Goal: Information Seeking & Learning: Learn about a topic

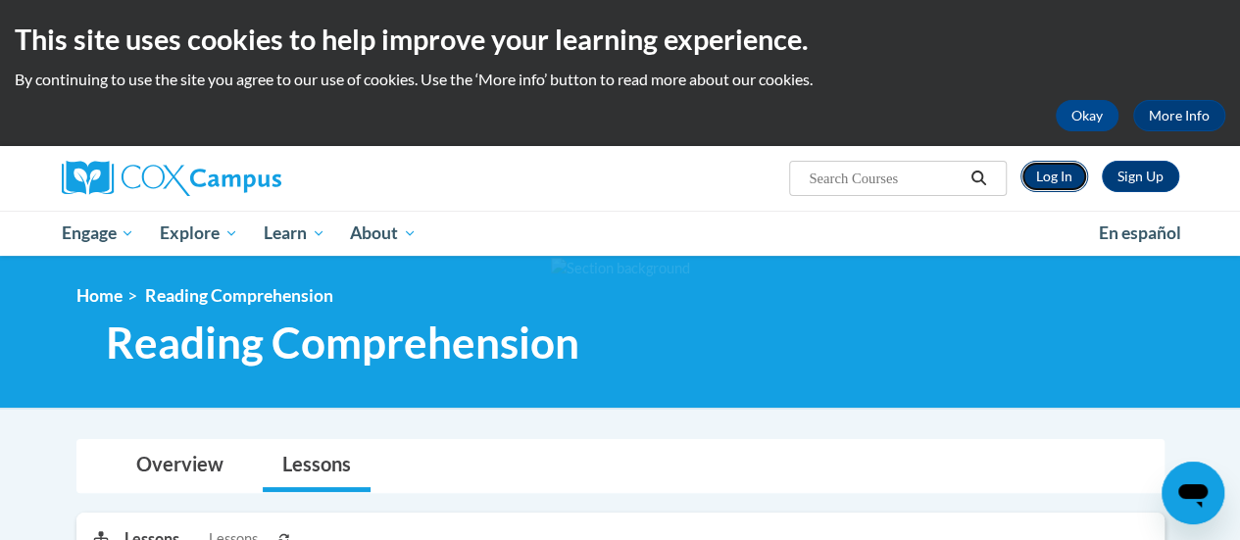
click at [1071, 175] on link "Log In" at bounding box center [1055, 176] width 68 height 31
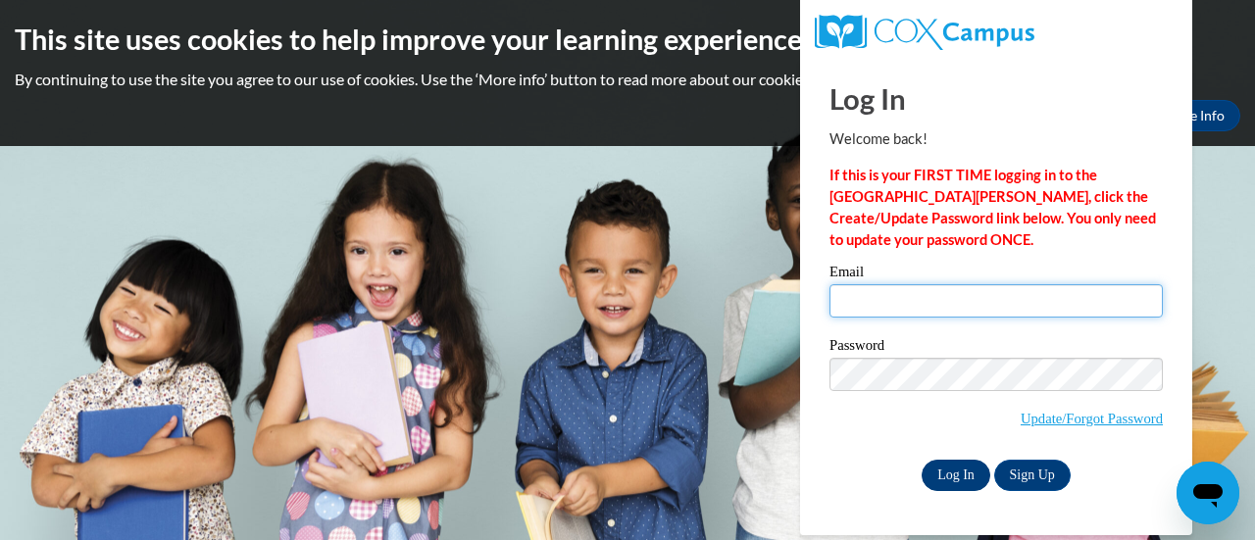
type input "kate.jensen@rusd.org"
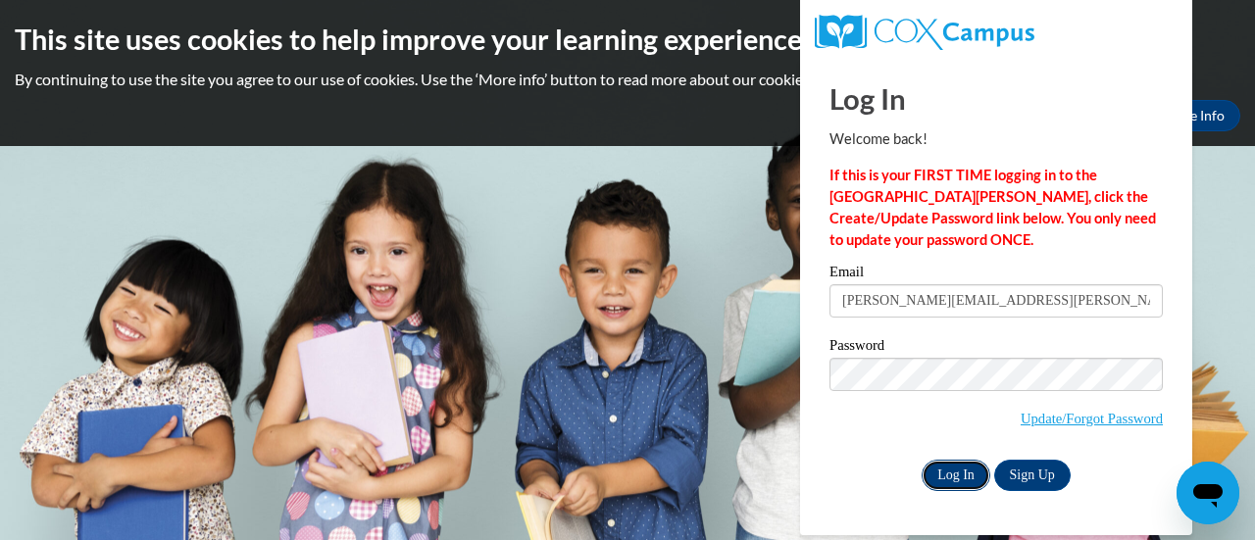
click at [957, 475] on input "Log In" at bounding box center [955, 475] width 69 height 31
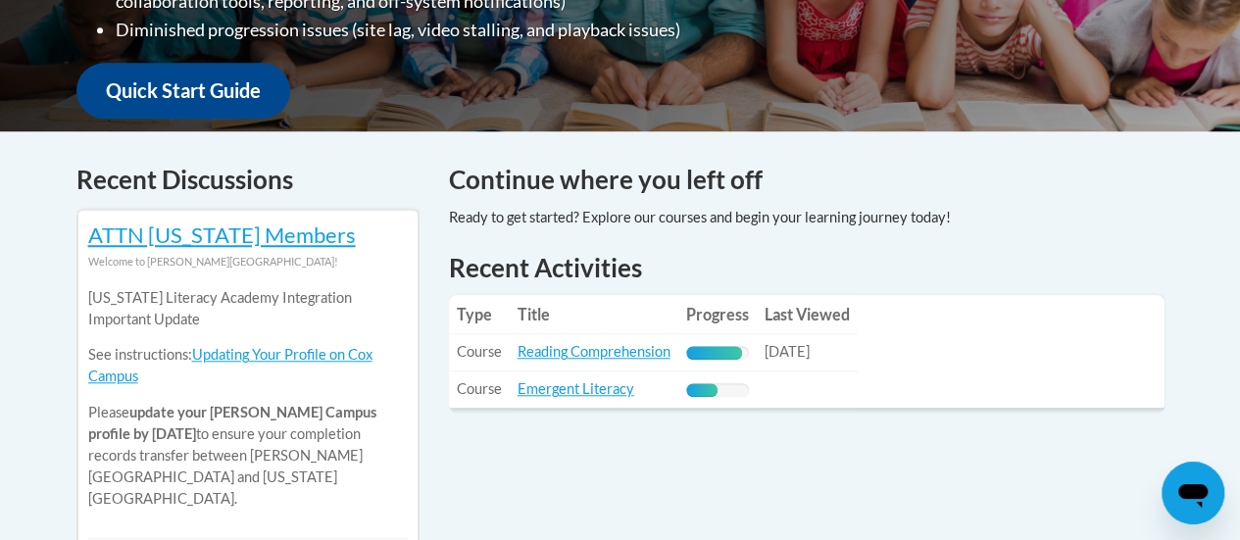
scroll to position [697, 0]
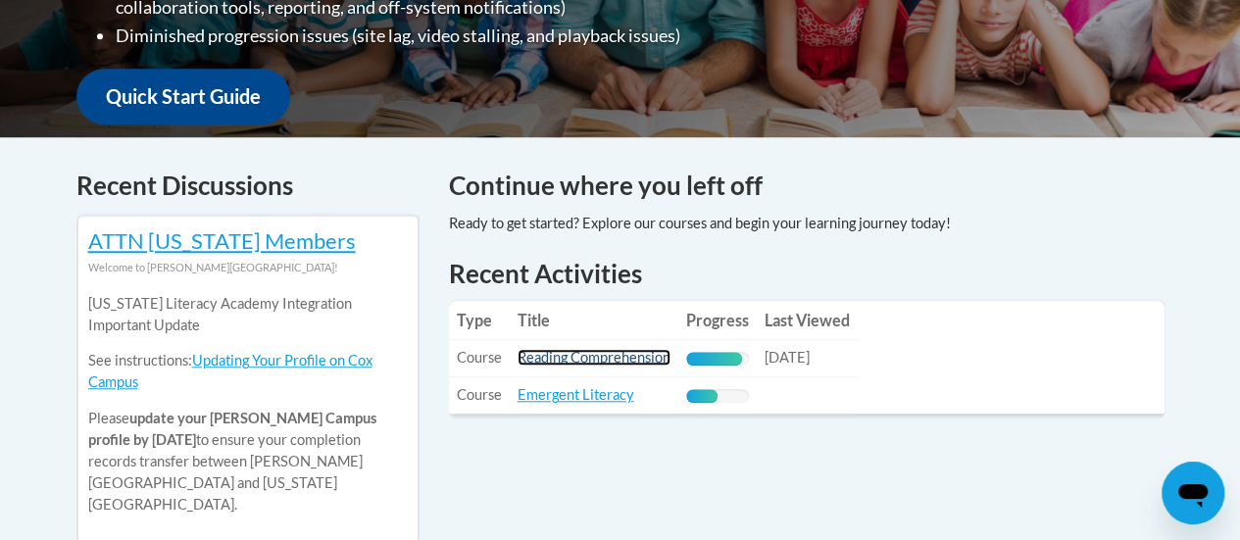
click at [608, 359] on link "Reading Comprehension" at bounding box center [594, 357] width 153 height 17
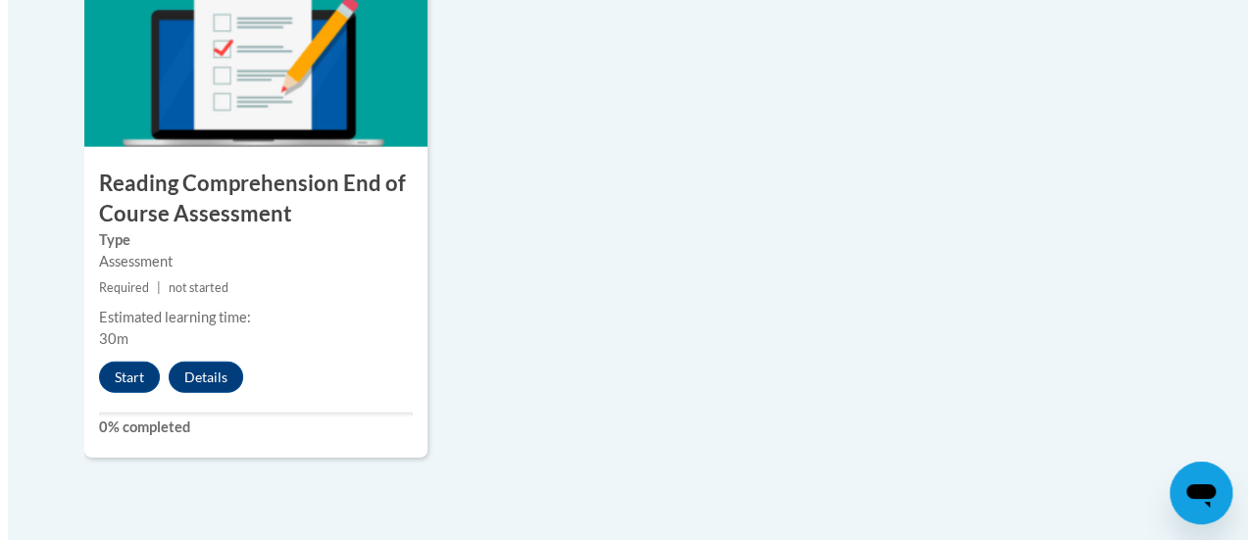
scroll to position [2365, 0]
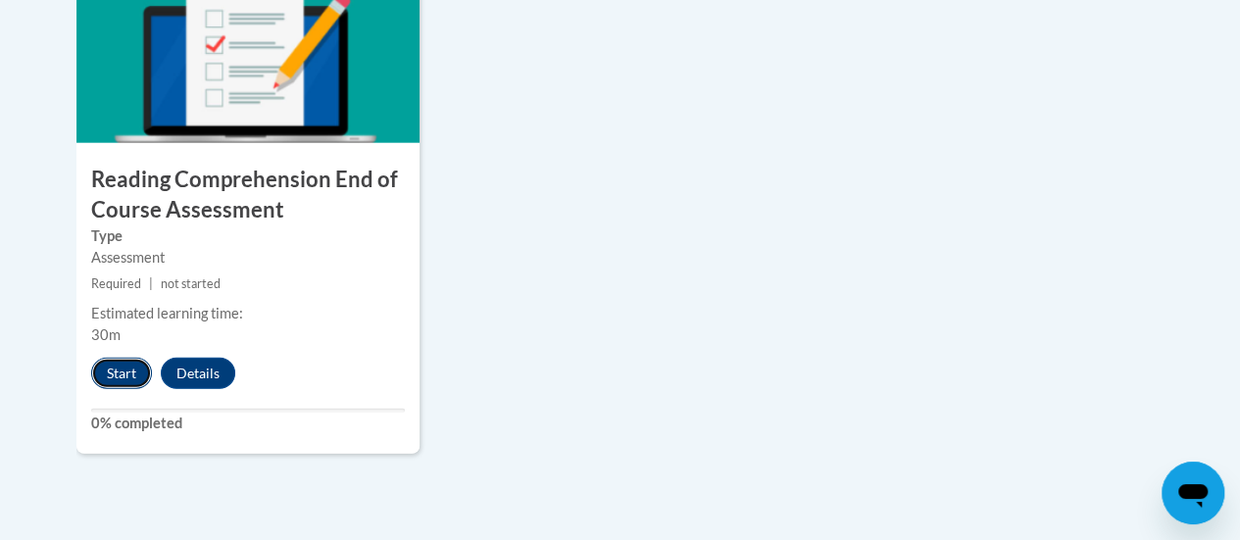
click at [134, 362] on button "Start" at bounding box center [121, 373] width 61 height 31
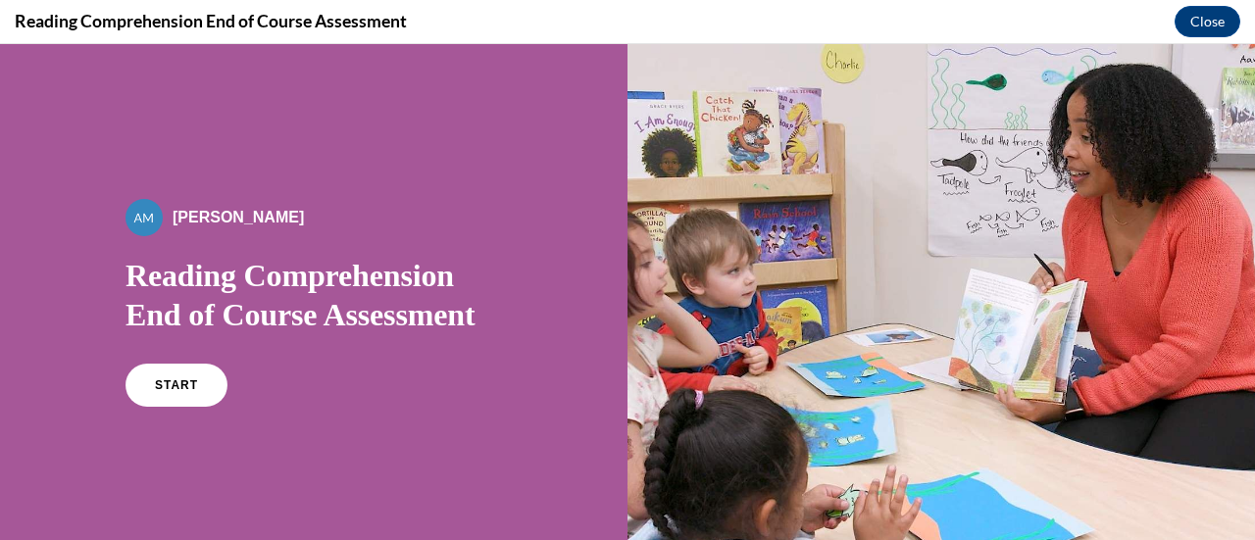
scroll to position [0, 0]
click at [154, 389] on span "START" at bounding box center [176, 385] width 45 height 15
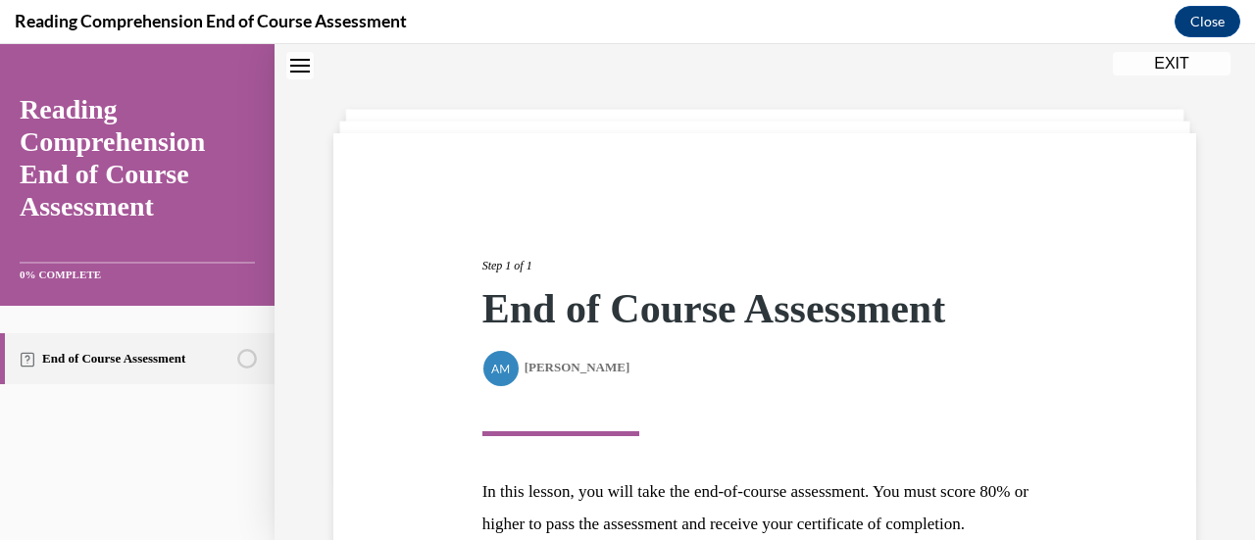
scroll to position [287, 0]
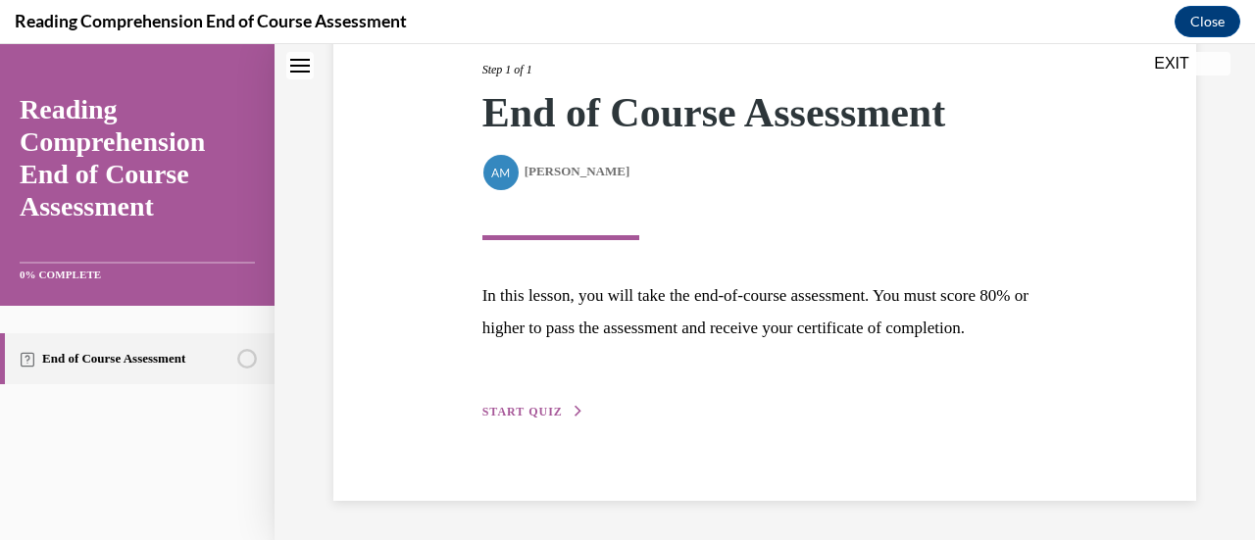
click at [539, 418] on span "START QUIZ" at bounding box center [522, 412] width 80 height 14
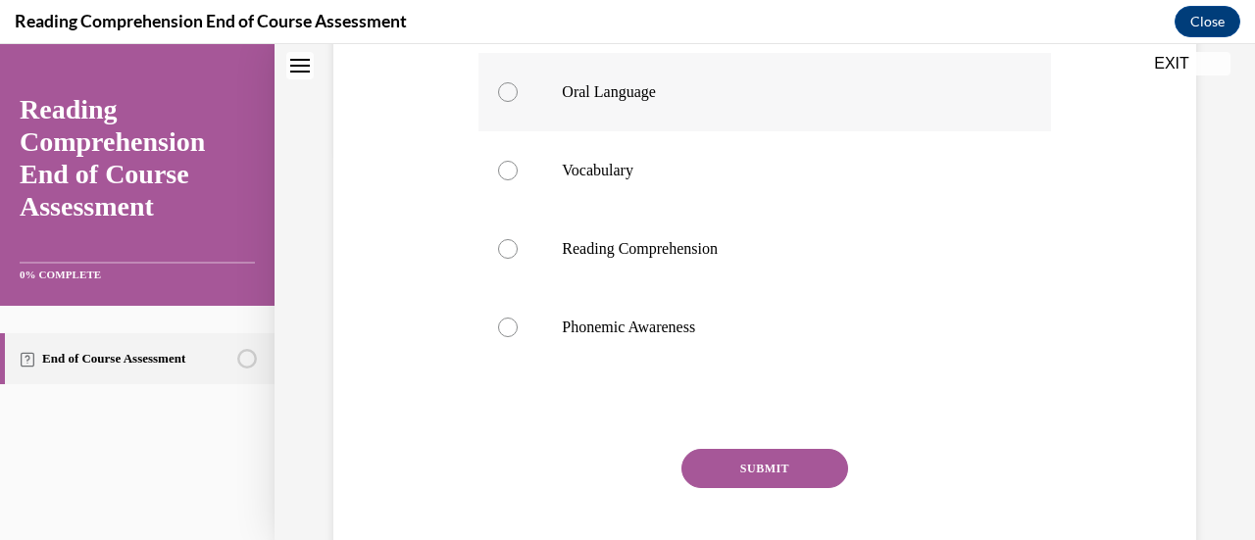
scroll to position [395, 0]
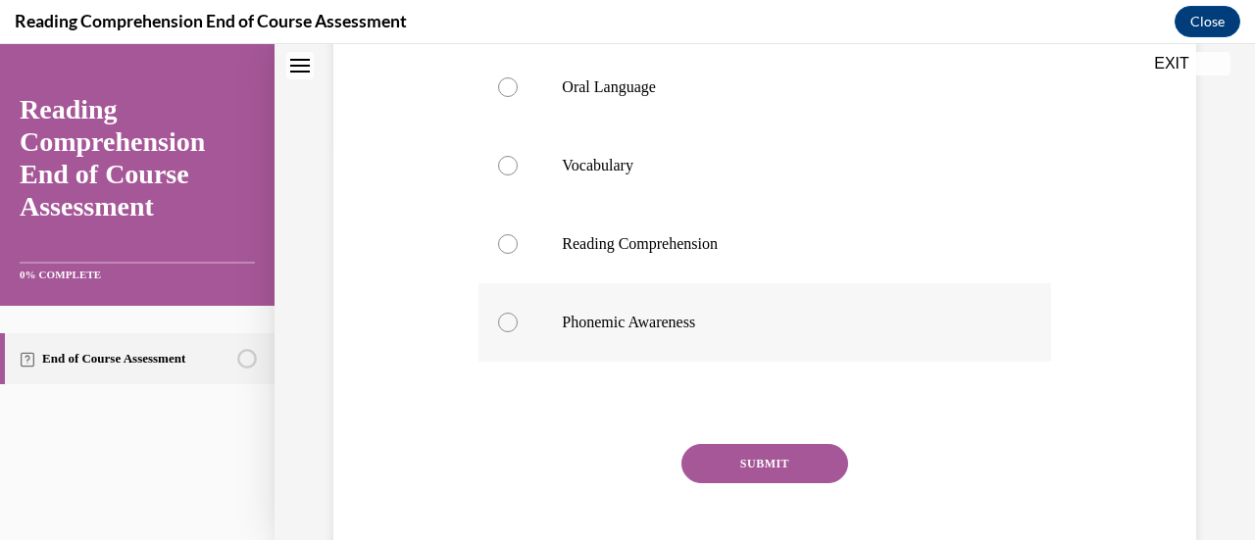
click at [504, 332] on div at bounding box center [508, 323] width 20 height 20
click at [504, 332] on input "Phonemic Awareness" at bounding box center [508, 323] width 20 height 20
radio input "true"
click at [755, 483] on button "SUBMIT" at bounding box center [764, 463] width 167 height 39
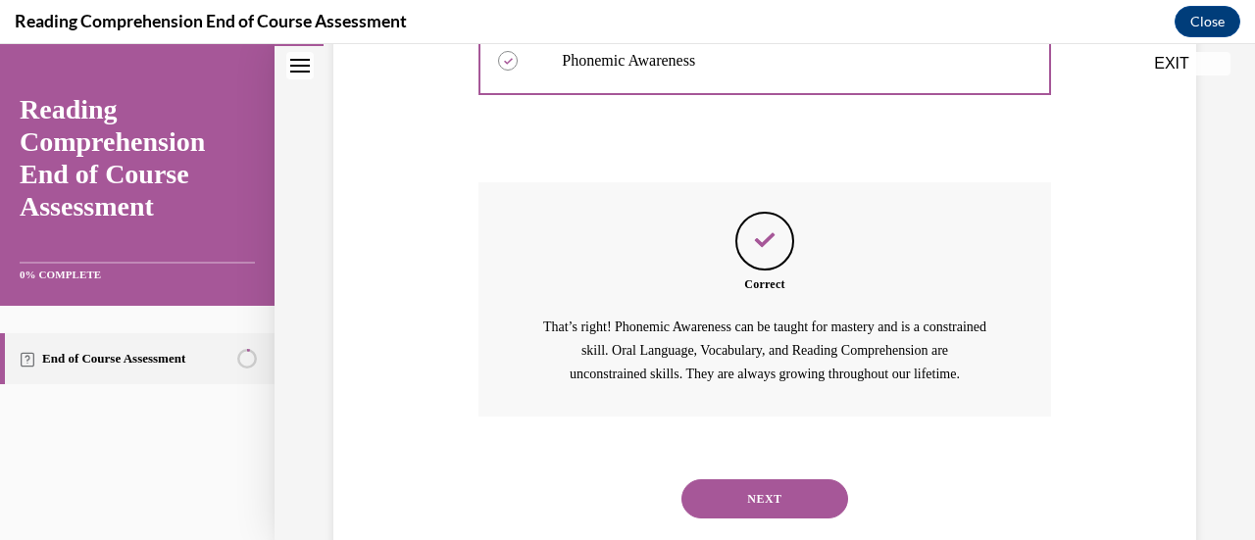
scroll to position [742, 0]
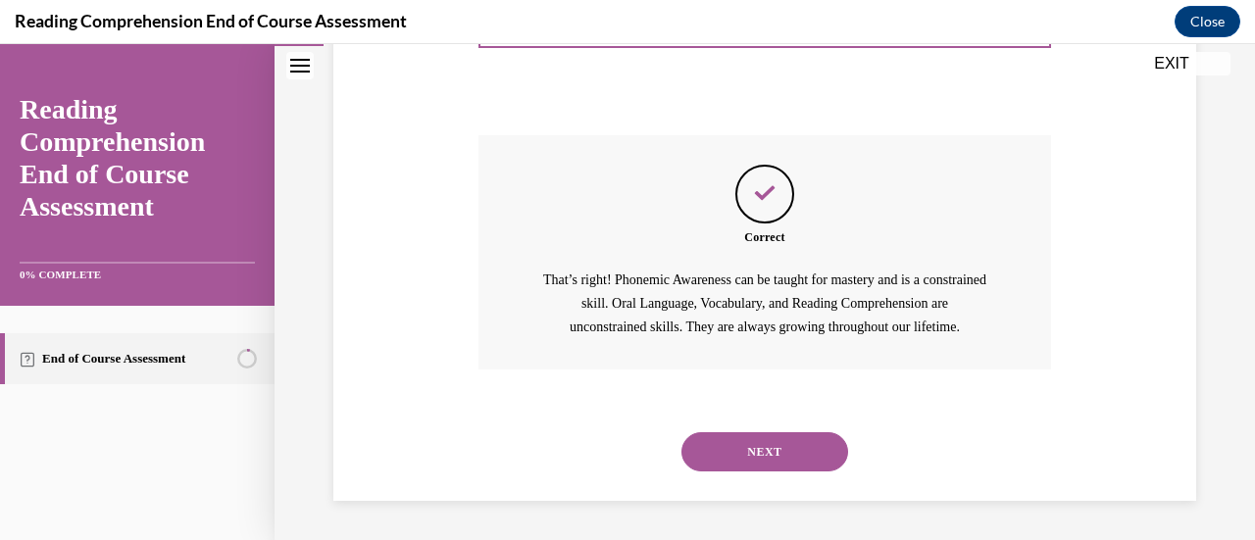
click at [800, 440] on button "NEXT" at bounding box center [764, 451] width 167 height 39
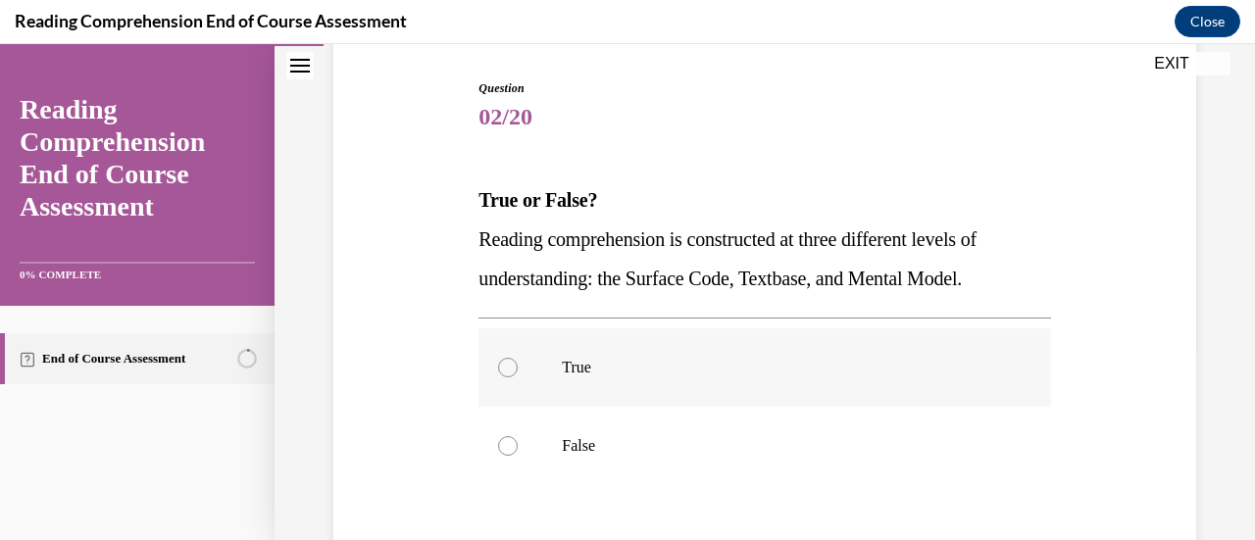
scroll to position [198, 0]
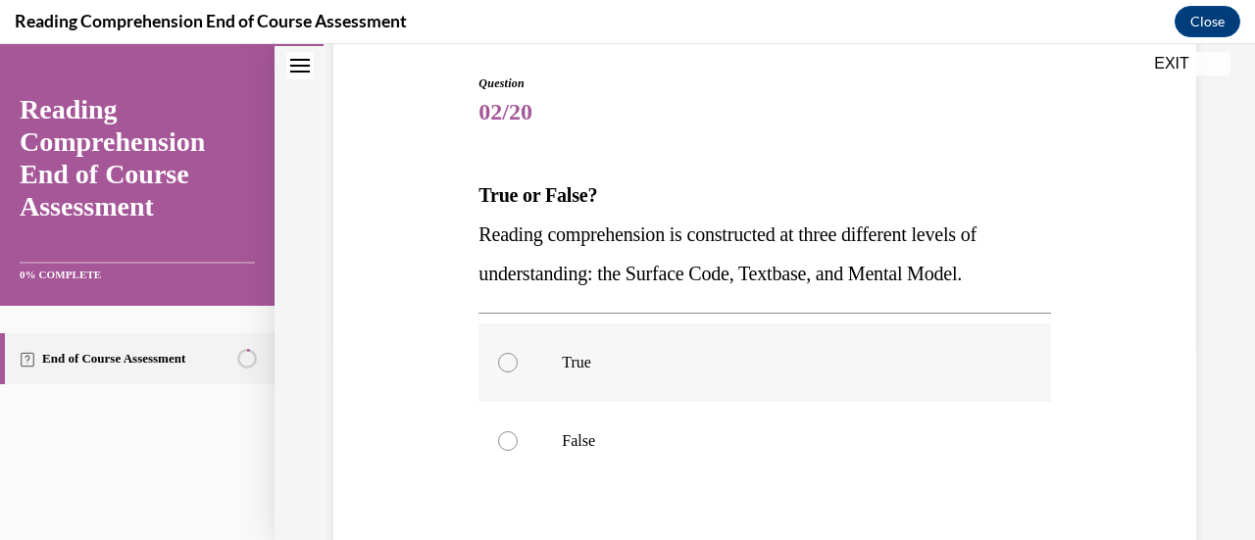
click at [606, 370] on p "True" at bounding box center [781, 363] width 439 height 20
click at [518, 370] on input "True" at bounding box center [508, 363] width 20 height 20
radio input "true"
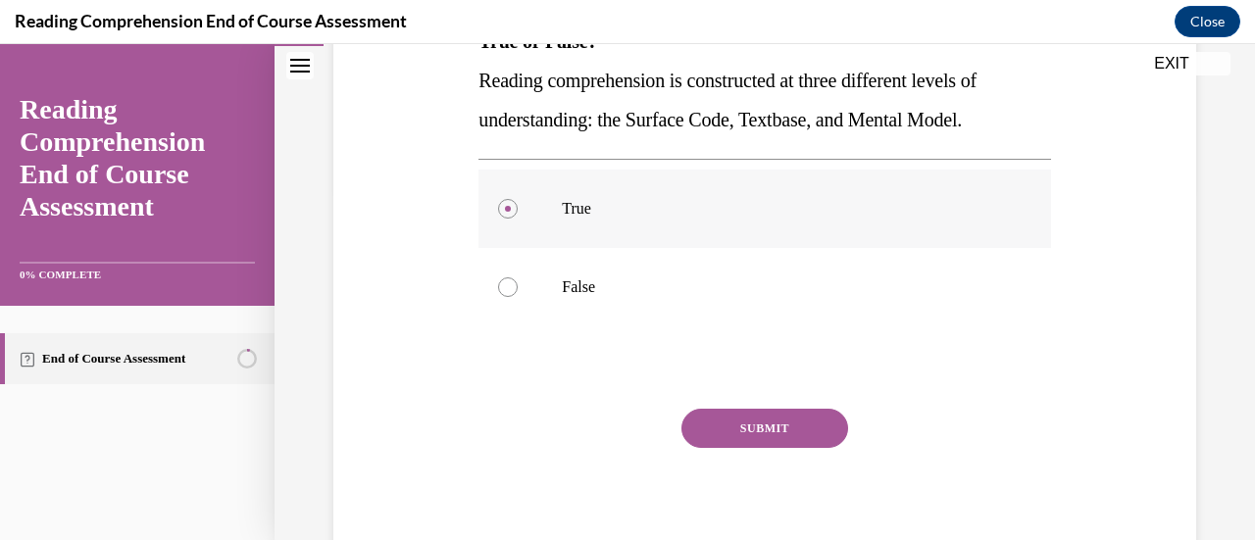
scroll to position [355, 0]
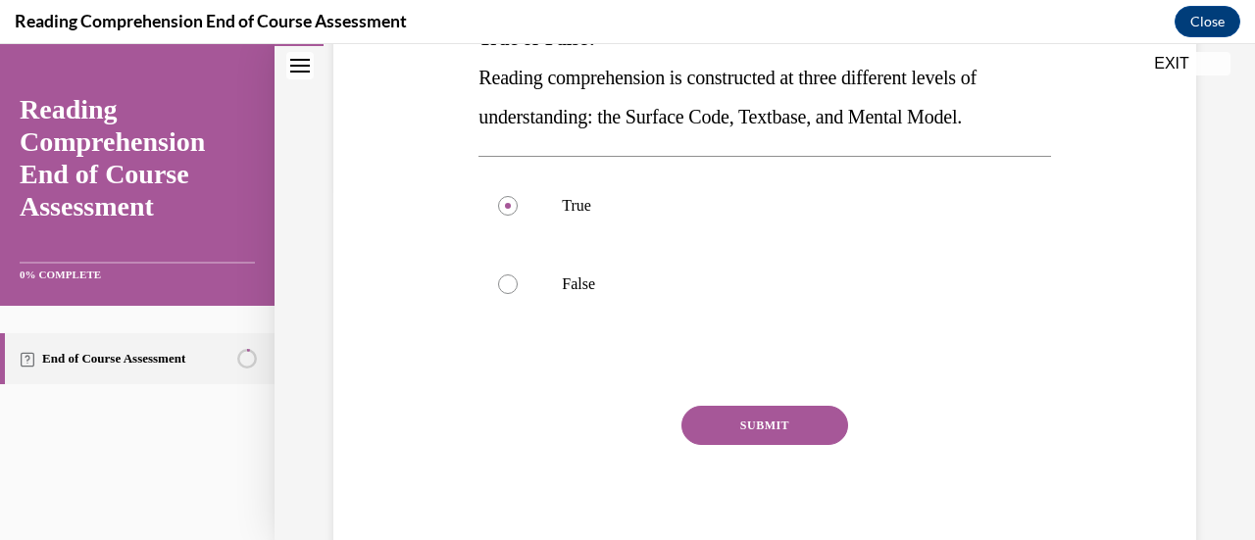
click at [746, 425] on button "SUBMIT" at bounding box center [764, 425] width 167 height 39
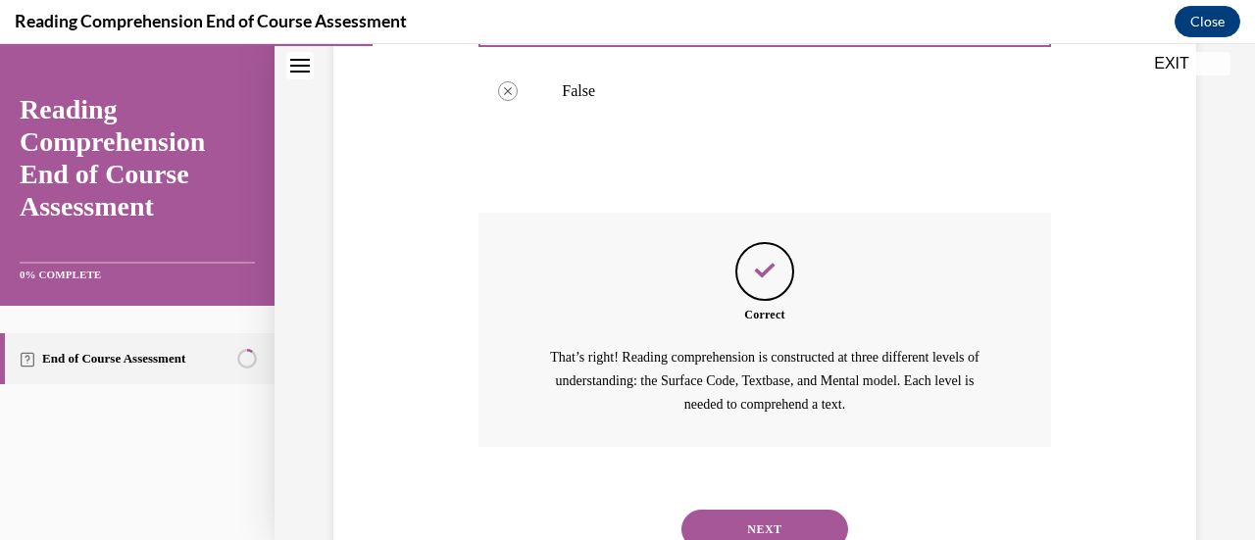
scroll to position [624, 0]
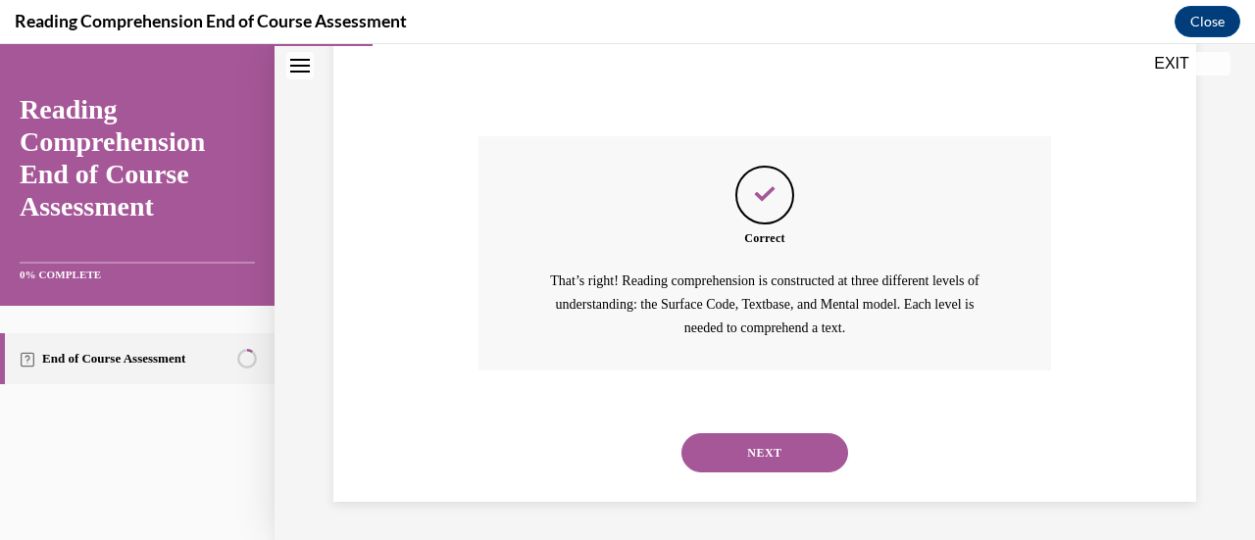
click at [782, 442] on button "NEXT" at bounding box center [764, 452] width 167 height 39
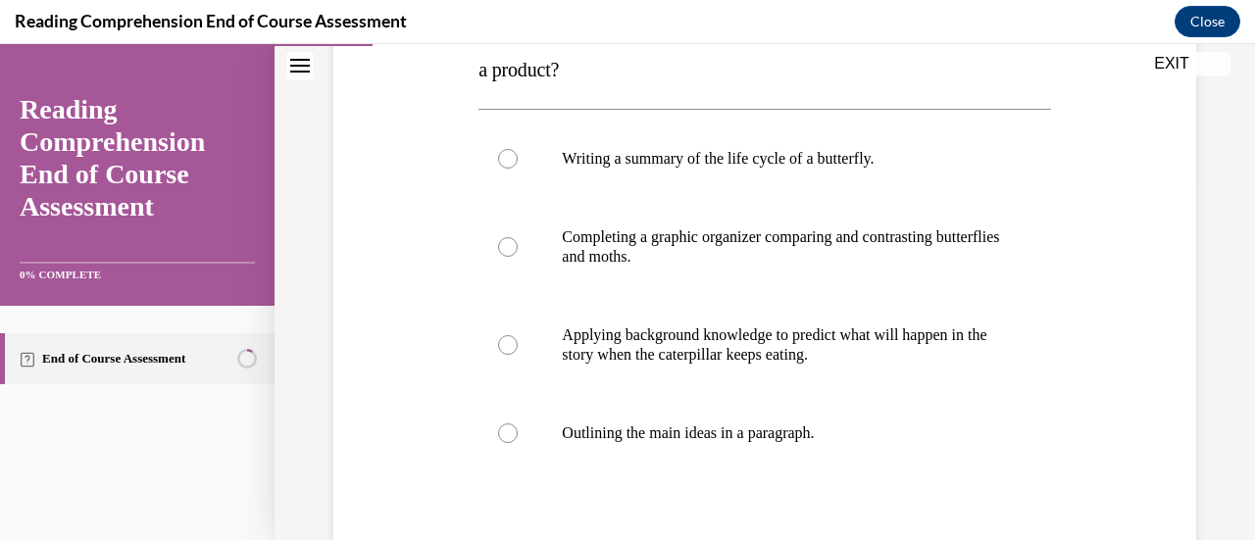
scroll to position [364, 0]
click at [510, 342] on div at bounding box center [508, 344] width 20 height 20
click at [510, 342] on input "Applying background knowledge to predict what will happen in the story when the…" at bounding box center [508, 344] width 20 height 20
radio input "true"
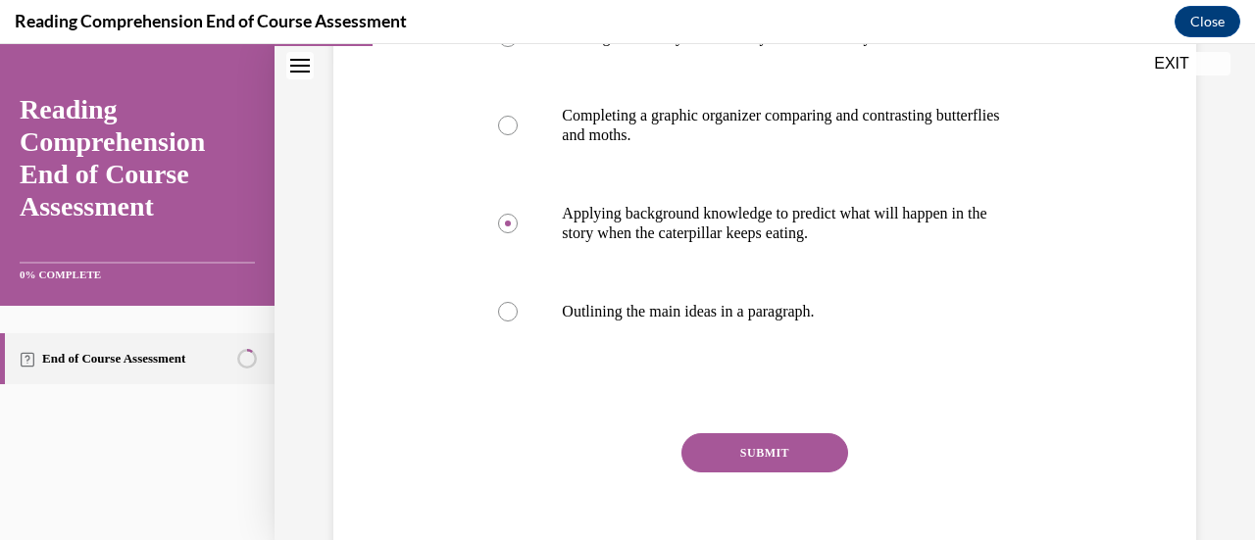
scroll to position [485, 0]
click at [734, 470] on button "SUBMIT" at bounding box center [764, 451] width 167 height 39
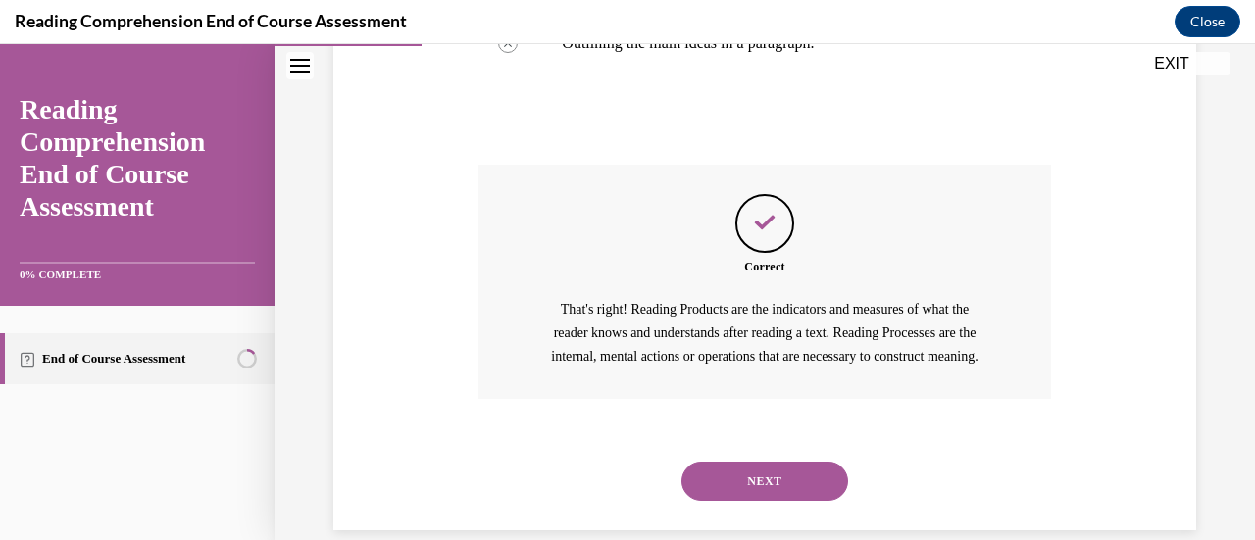
click at [761, 496] on button "NEXT" at bounding box center [764, 481] width 167 height 39
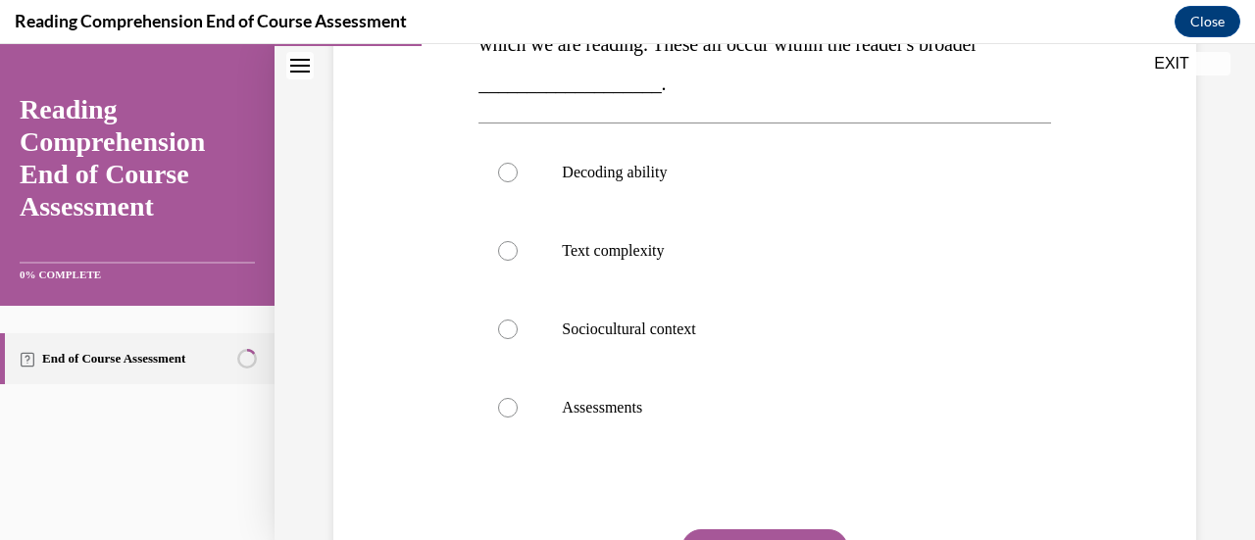
scroll to position [434, 0]
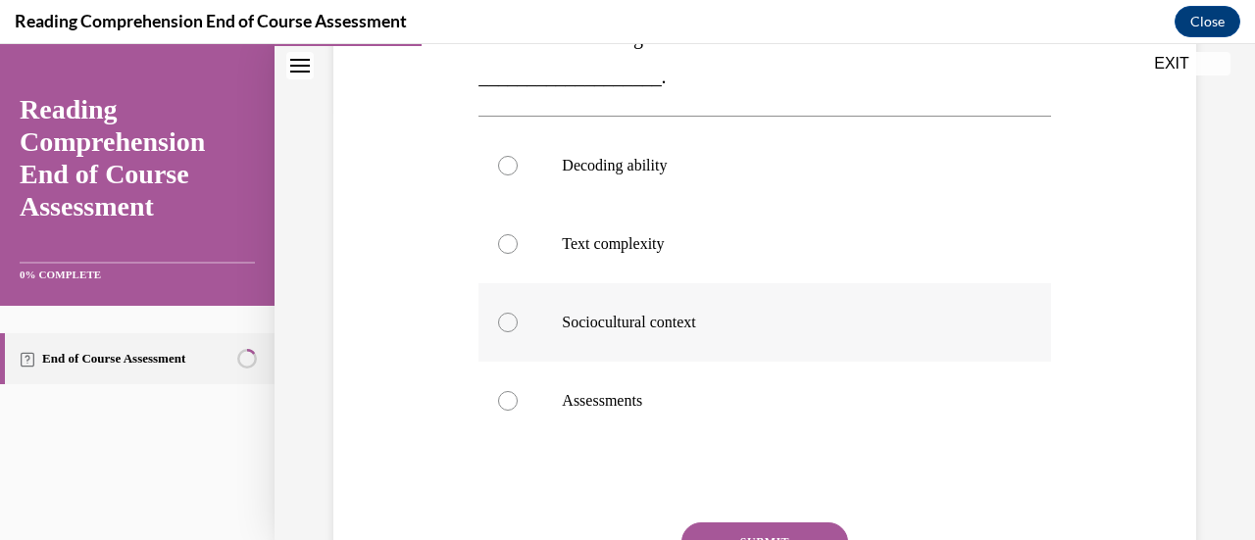
click at [494, 320] on label "Sociocultural context" at bounding box center [764, 322] width 572 height 78
click at [498, 320] on input "Sociocultural context" at bounding box center [508, 323] width 20 height 20
radio input "true"
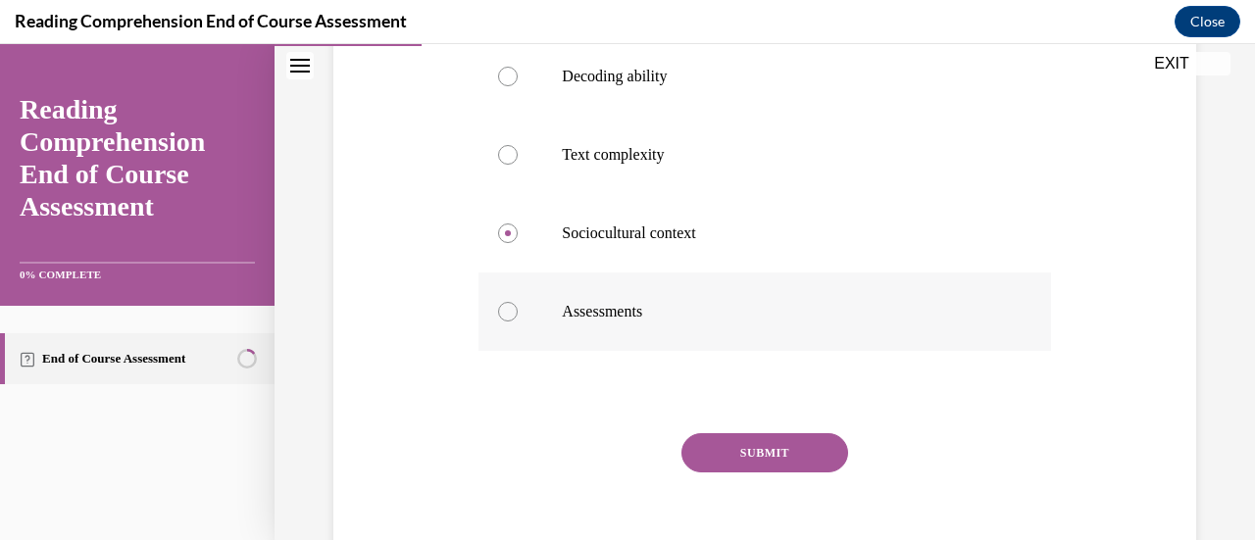
scroll to position [524, 0]
click at [735, 452] on button "SUBMIT" at bounding box center [764, 451] width 167 height 39
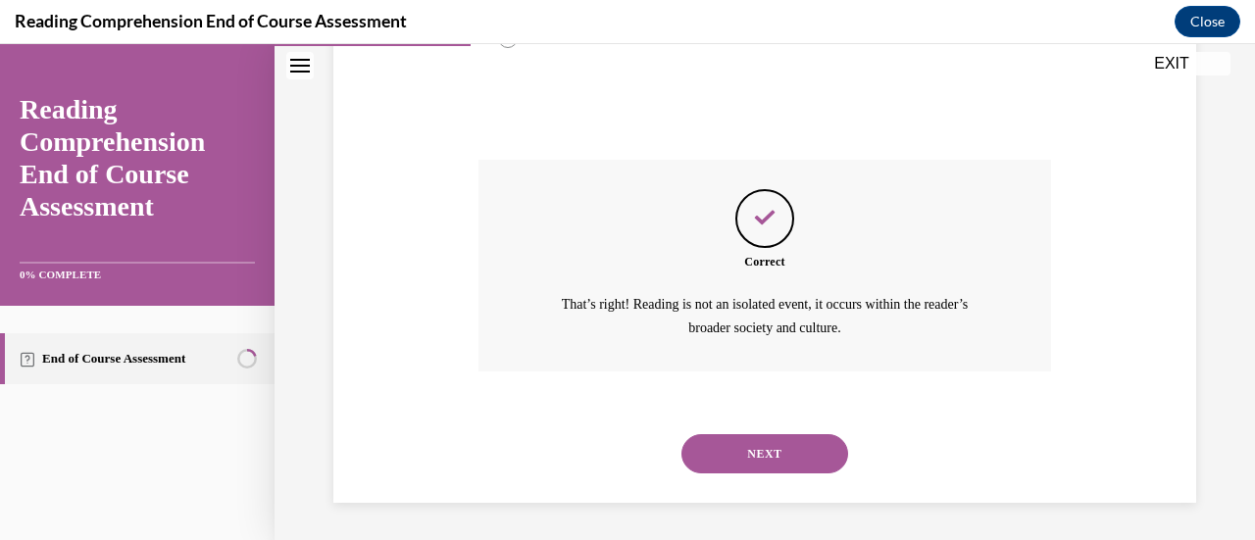
click at [767, 444] on button "NEXT" at bounding box center [764, 453] width 167 height 39
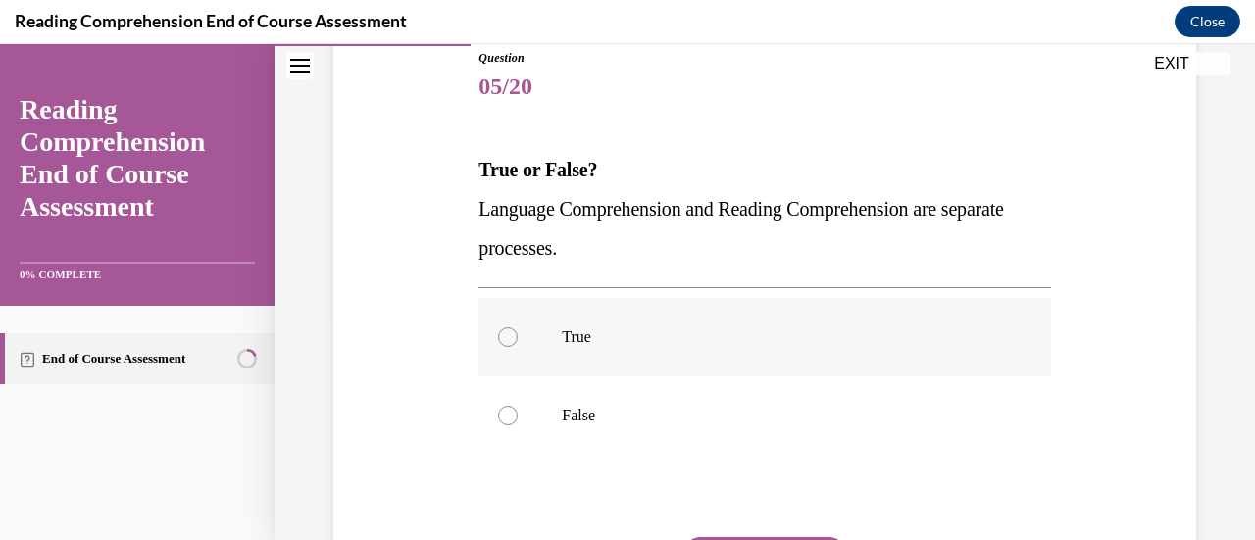
scroll to position [224, 0]
click at [516, 358] on label "True" at bounding box center [764, 336] width 572 height 78
click at [516, 346] on input "True" at bounding box center [508, 336] width 20 height 20
radio input "true"
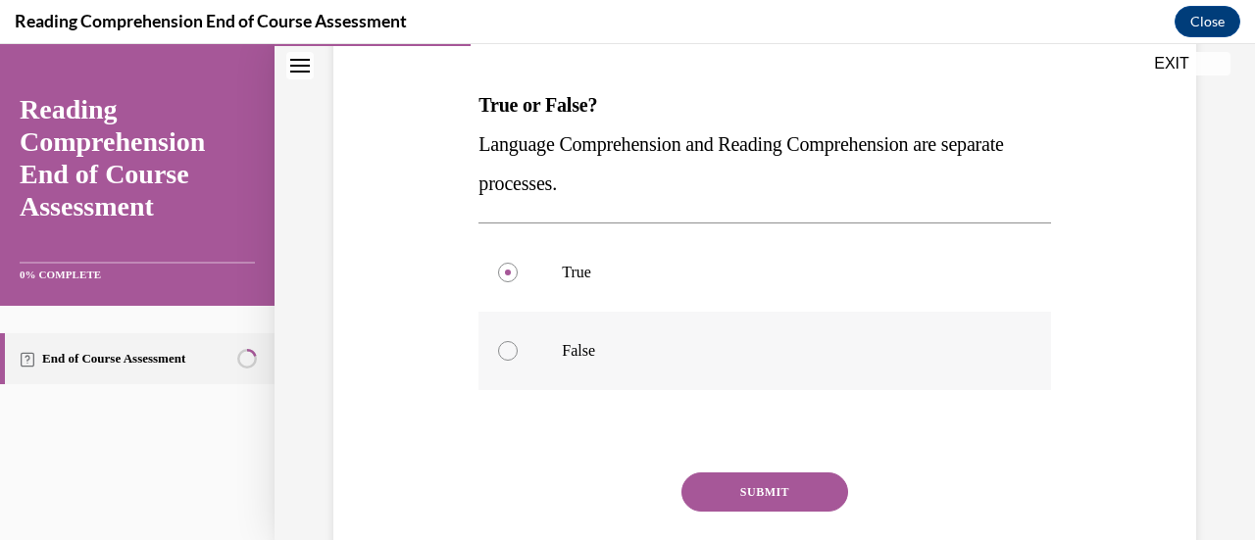
scroll to position [289, 0]
click at [735, 489] on button "SUBMIT" at bounding box center [764, 491] width 167 height 39
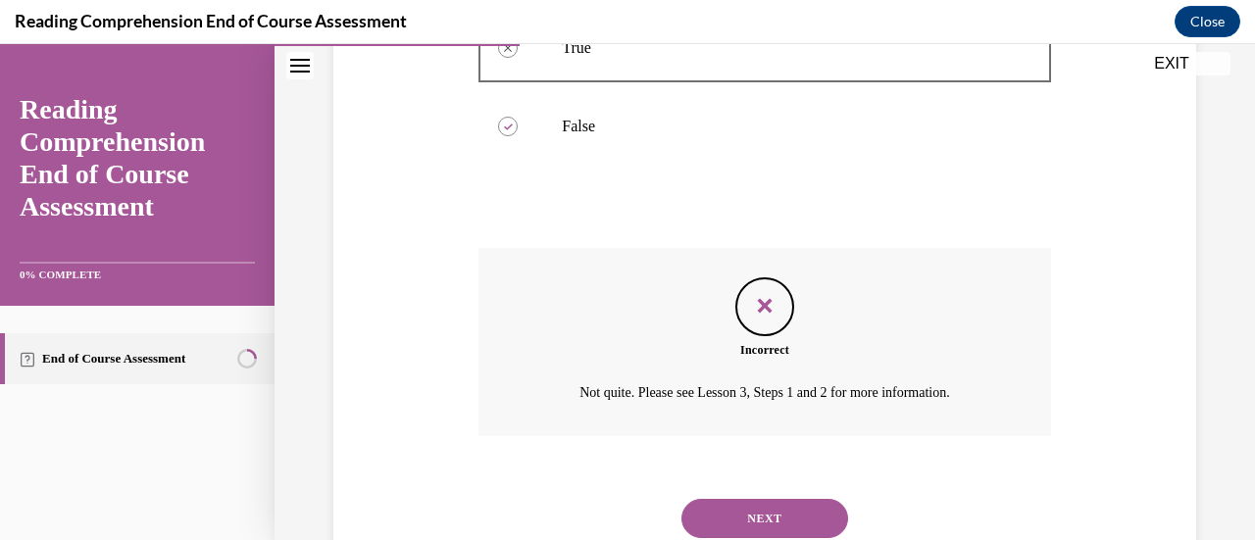
scroll to position [516, 0]
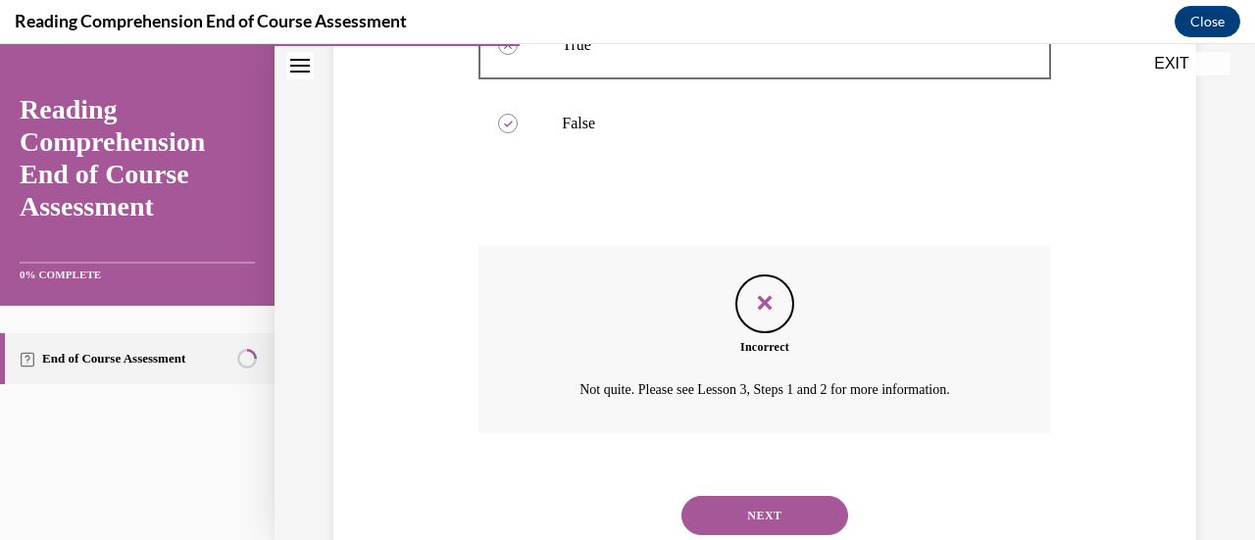
click at [733, 505] on button "NEXT" at bounding box center [764, 515] width 167 height 39
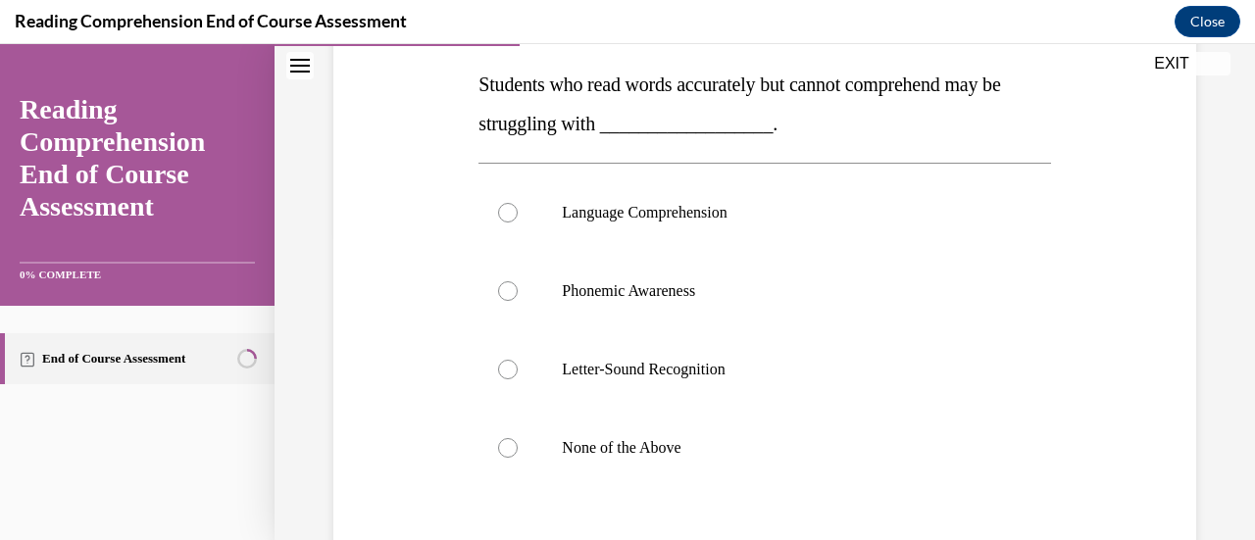
scroll to position [309, 0]
click at [502, 216] on div at bounding box center [508, 213] width 20 height 20
click at [502, 216] on input "Language Comprehension" at bounding box center [508, 213] width 20 height 20
radio input "true"
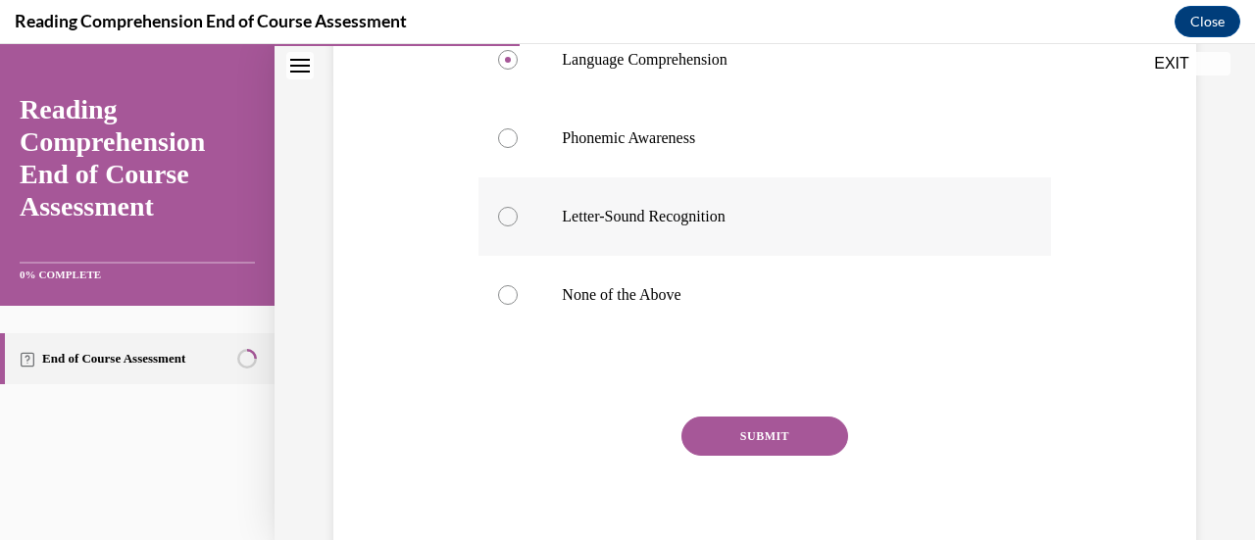
scroll to position [463, 0]
click at [757, 444] on button "SUBMIT" at bounding box center [764, 435] width 167 height 39
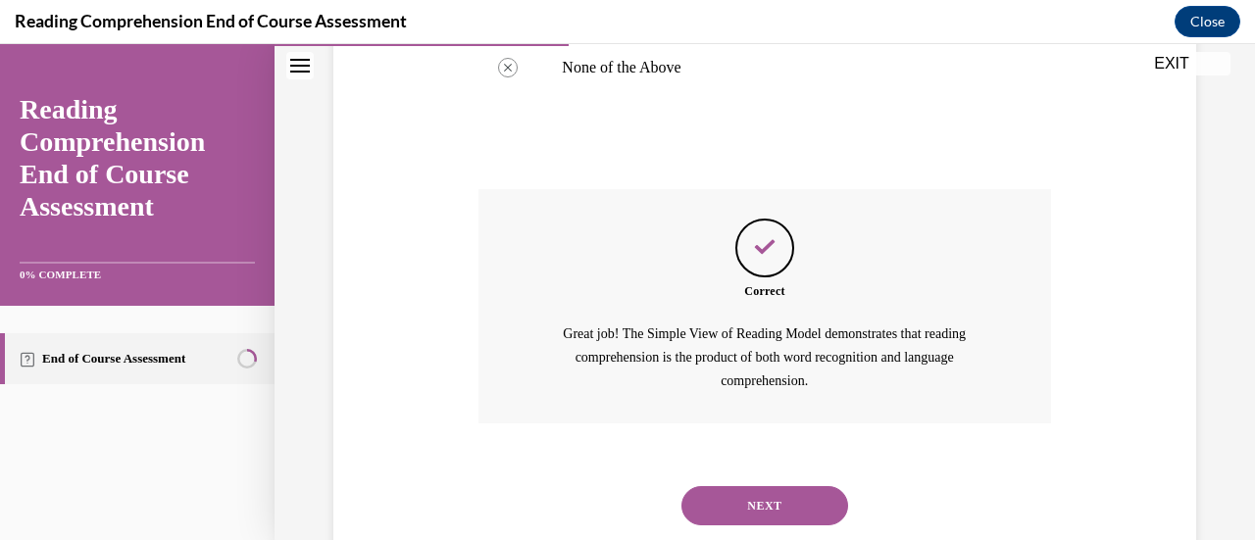
click at [781, 501] on button "NEXT" at bounding box center [764, 505] width 167 height 39
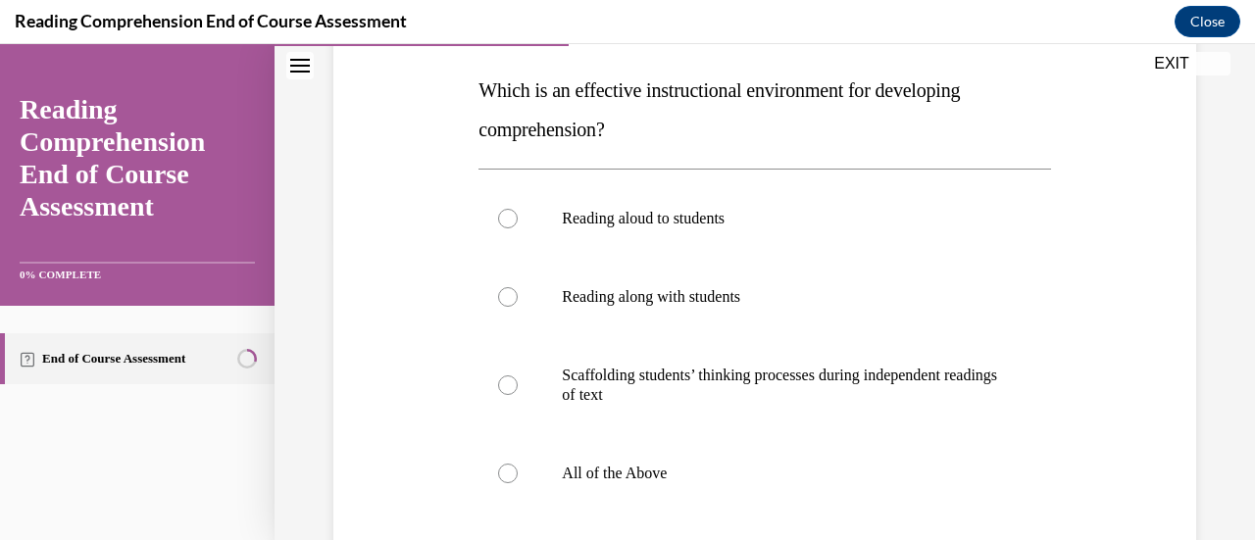
scroll to position [313, 0]
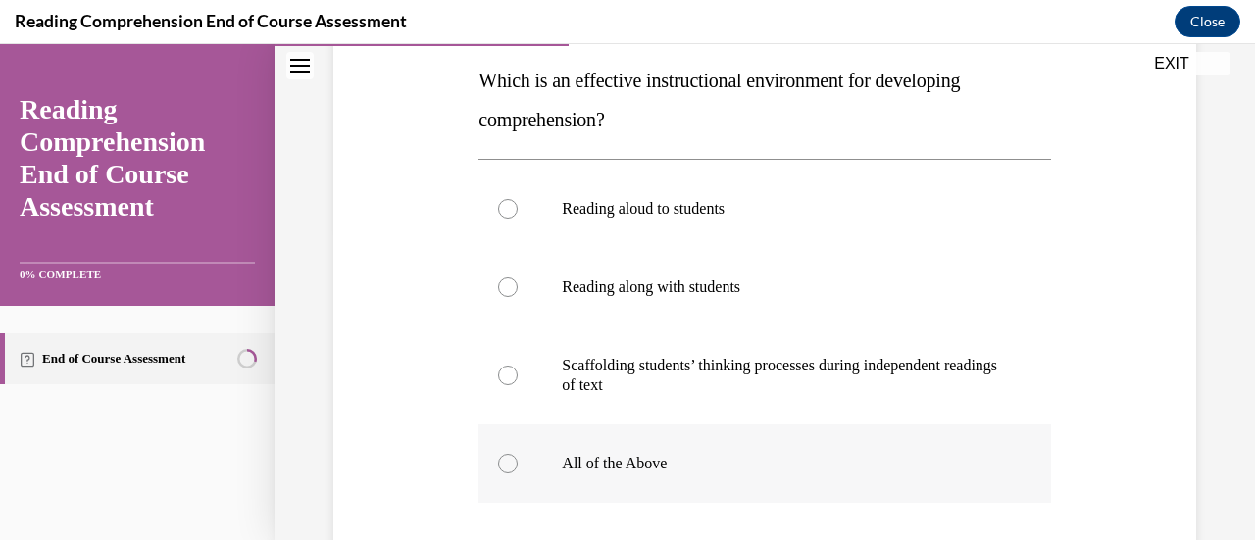
click at [676, 447] on label "All of the Above" at bounding box center [764, 463] width 572 height 78
click at [518, 454] on input "All of the Above" at bounding box center [508, 464] width 20 height 20
radio input "true"
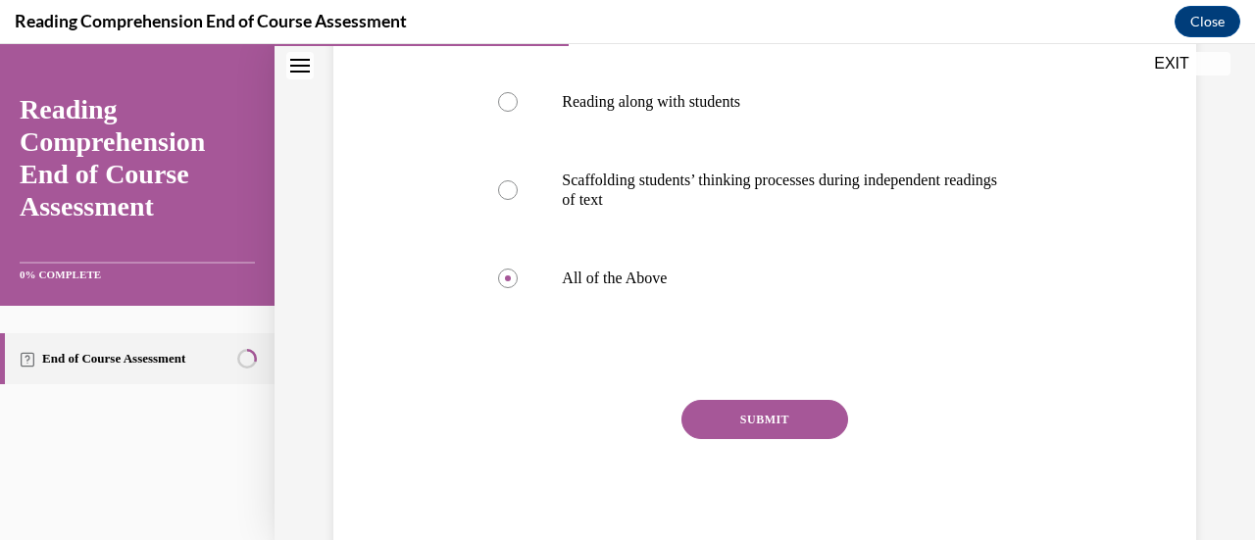
click at [770, 415] on button "SUBMIT" at bounding box center [764, 419] width 167 height 39
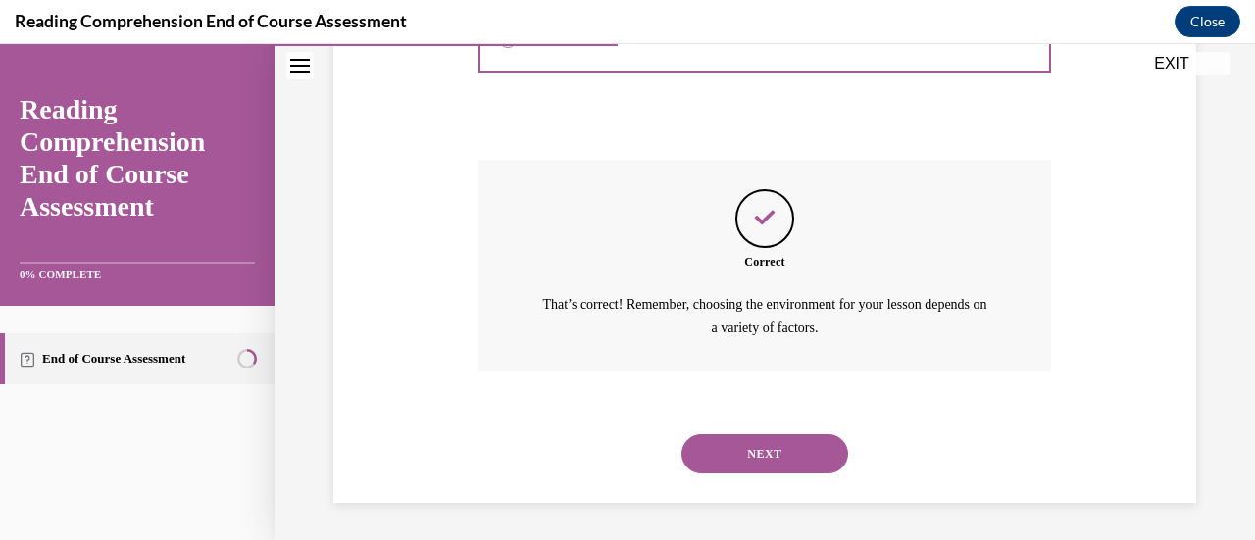
click at [763, 455] on button "NEXT" at bounding box center [764, 453] width 167 height 39
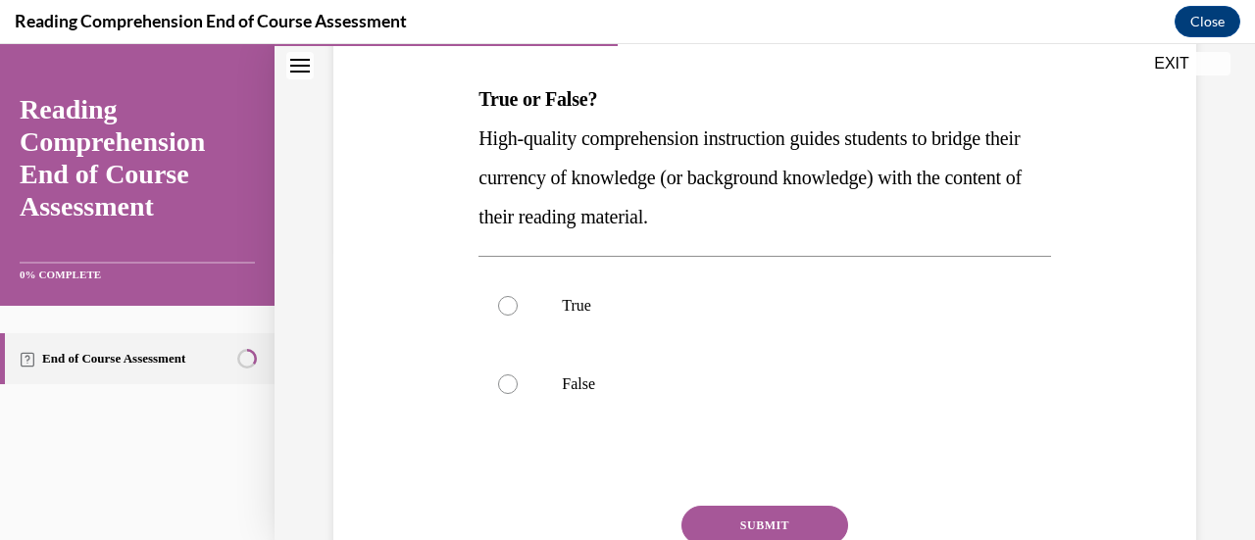
scroll to position [299, 0]
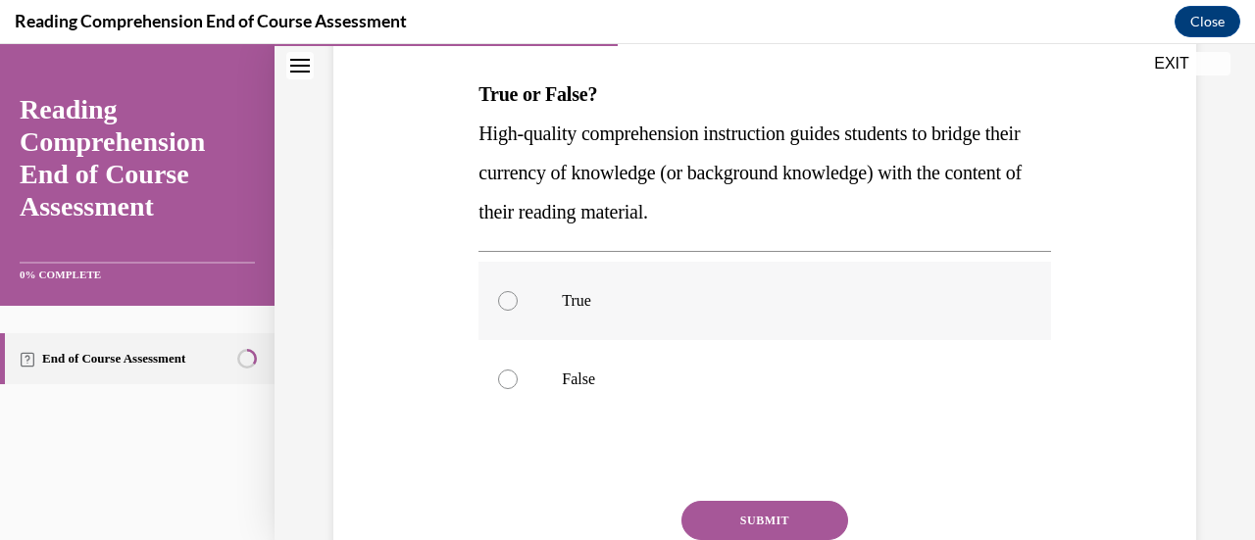
click at [786, 302] on p "True" at bounding box center [781, 301] width 439 height 20
click at [518, 302] on input "True" at bounding box center [508, 301] width 20 height 20
radio input "true"
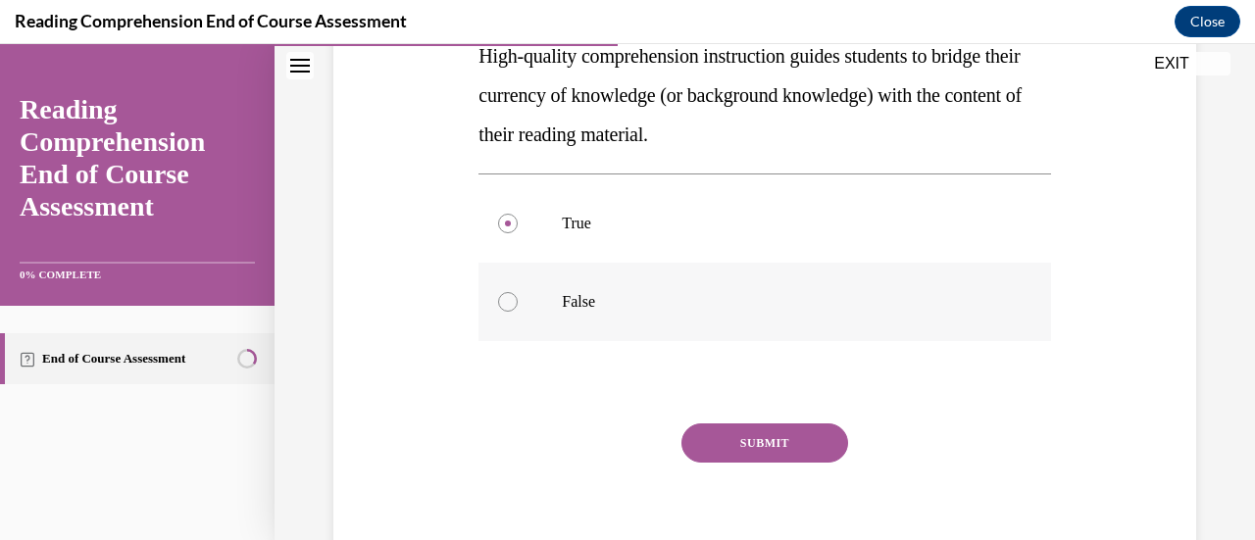
scroll to position [379, 0]
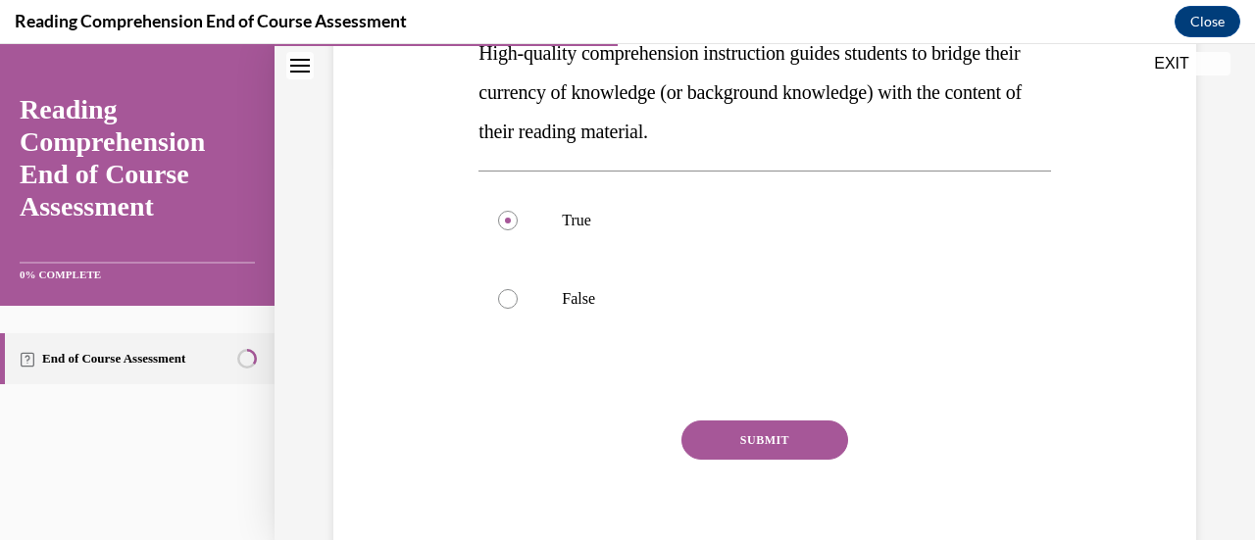
click at [772, 439] on button "SUBMIT" at bounding box center [764, 440] width 167 height 39
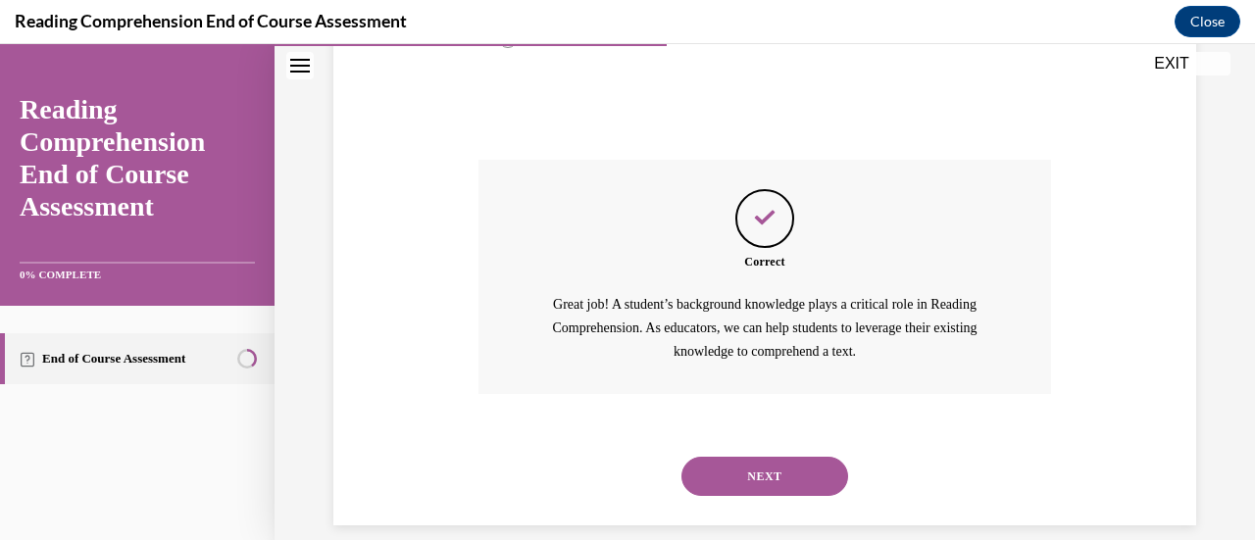
click at [773, 475] on button "NEXT" at bounding box center [764, 476] width 167 height 39
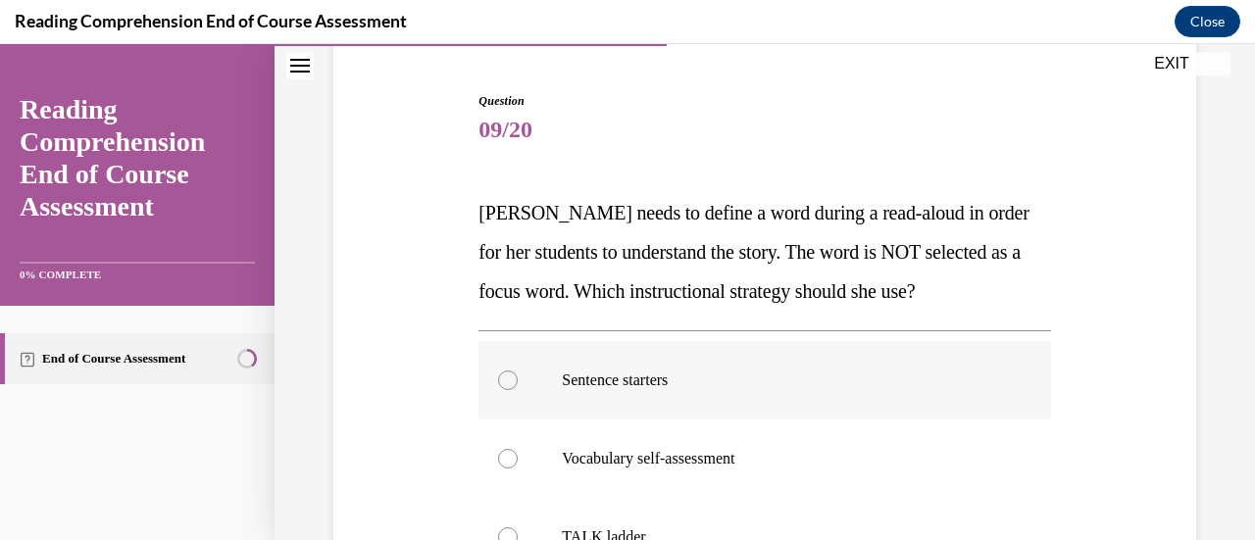
scroll to position [181, 0]
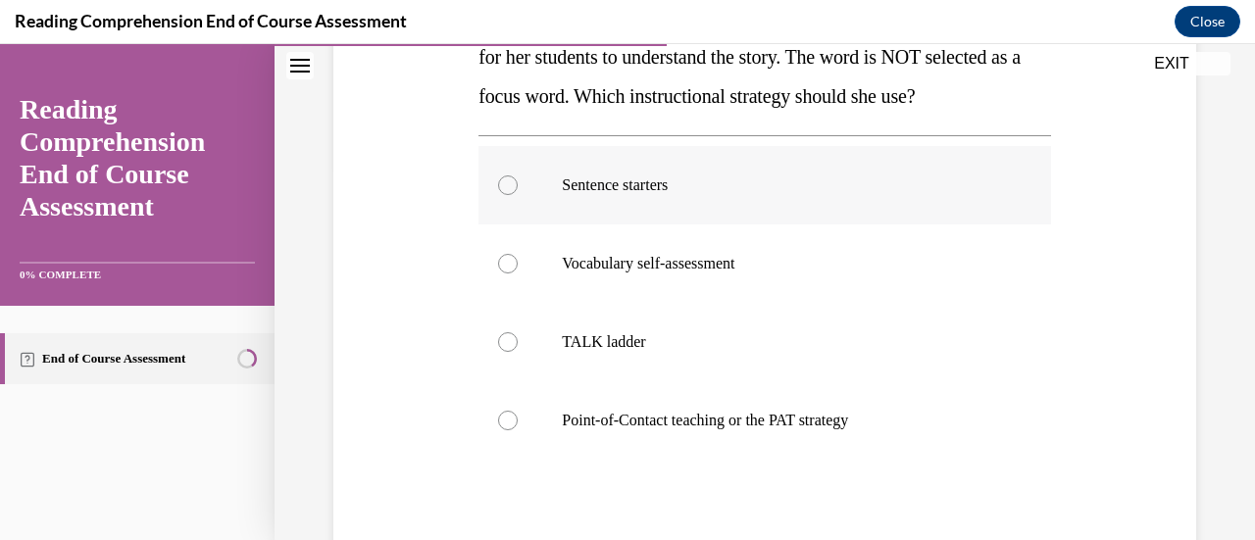
click at [801, 473] on div "Question 09/20 Mrs. Ivie needs to define a word during a read-aloud in order fo…" at bounding box center [764, 300] width 572 height 806
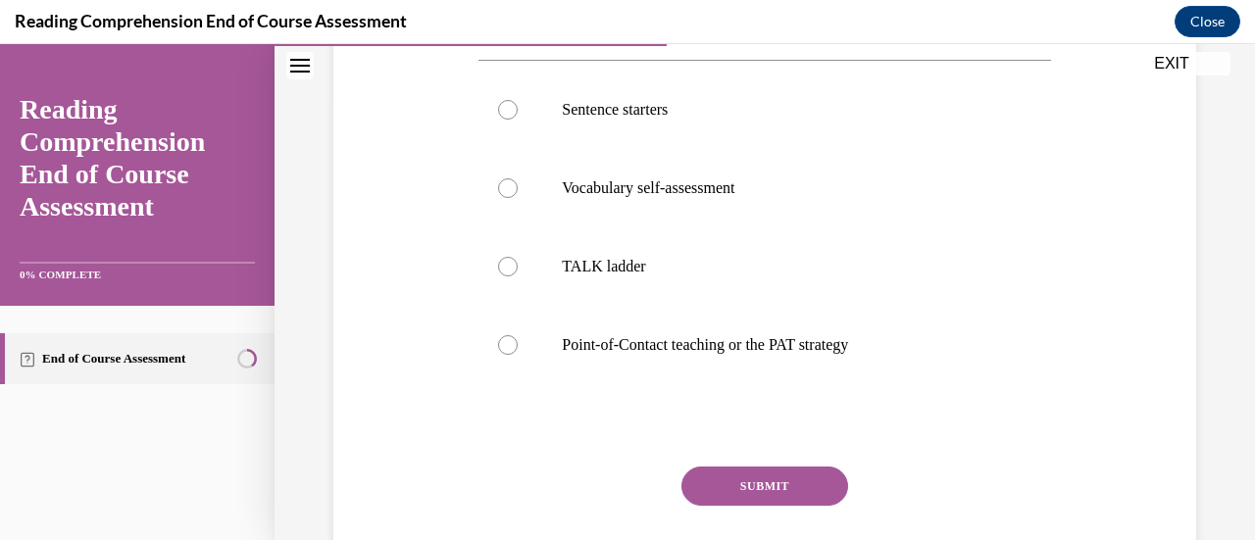
scroll to position [453, 0]
click at [819, 354] on label "Point-of-Contact teaching or the PAT strategy" at bounding box center [764, 343] width 572 height 78
click at [518, 353] on input "Point-of-Contact teaching or the PAT strategy" at bounding box center [508, 343] width 20 height 20
radio input "true"
click at [770, 472] on button "SUBMIT" at bounding box center [764, 484] width 167 height 39
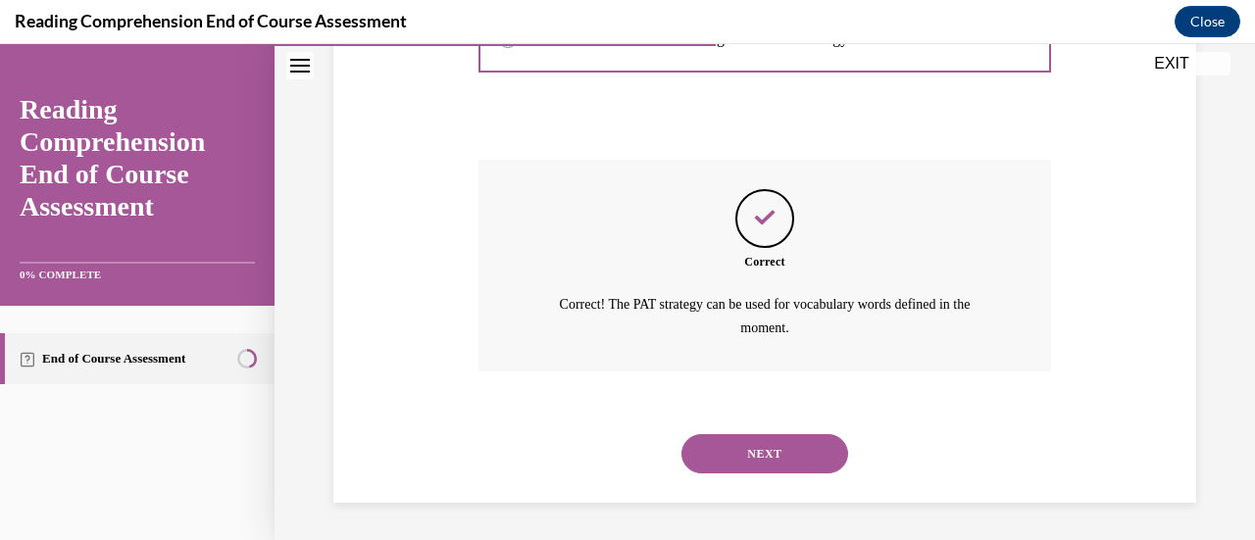
click at [773, 448] on button "NEXT" at bounding box center [764, 453] width 167 height 39
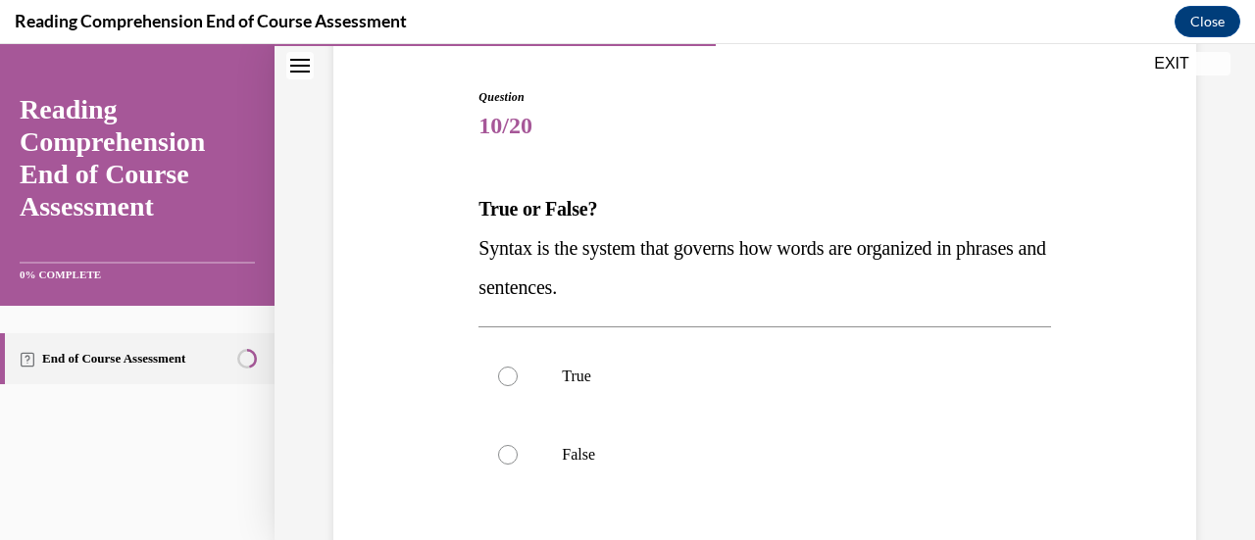
scroll to position [189, 0]
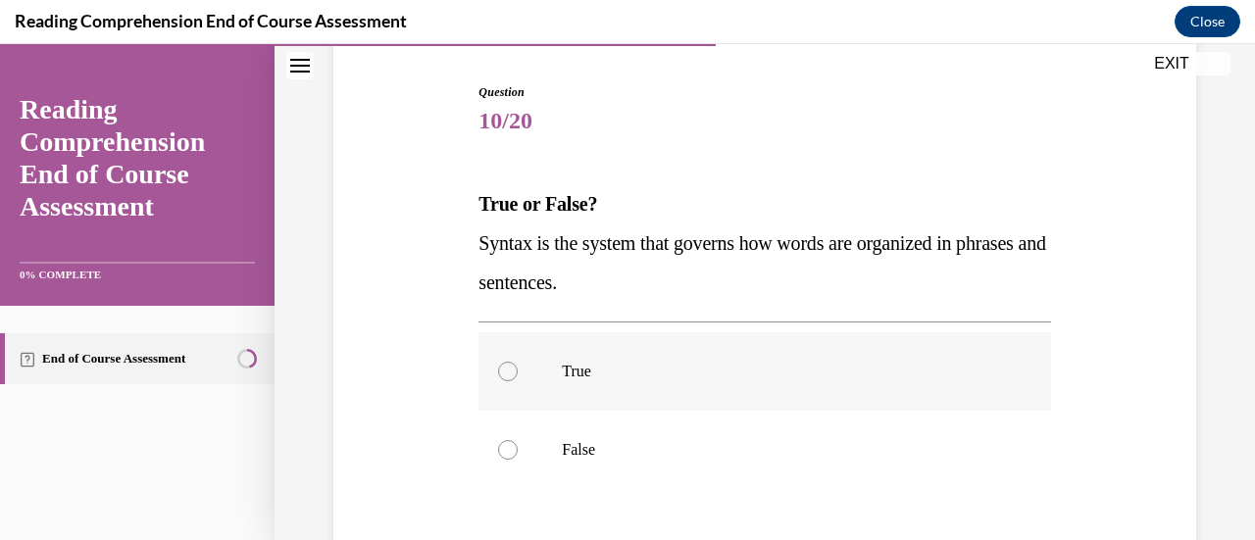
click at [661, 405] on label "True" at bounding box center [764, 371] width 572 height 78
click at [518, 381] on input "True" at bounding box center [508, 372] width 20 height 20
radio input "true"
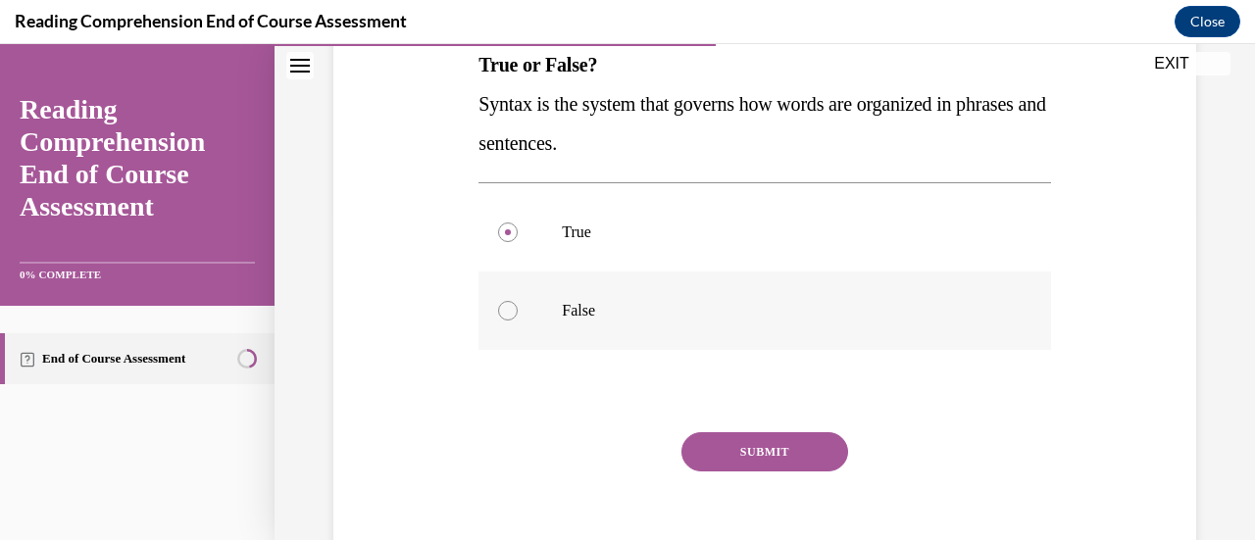
scroll to position [344, 0]
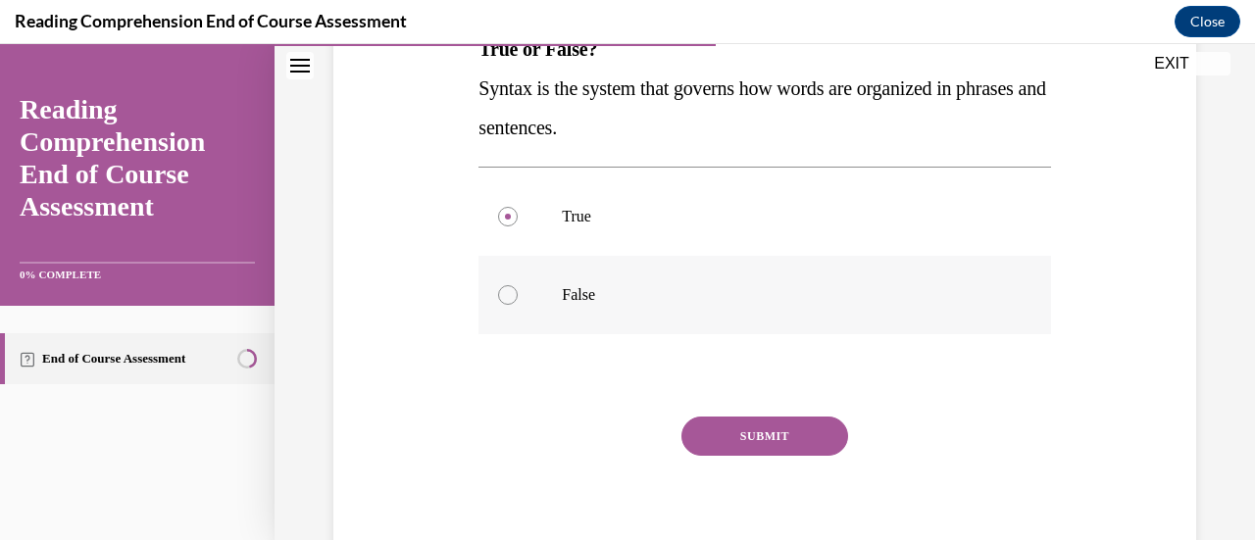
click at [779, 435] on button "SUBMIT" at bounding box center [764, 436] width 167 height 39
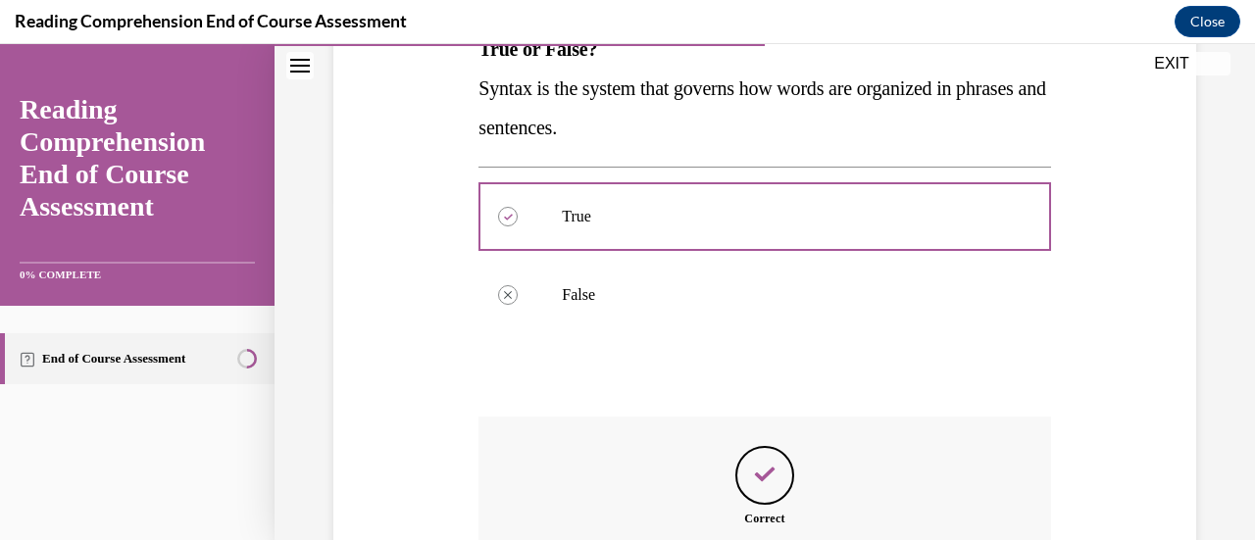
scroll to position [601, 0]
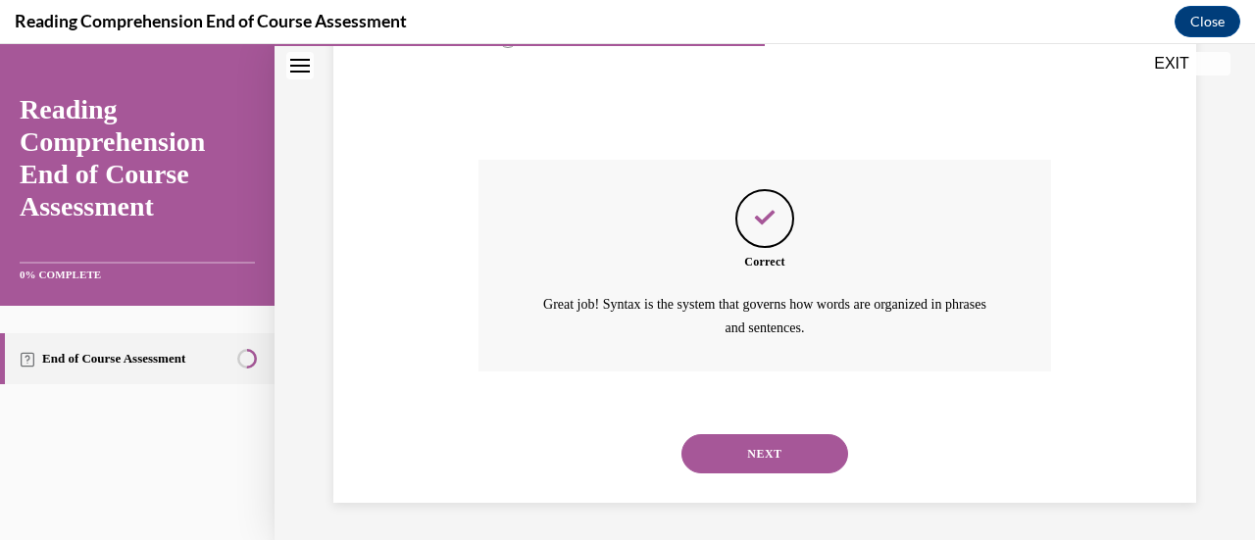
click at [780, 449] on button "NEXT" at bounding box center [764, 453] width 167 height 39
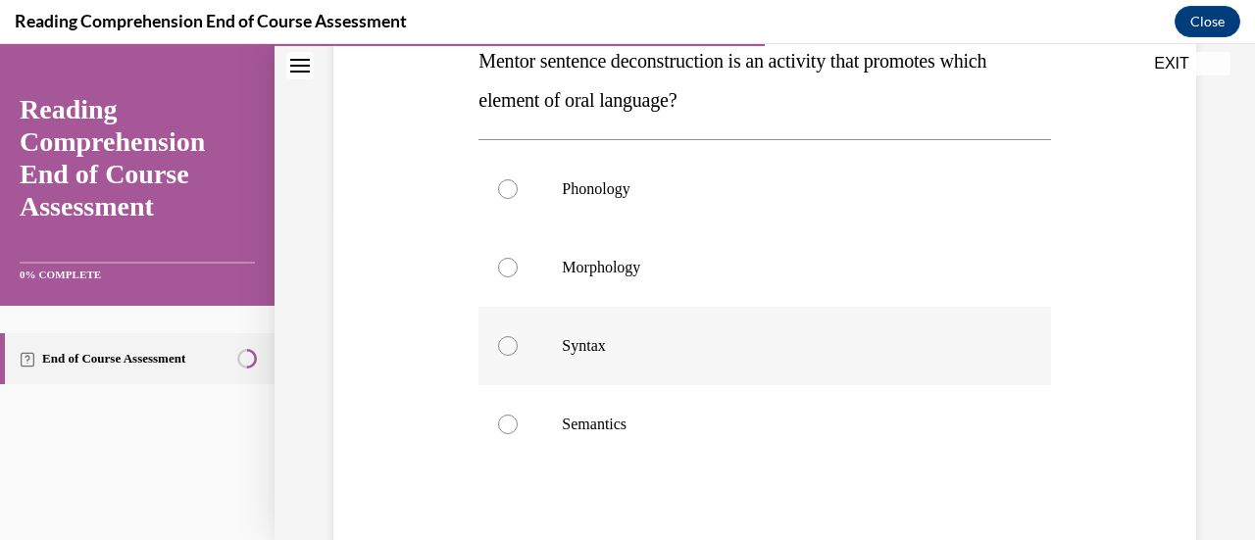
scroll to position [333, 0]
click at [516, 352] on label "Syntax" at bounding box center [764, 345] width 572 height 78
click at [516, 352] on input "Syntax" at bounding box center [508, 345] width 20 height 20
radio input "true"
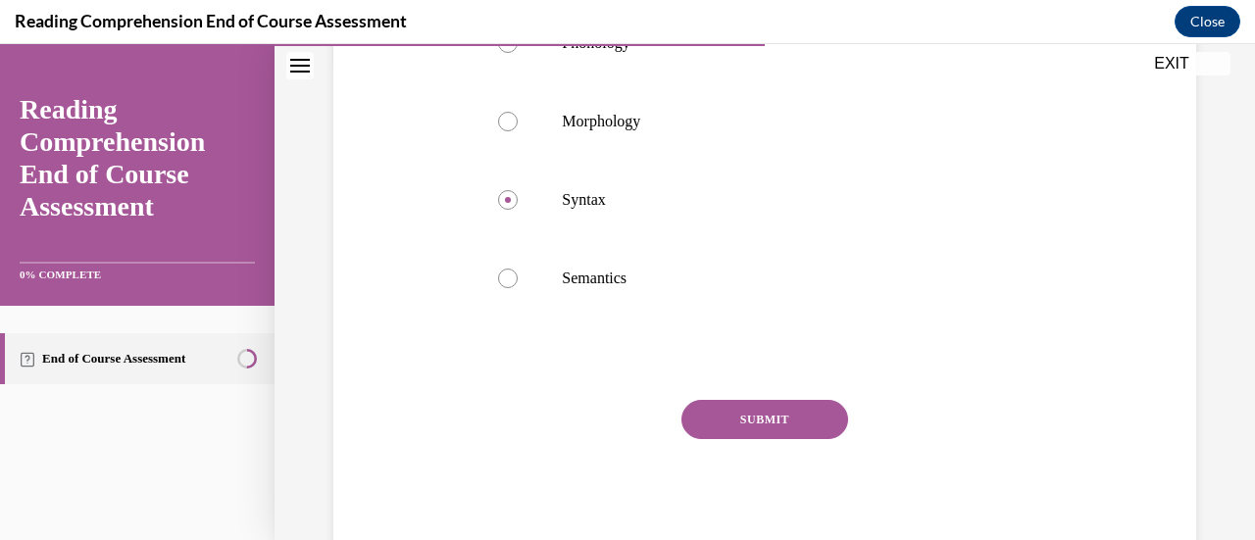
click at [739, 418] on button "SUBMIT" at bounding box center [764, 419] width 167 height 39
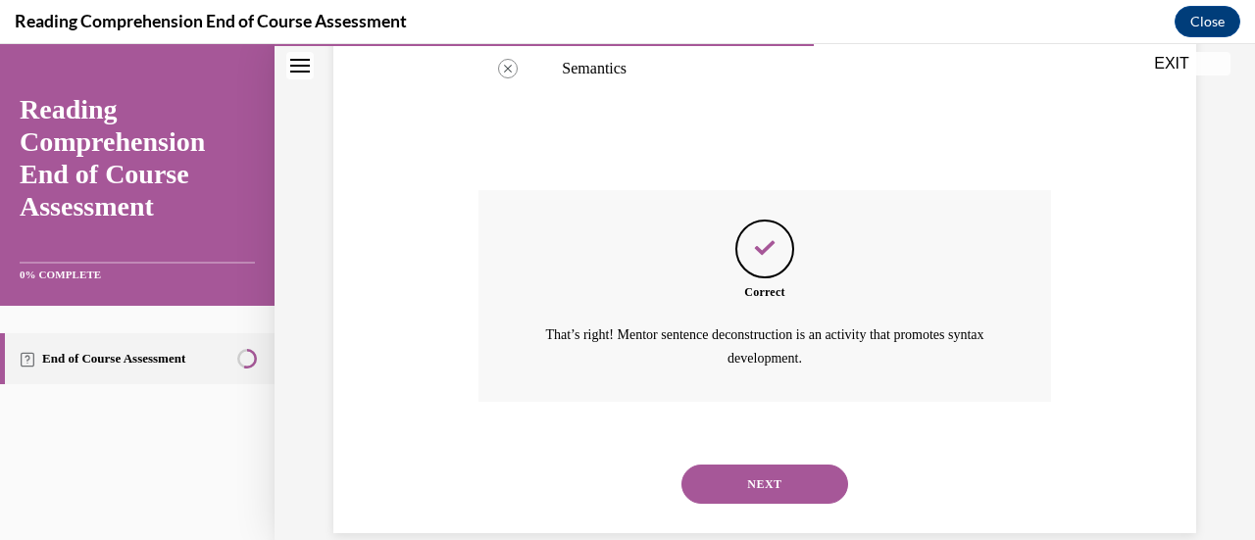
click at [782, 480] on button "NEXT" at bounding box center [764, 484] width 167 height 39
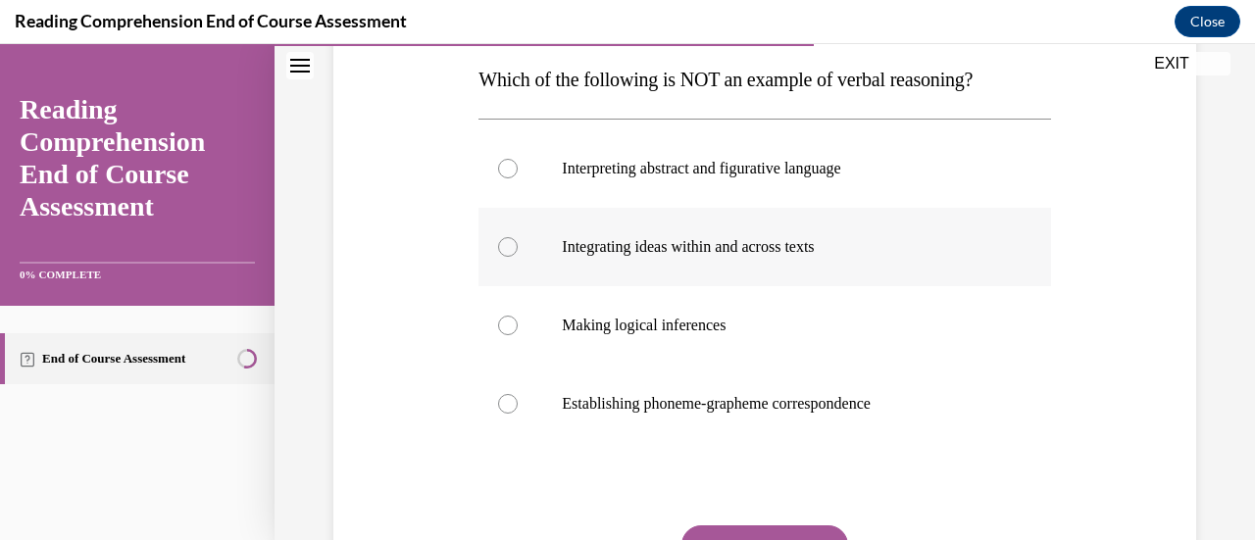
scroll to position [315, 0]
click at [505, 399] on div at bounding box center [508, 403] width 20 height 20
click at [505, 399] on input "Establishing phoneme-grapheme correspondence" at bounding box center [508, 403] width 20 height 20
radio input "true"
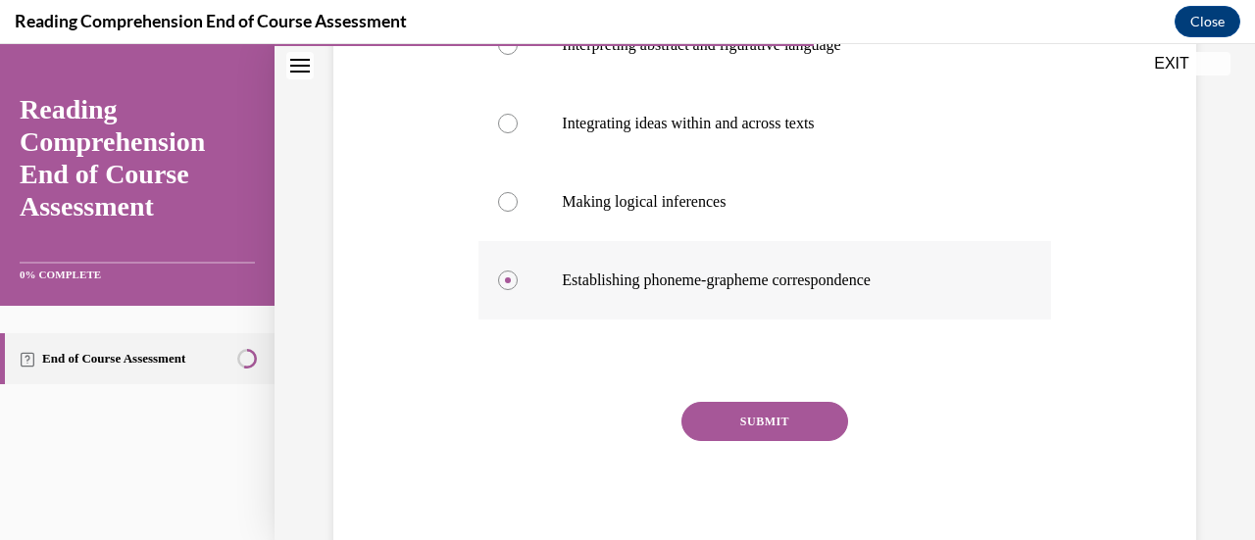
scroll to position [438, 0]
click at [757, 419] on button "SUBMIT" at bounding box center [764, 420] width 167 height 39
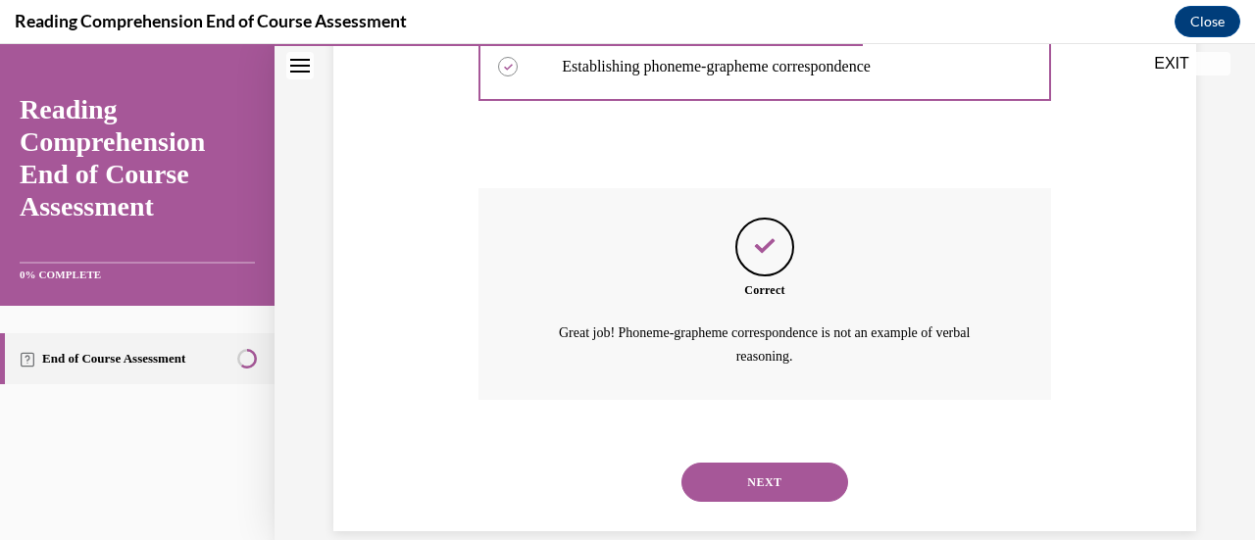
scroll to position [654, 0]
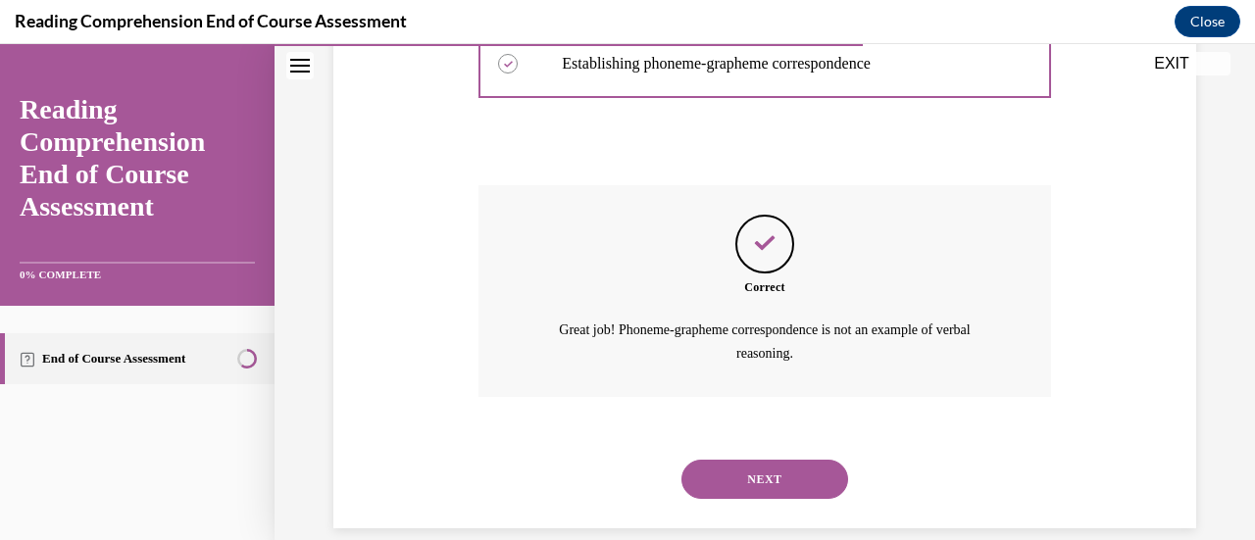
click at [753, 466] on button "NEXT" at bounding box center [764, 479] width 167 height 39
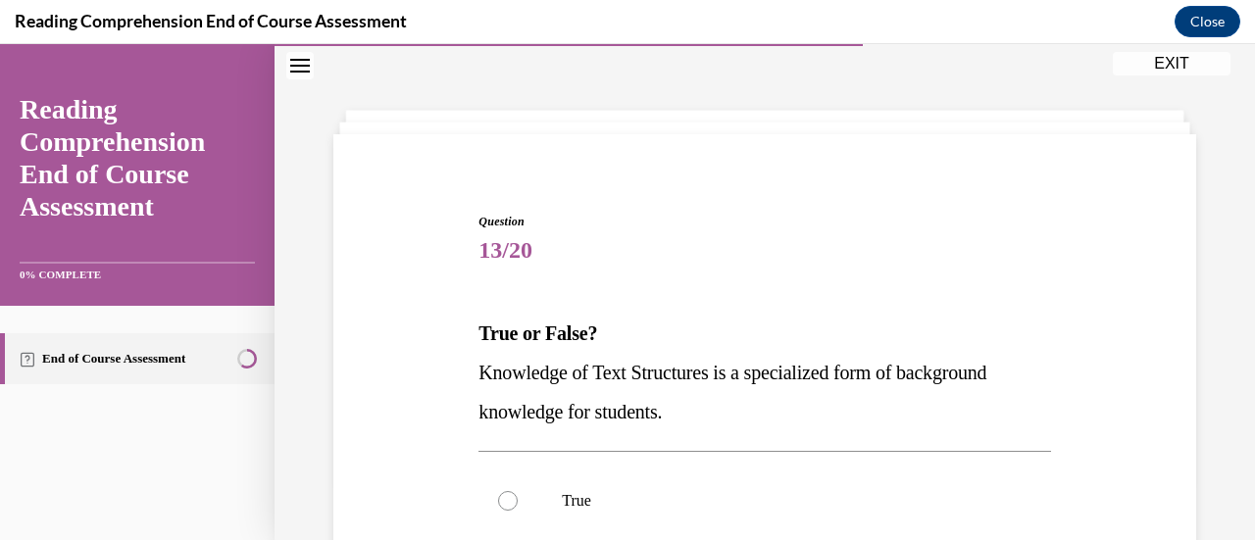
click at [753, 466] on label "True" at bounding box center [764, 501] width 572 height 78
click at [518, 491] on input "True" at bounding box center [508, 501] width 20 height 20
radio input "true"
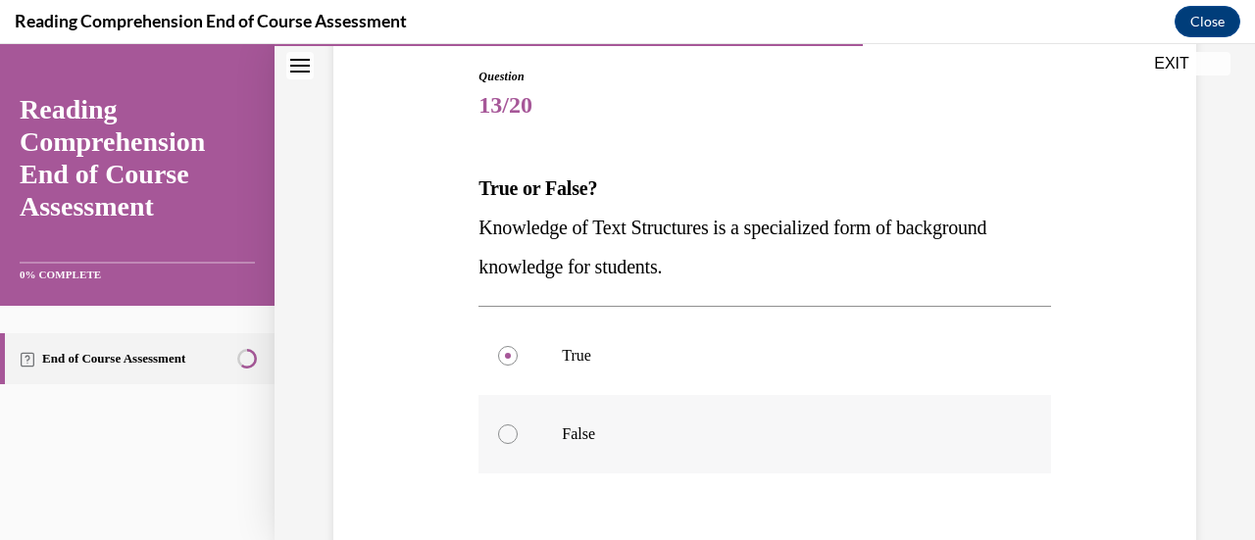
scroll to position [240, 0]
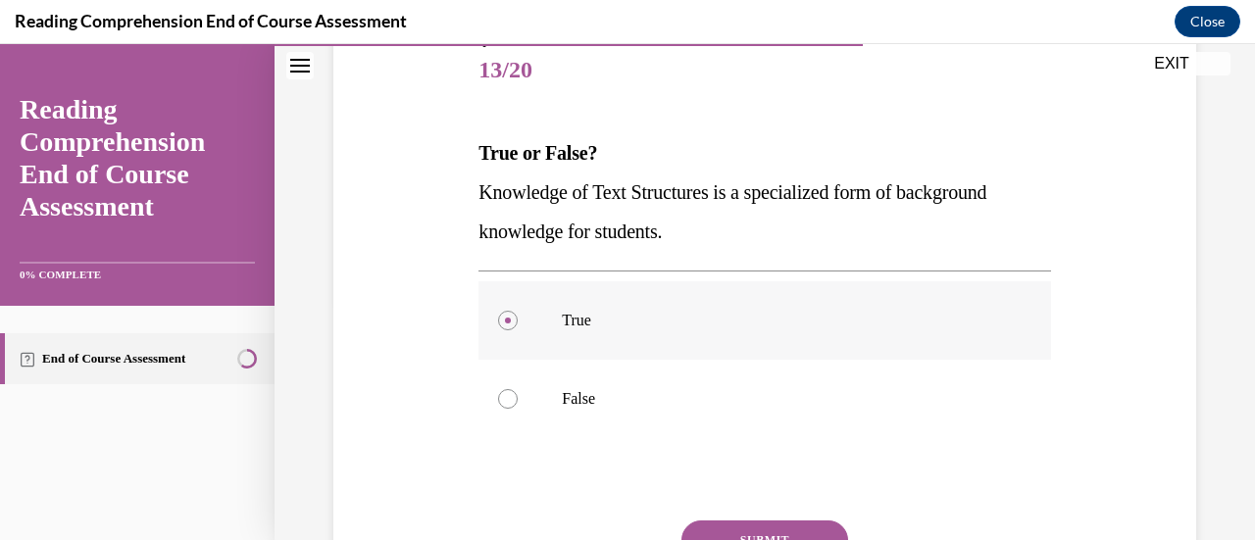
click at [737, 344] on label "True" at bounding box center [764, 320] width 572 height 78
click at [518, 330] on input "True" at bounding box center [508, 321] width 20 height 20
click at [747, 391] on p "False" at bounding box center [781, 399] width 439 height 20
click at [518, 391] on input "False" at bounding box center [508, 399] width 20 height 20
radio input "true"
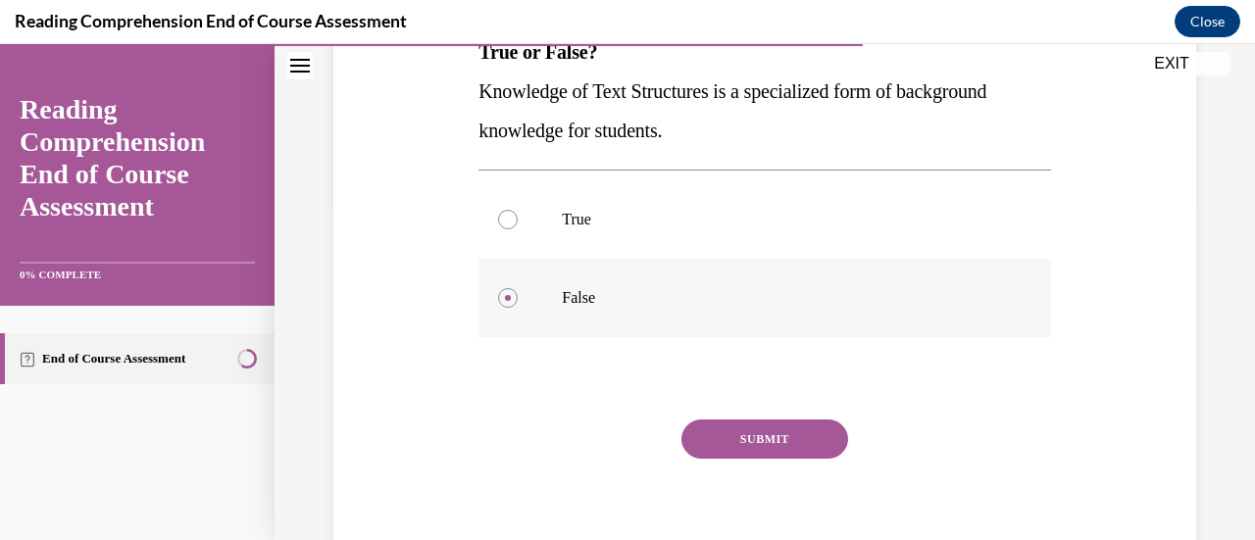
scroll to position [342, 0]
click at [779, 252] on label "True" at bounding box center [764, 218] width 572 height 78
click at [518, 228] on input "True" at bounding box center [508, 219] width 20 height 20
radio input "true"
click at [780, 440] on button "SUBMIT" at bounding box center [764, 438] width 167 height 39
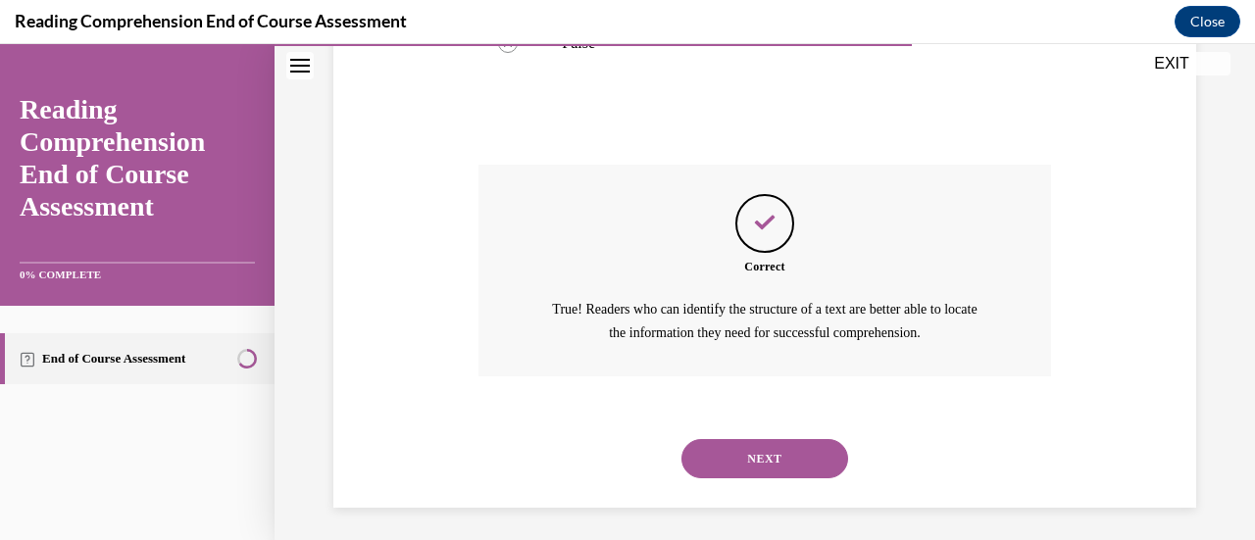
click at [782, 462] on button "NEXT" at bounding box center [764, 458] width 167 height 39
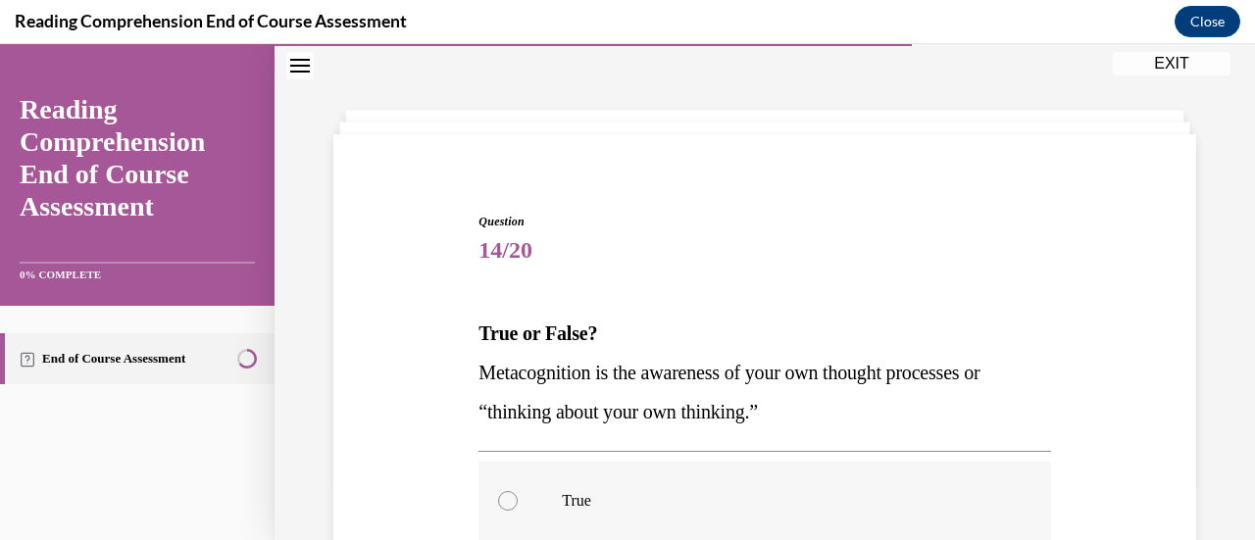
click at [787, 473] on label "True" at bounding box center [764, 501] width 572 height 78
click at [518, 491] on input "True" at bounding box center [508, 501] width 20 height 20
radio input "true"
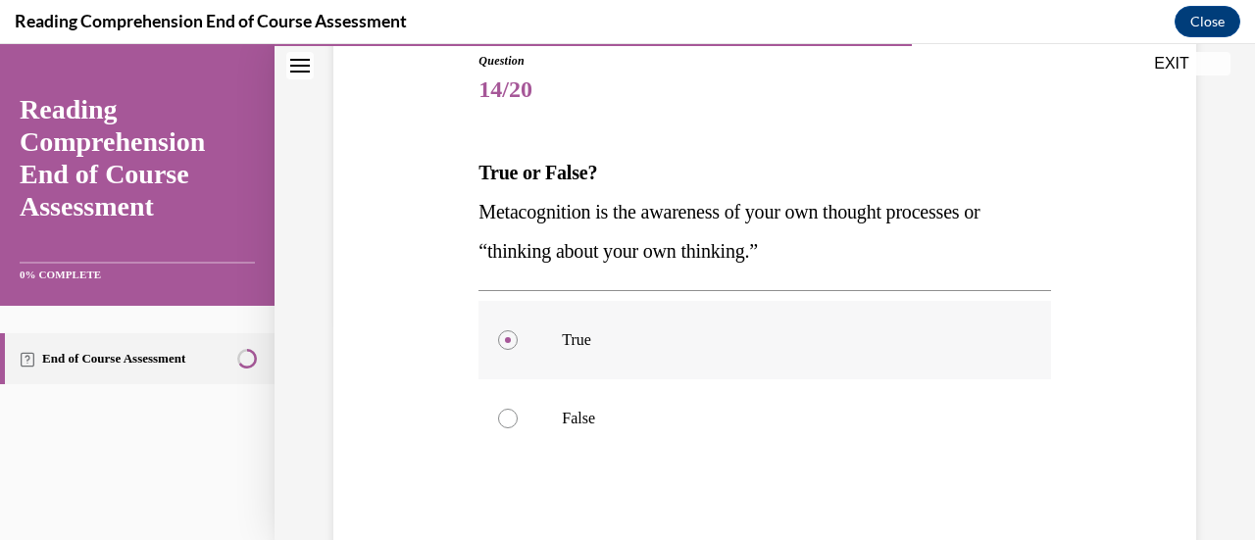
scroll to position [226, 0]
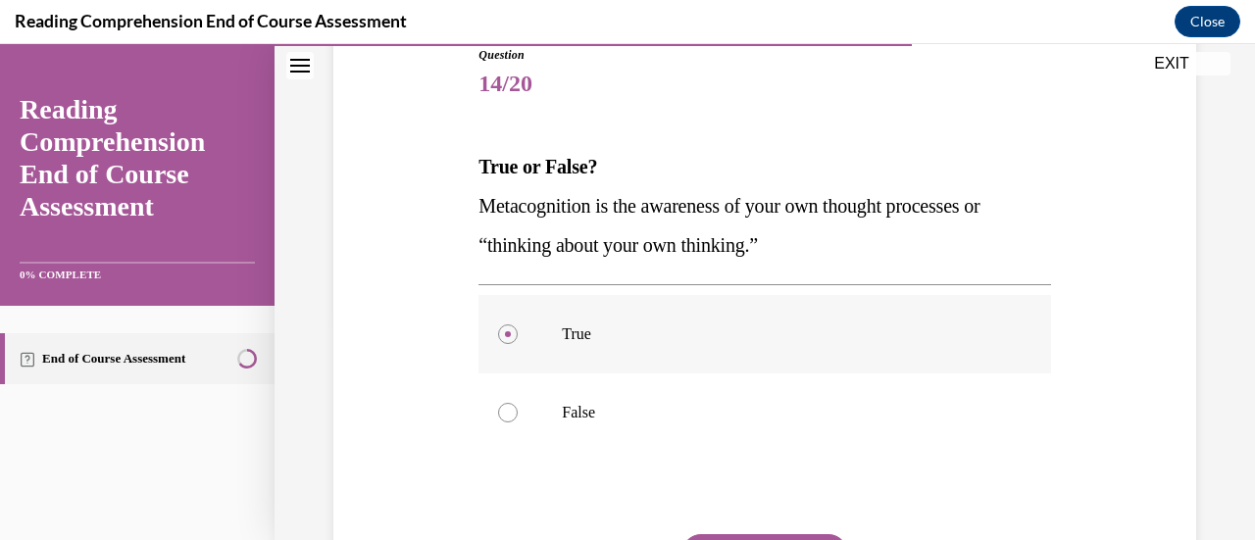
click at [733, 325] on p "True" at bounding box center [781, 334] width 439 height 20
click at [518, 325] on input "True" at bounding box center [508, 334] width 20 height 20
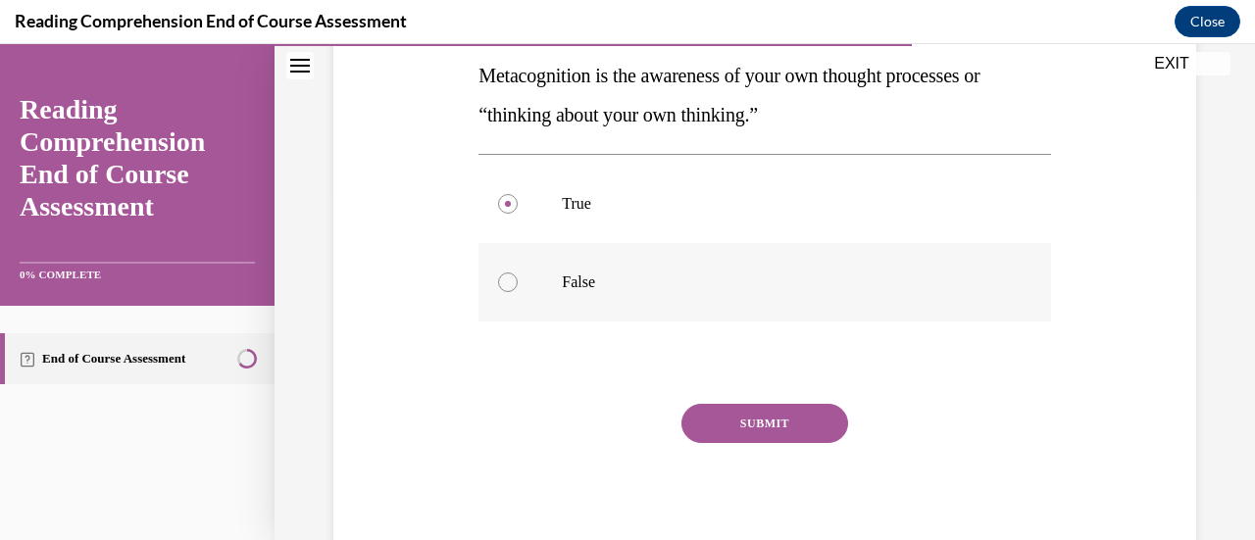
scroll to position [358, 0]
click at [788, 434] on button "SUBMIT" at bounding box center [764, 422] width 167 height 39
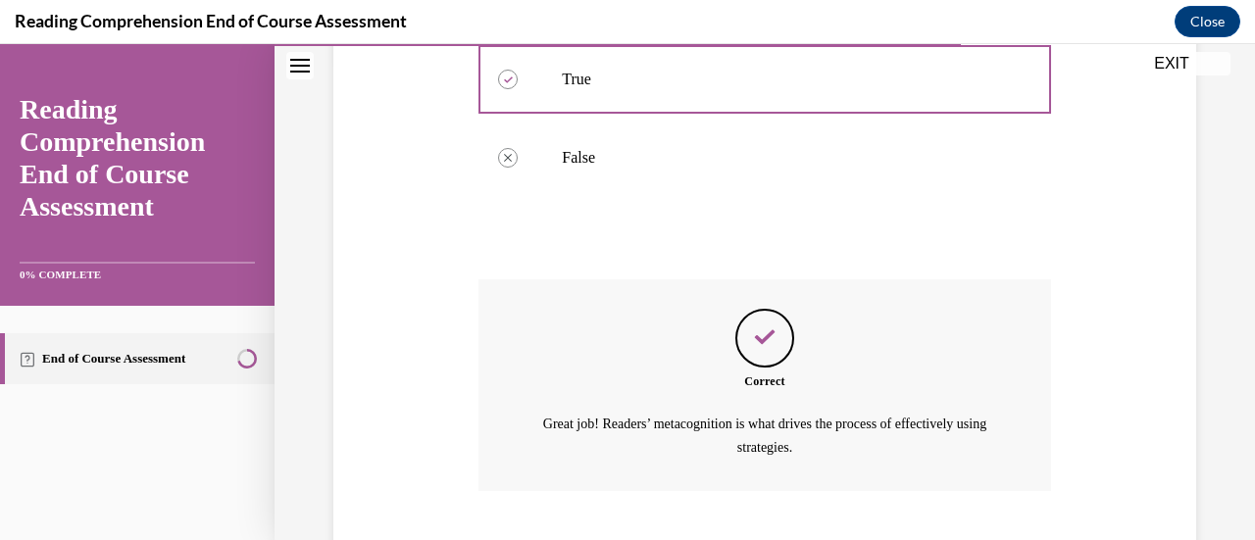
scroll to position [601, 0]
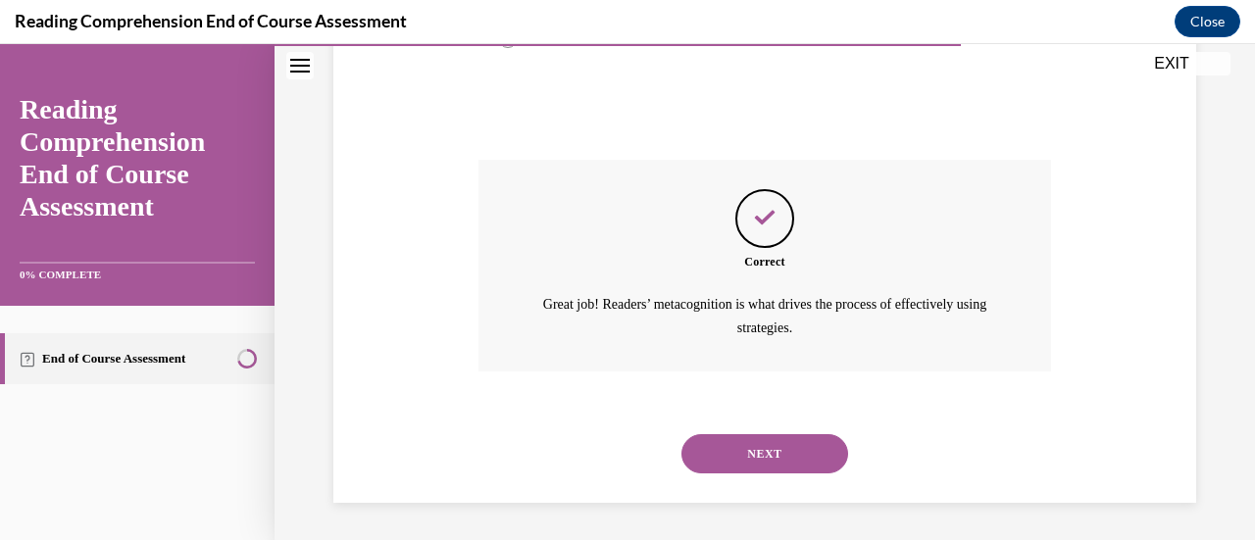
click at [758, 450] on button "NEXT" at bounding box center [764, 453] width 167 height 39
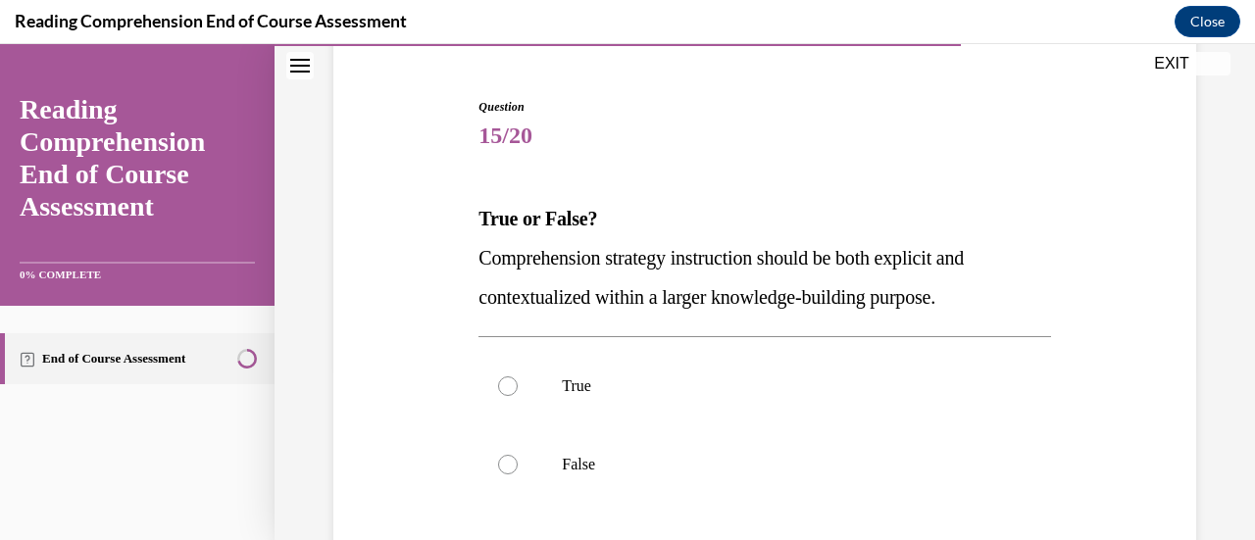
scroll to position [175, 0]
click at [684, 401] on label "True" at bounding box center [764, 385] width 572 height 78
click at [518, 395] on input "True" at bounding box center [508, 385] width 20 height 20
radio input "true"
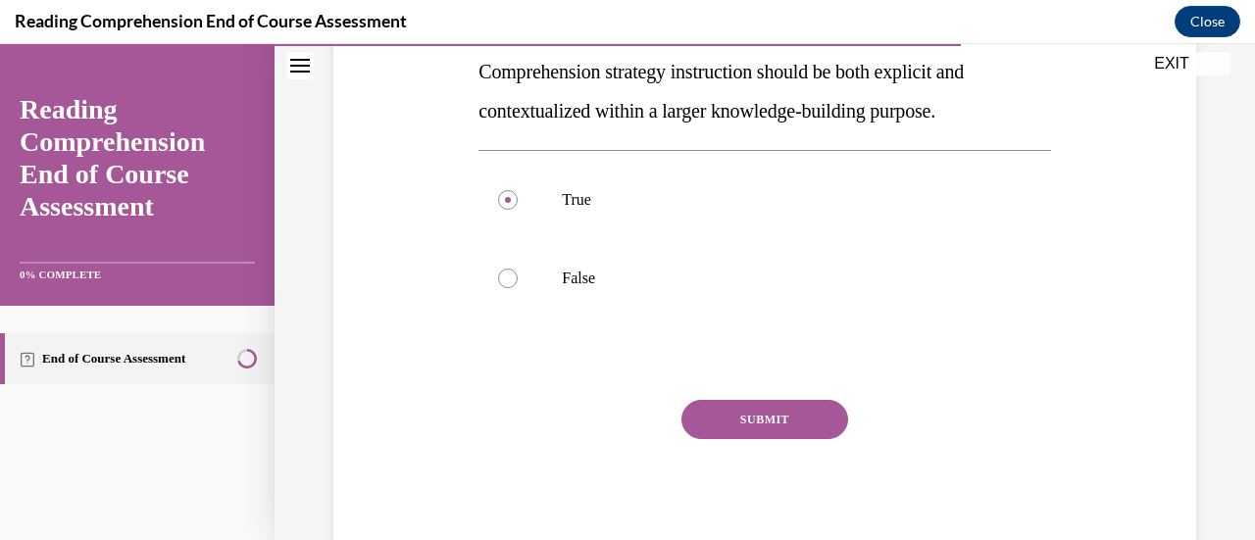
click at [731, 417] on button "SUBMIT" at bounding box center [764, 419] width 167 height 39
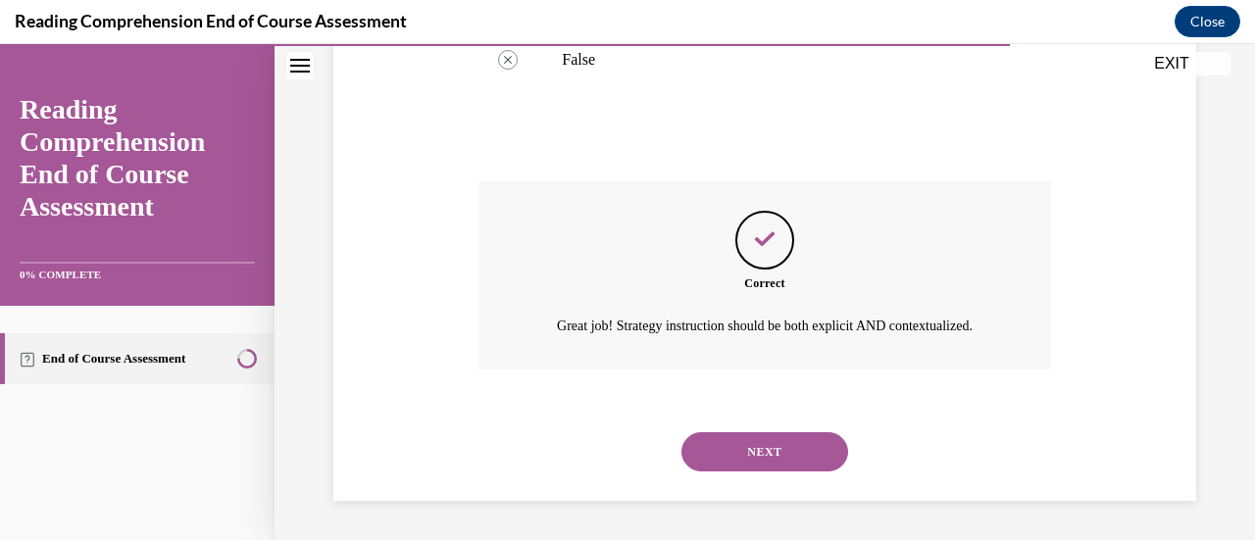
click at [771, 455] on button "NEXT" at bounding box center [764, 451] width 167 height 39
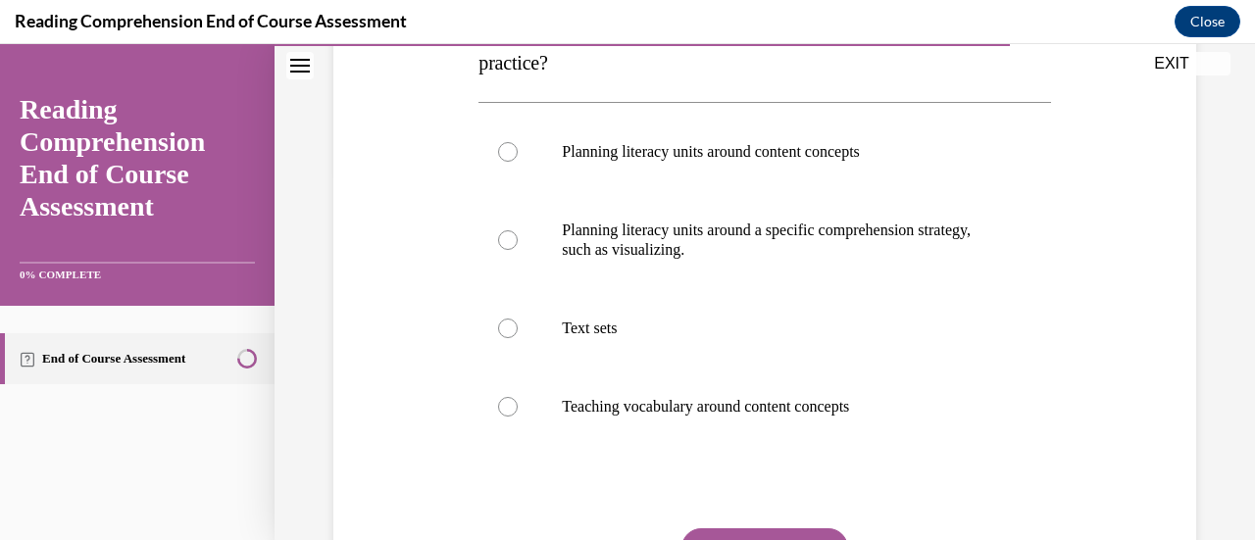
scroll to position [372, 0]
click at [622, 321] on p "Text sets" at bounding box center [781, 327] width 439 height 20
click at [518, 321] on input "Text sets" at bounding box center [508, 327] width 20 height 20
radio input "true"
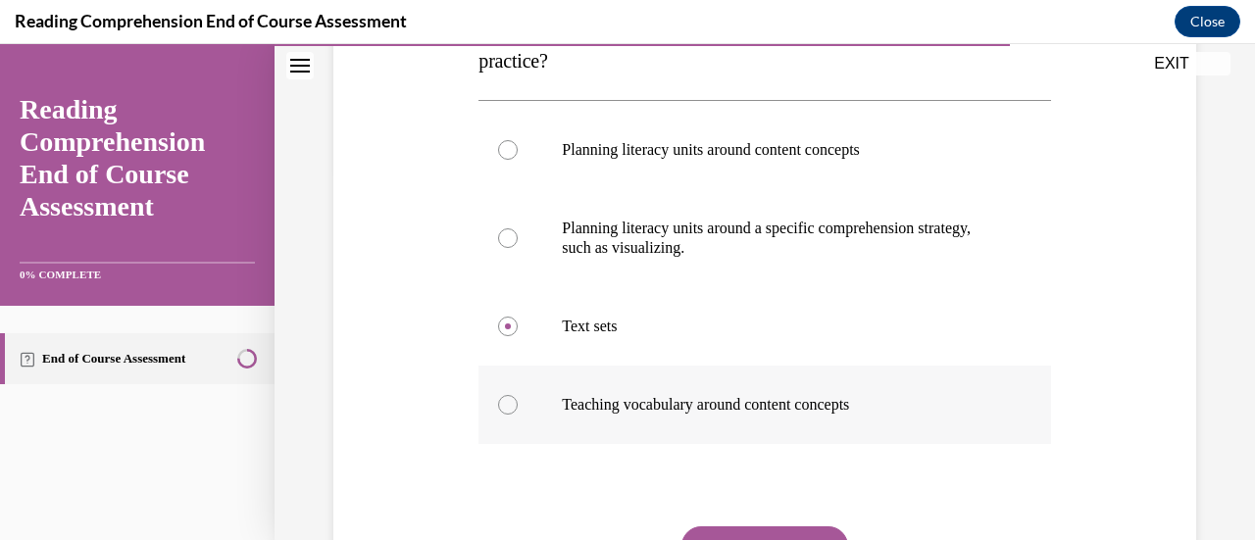
scroll to position [421, 0]
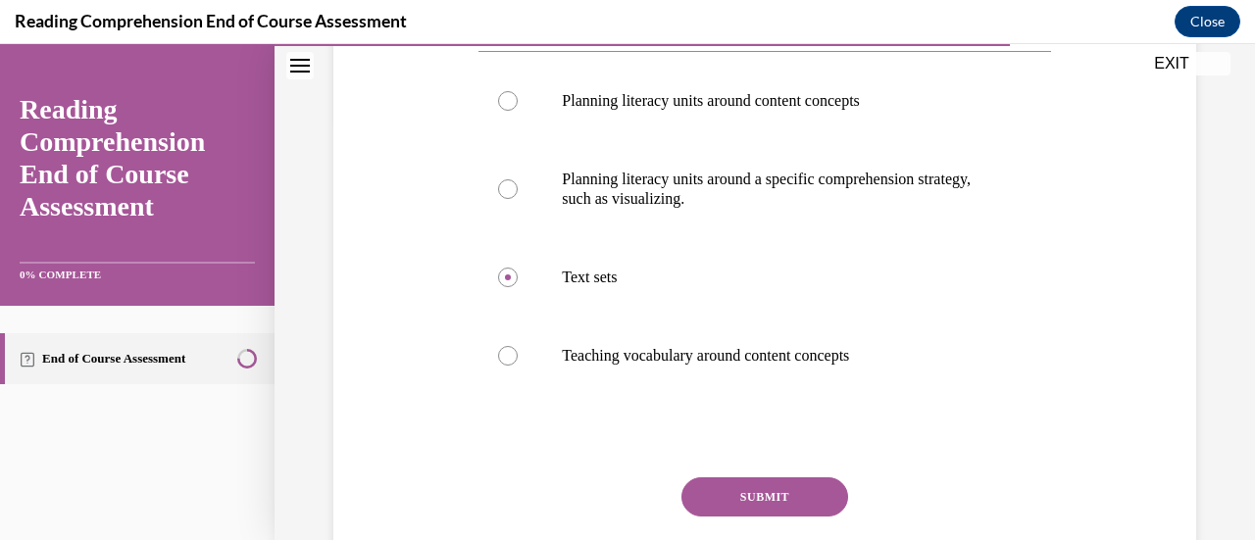
click at [727, 481] on button "SUBMIT" at bounding box center [764, 496] width 167 height 39
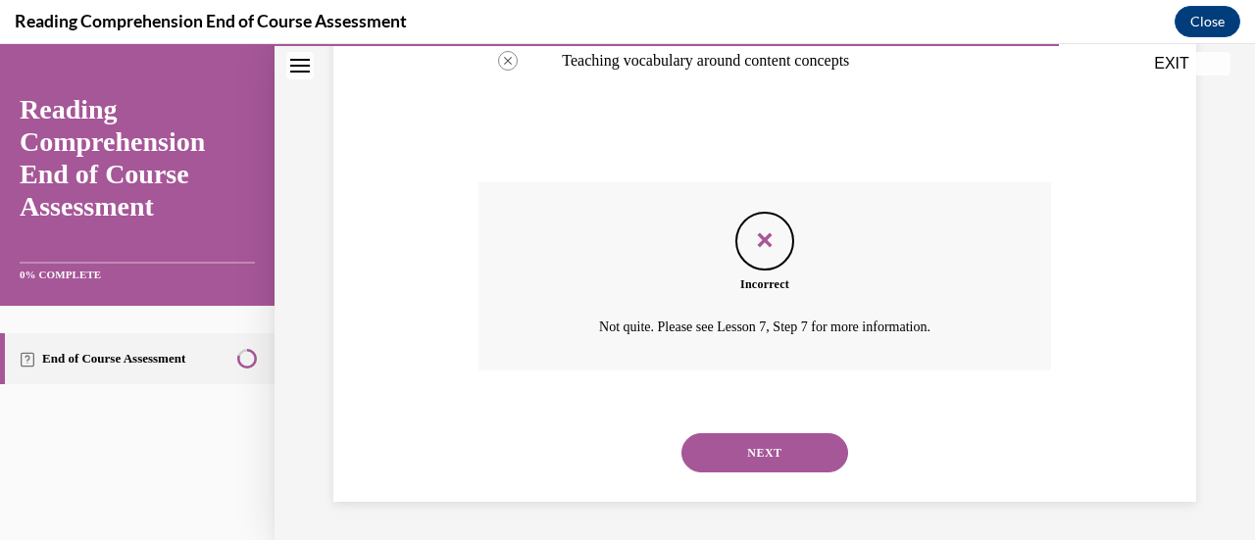
click at [768, 468] on button "NEXT" at bounding box center [764, 452] width 167 height 39
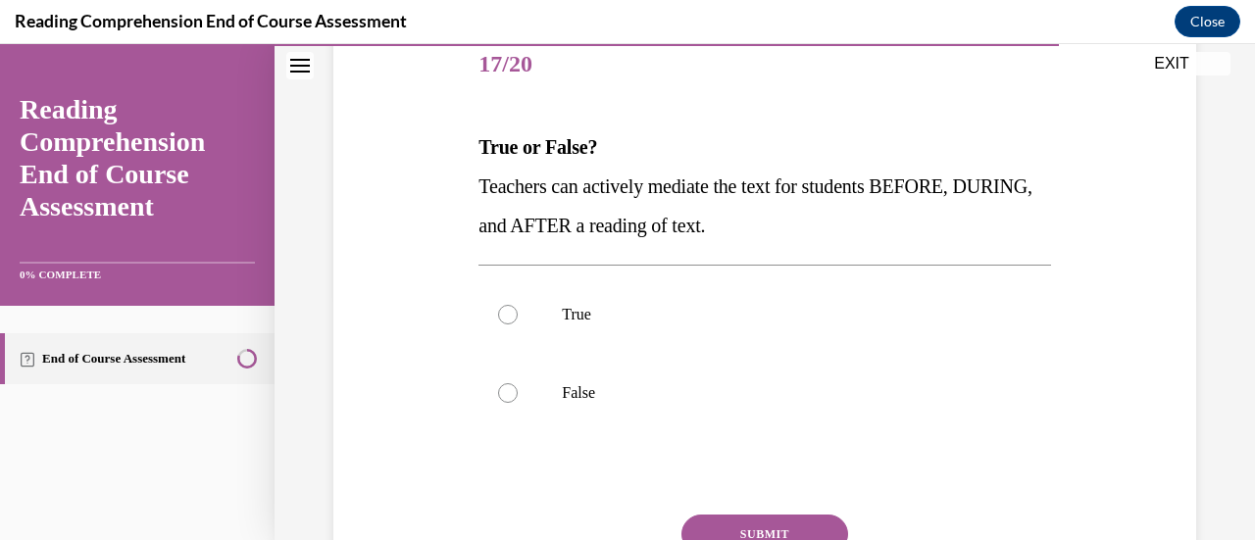
scroll to position [251, 0]
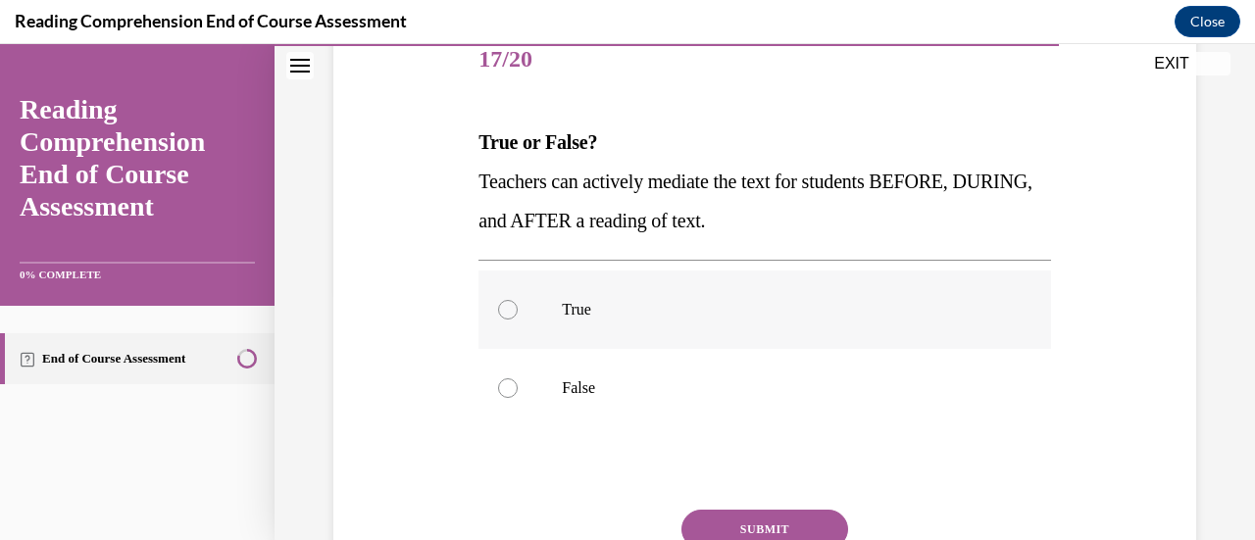
click at [777, 321] on label "True" at bounding box center [764, 310] width 572 height 78
click at [518, 320] on input "True" at bounding box center [508, 310] width 20 height 20
radio input "true"
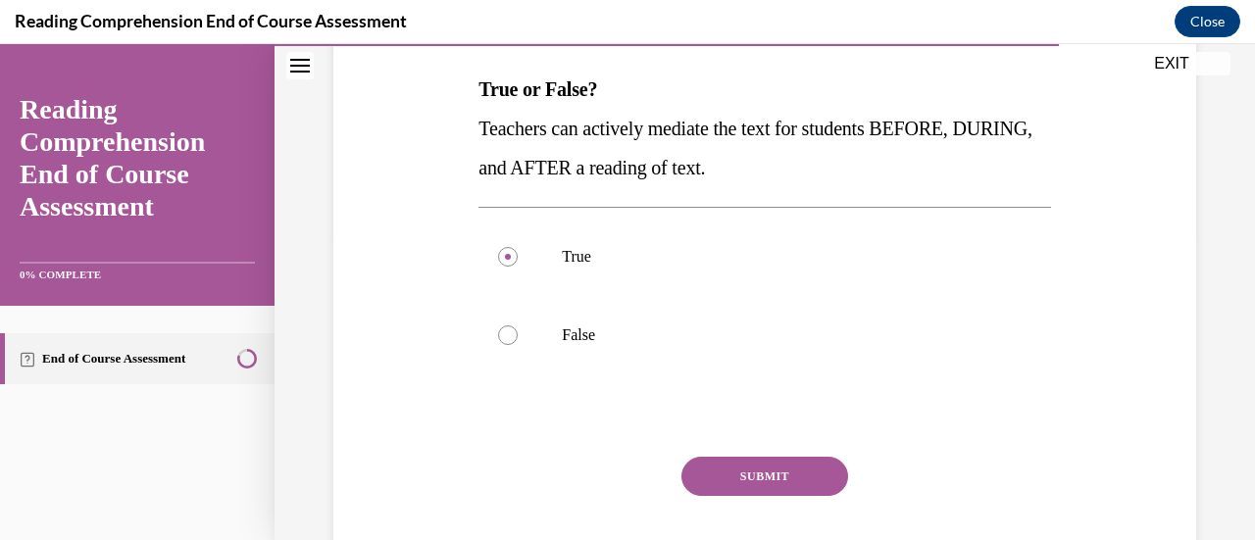
click at [761, 480] on button "SUBMIT" at bounding box center [764, 476] width 167 height 39
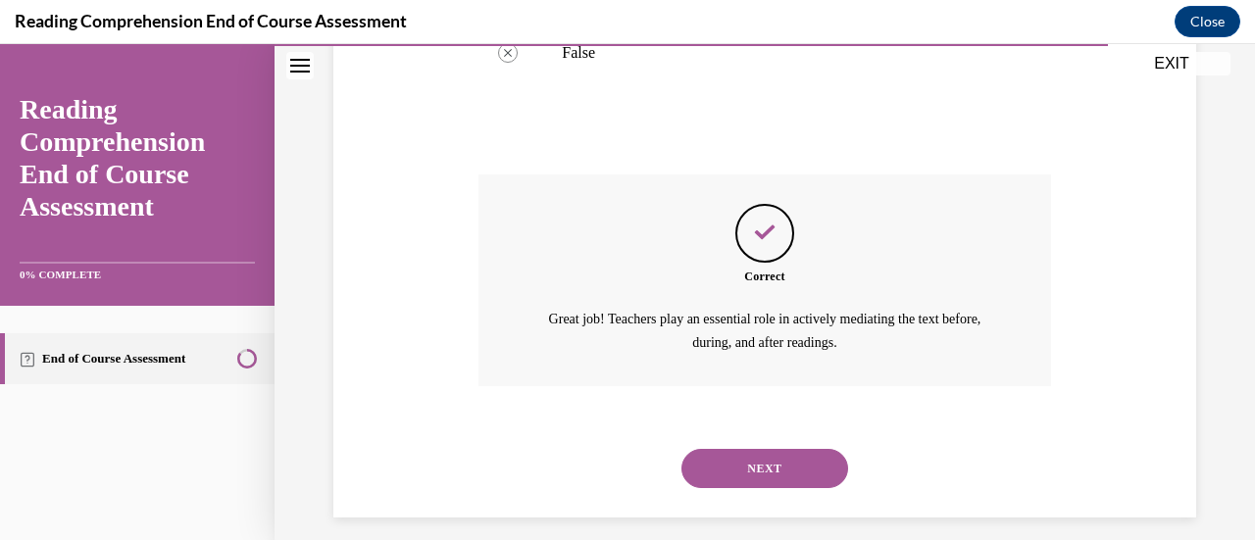
click at [771, 461] on button "NEXT" at bounding box center [764, 468] width 167 height 39
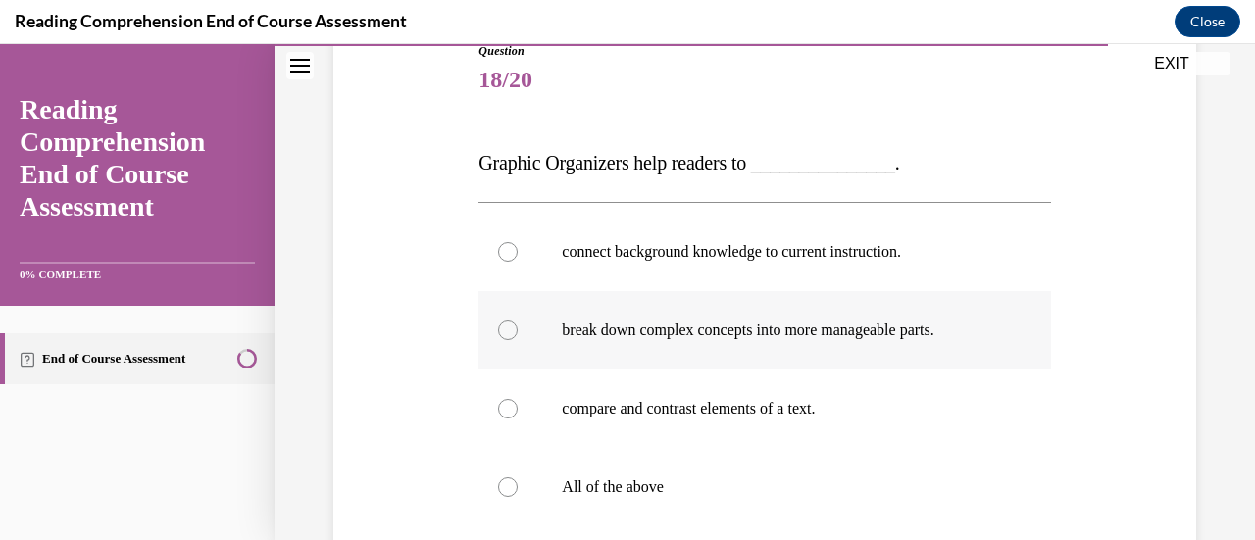
scroll to position [239, 0]
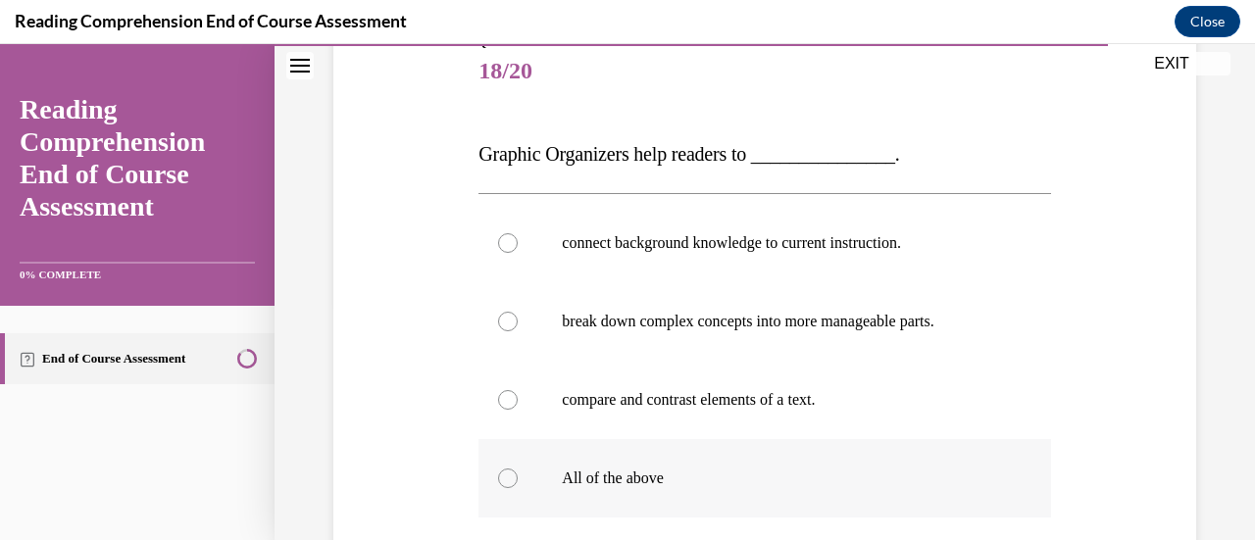
click at [841, 469] on p "All of the above" at bounding box center [781, 479] width 439 height 20
click at [518, 469] on input "All of the above" at bounding box center [508, 479] width 20 height 20
radio input "true"
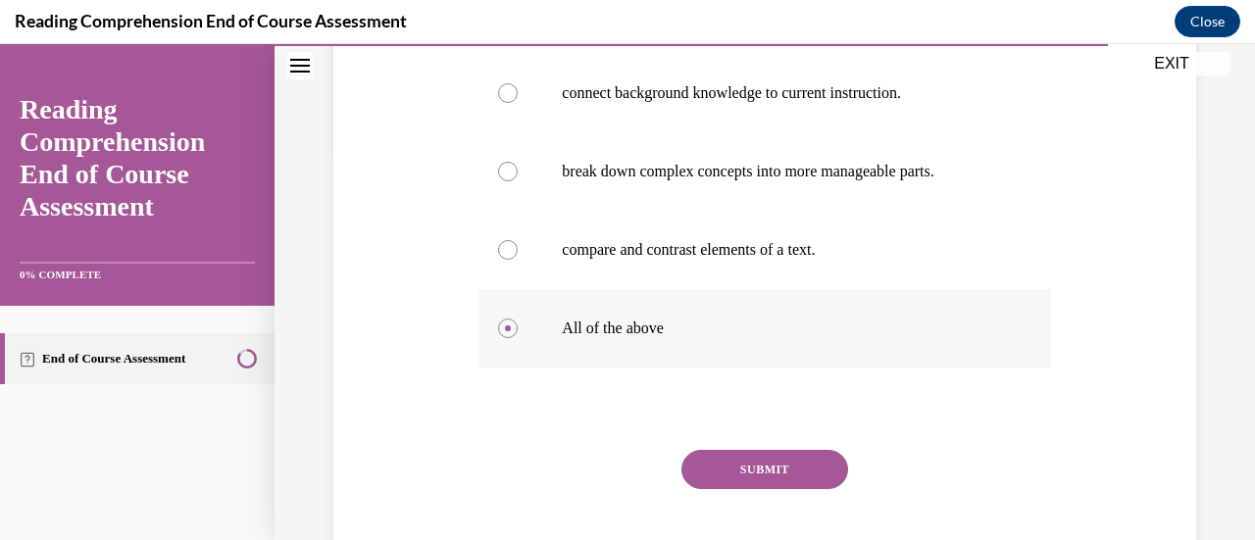
scroll to position [390, 0]
click at [790, 475] on button "SUBMIT" at bounding box center [764, 468] width 167 height 39
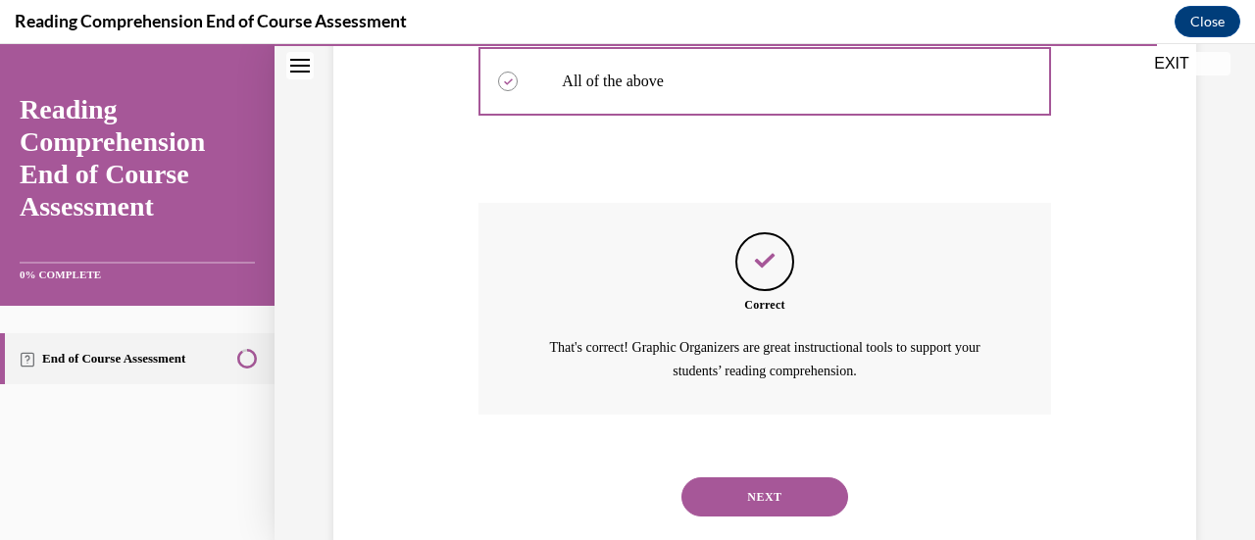
scroll to position [640, 0]
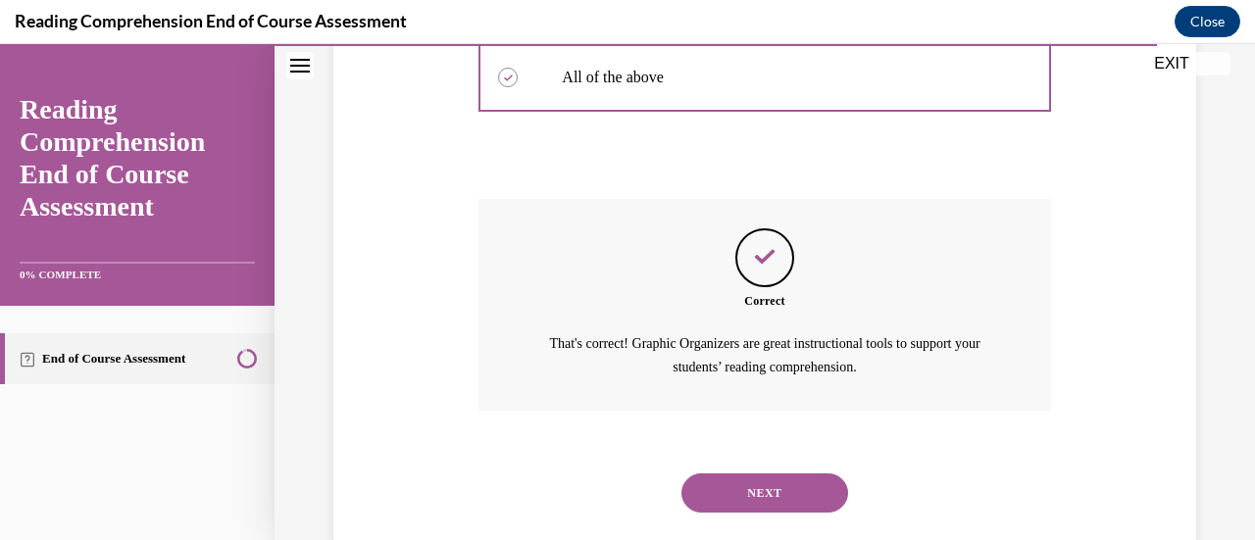
click at [786, 478] on button "NEXT" at bounding box center [764, 492] width 167 height 39
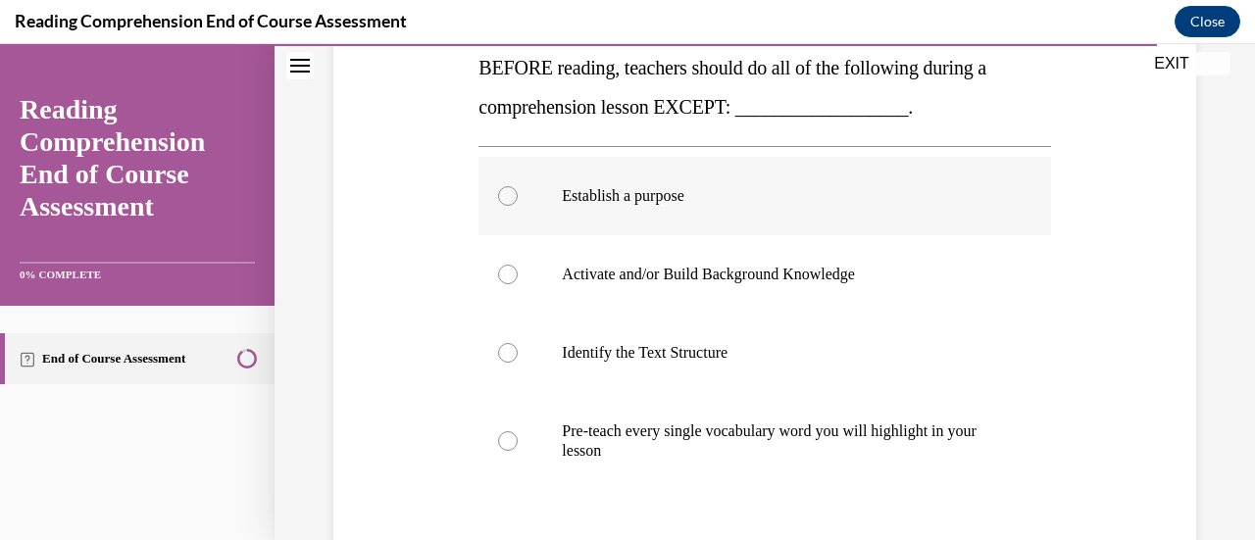
scroll to position [326, 0]
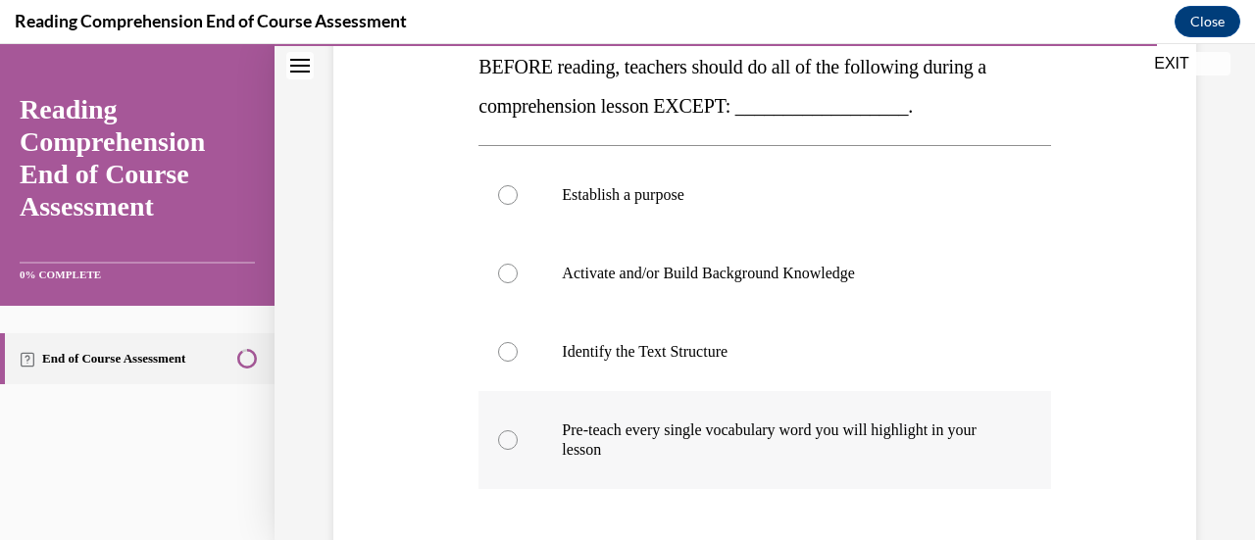
click at [489, 440] on label "Pre-teach every single vocabulary word you will highlight in your lesson" at bounding box center [764, 440] width 572 height 98
click at [498, 440] on input "Pre-teach every single vocabulary word you will highlight in your lesson" at bounding box center [508, 440] width 20 height 20
radio input "true"
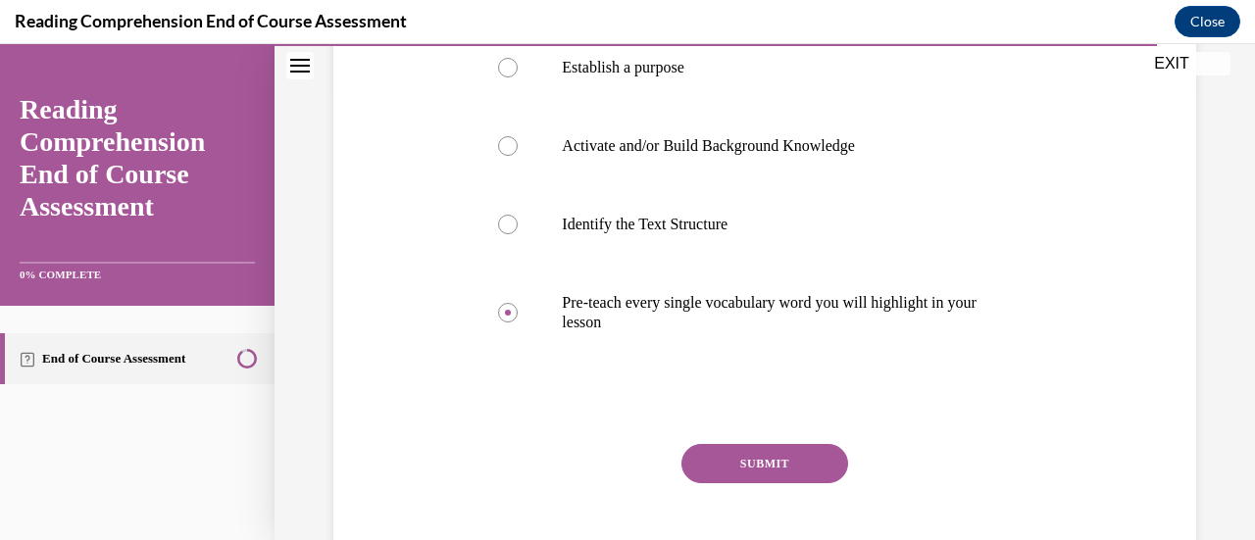
scroll to position [455, 0]
click at [755, 474] on button "SUBMIT" at bounding box center [764, 462] width 167 height 39
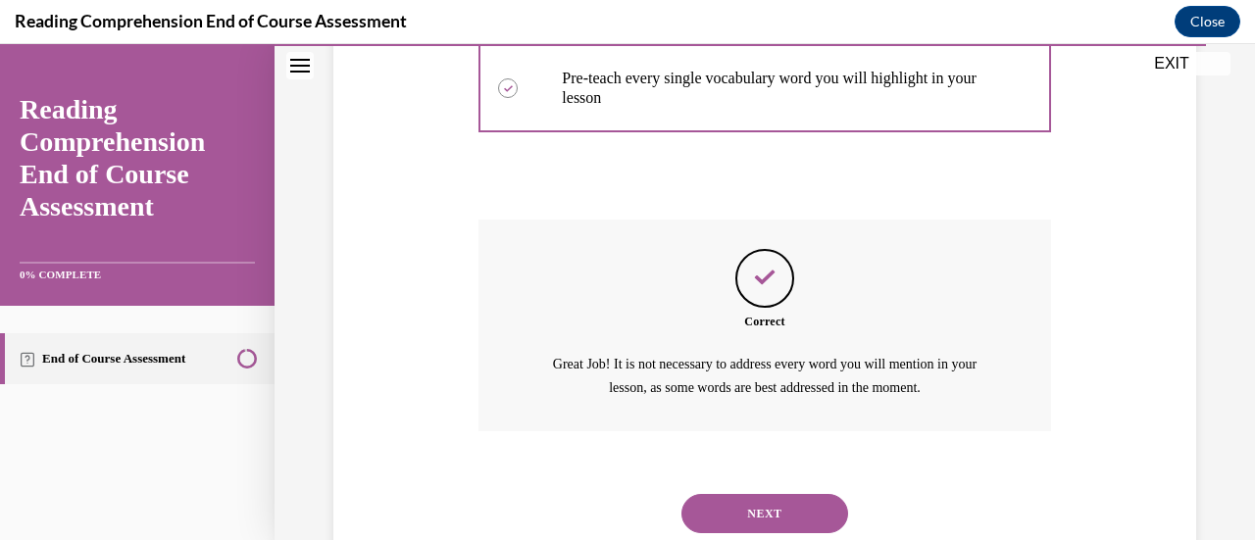
click at [761, 497] on button "NEXT" at bounding box center [764, 513] width 167 height 39
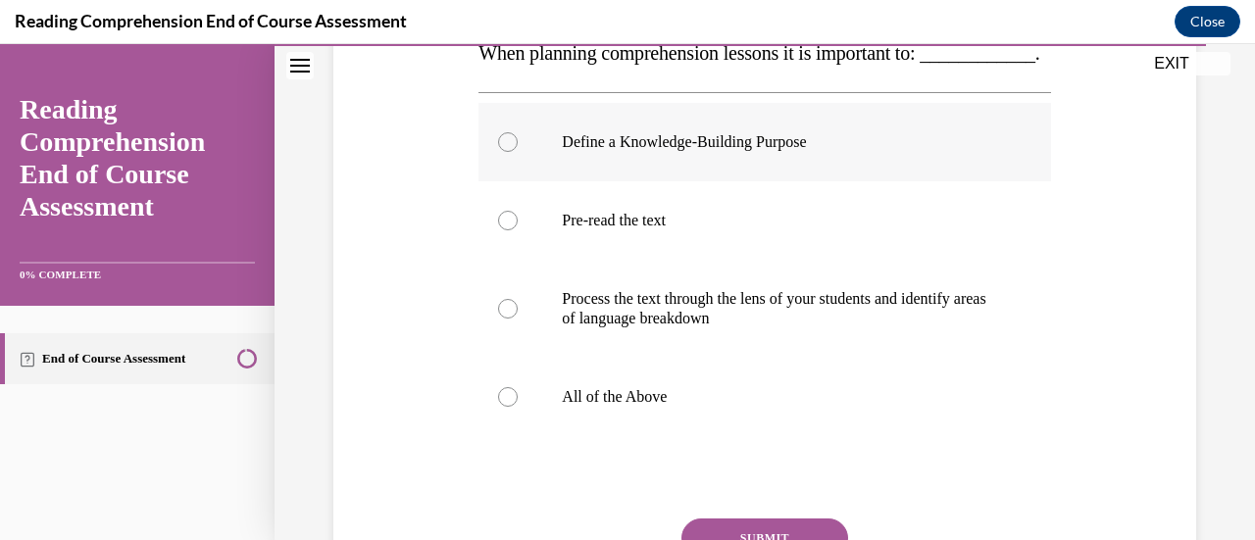
scroll to position [379, 0]
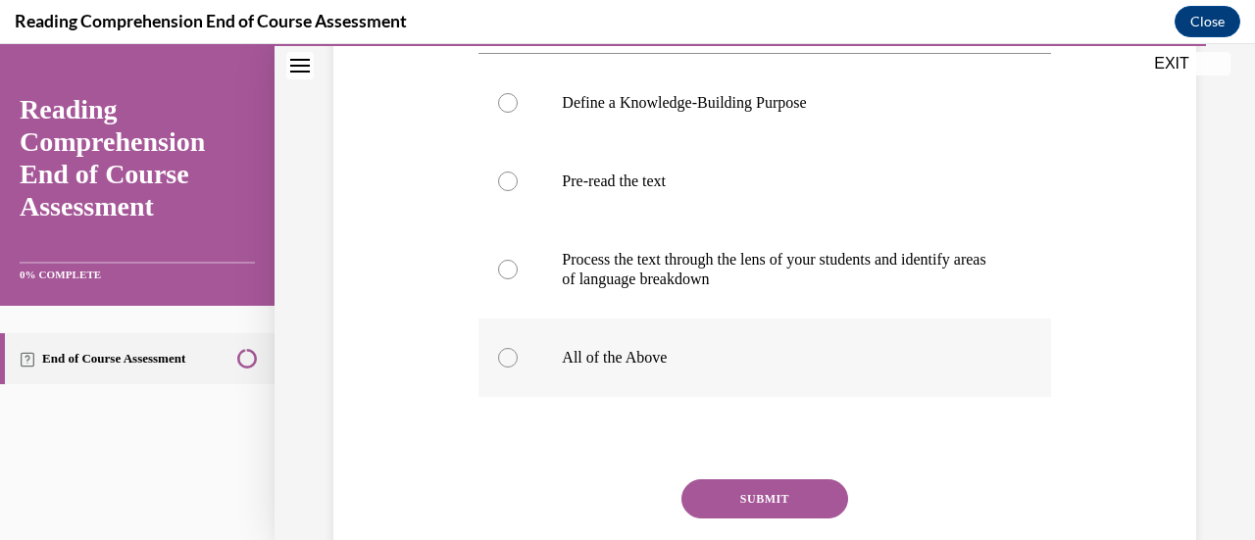
click at [839, 397] on label "All of the Above" at bounding box center [764, 358] width 572 height 78
click at [518, 368] on input "All of the Above" at bounding box center [508, 358] width 20 height 20
radio input "true"
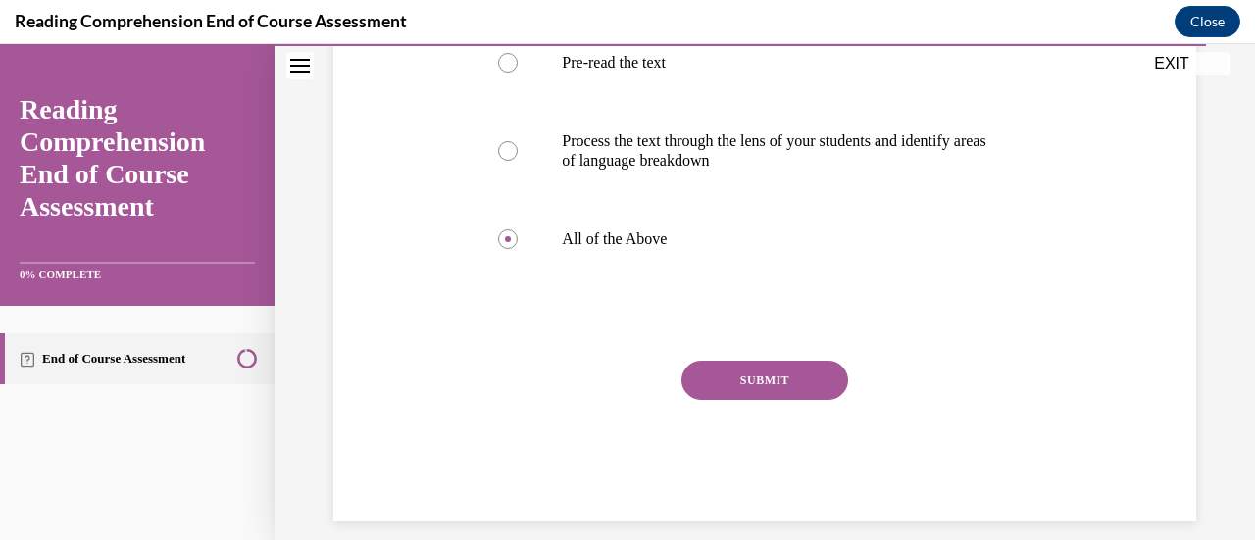
click at [768, 400] on button "SUBMIT" at bounding box center [764, 380] width 167 height 39
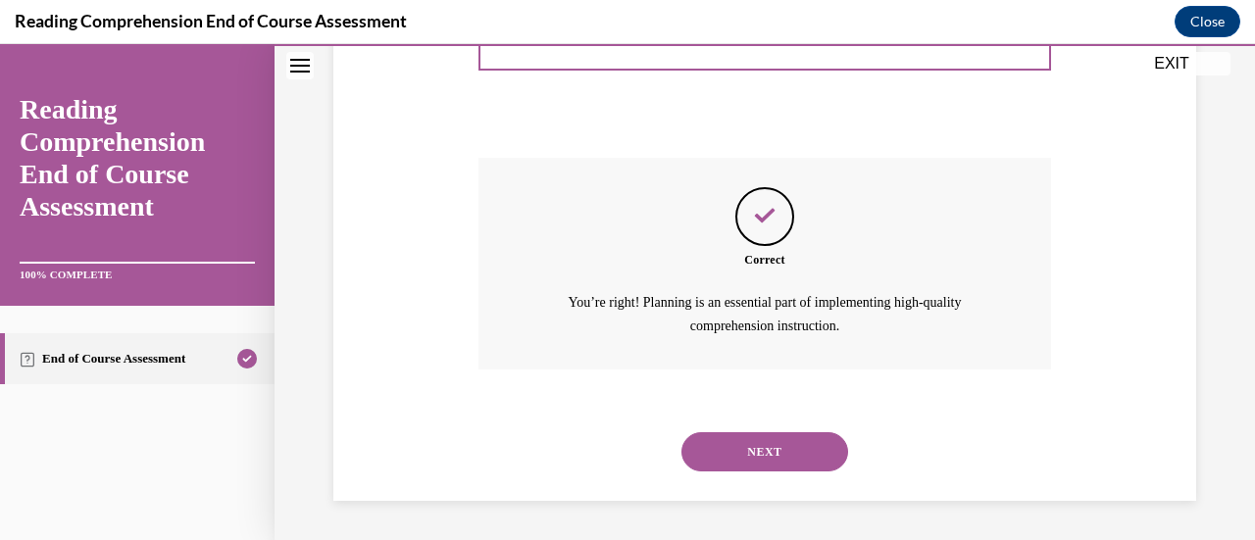
click at [794, 435] on button "NEXT" at bounding box center [764, 451] width 167 height 39
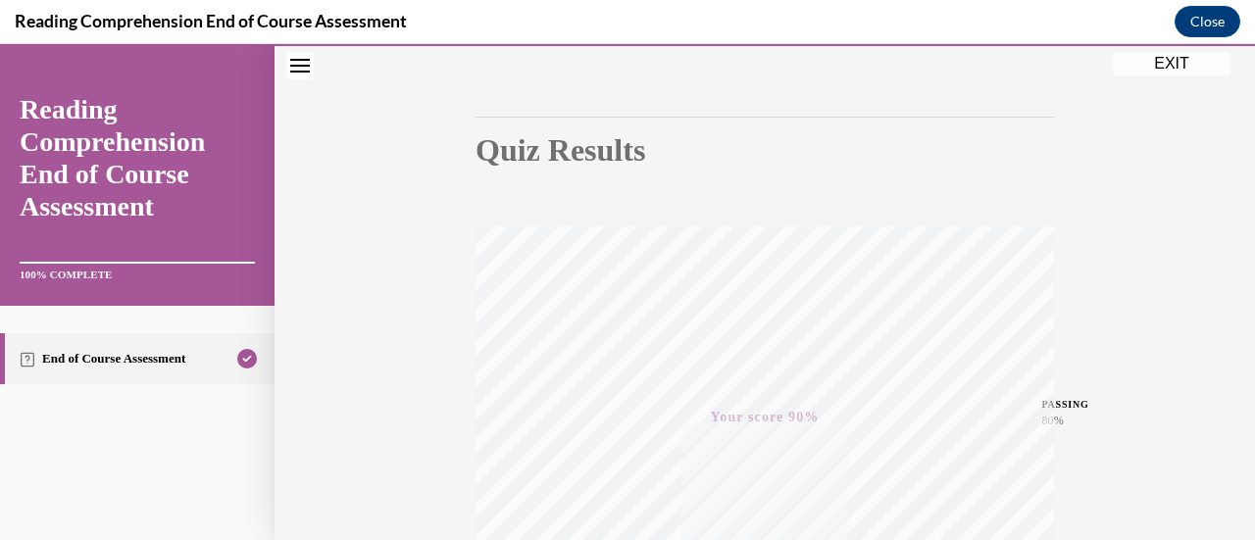
scroll to position [152, 0]
click at [1169, 66] on button "EXIT" at bounding box center [1172, 64] width 118 height 24
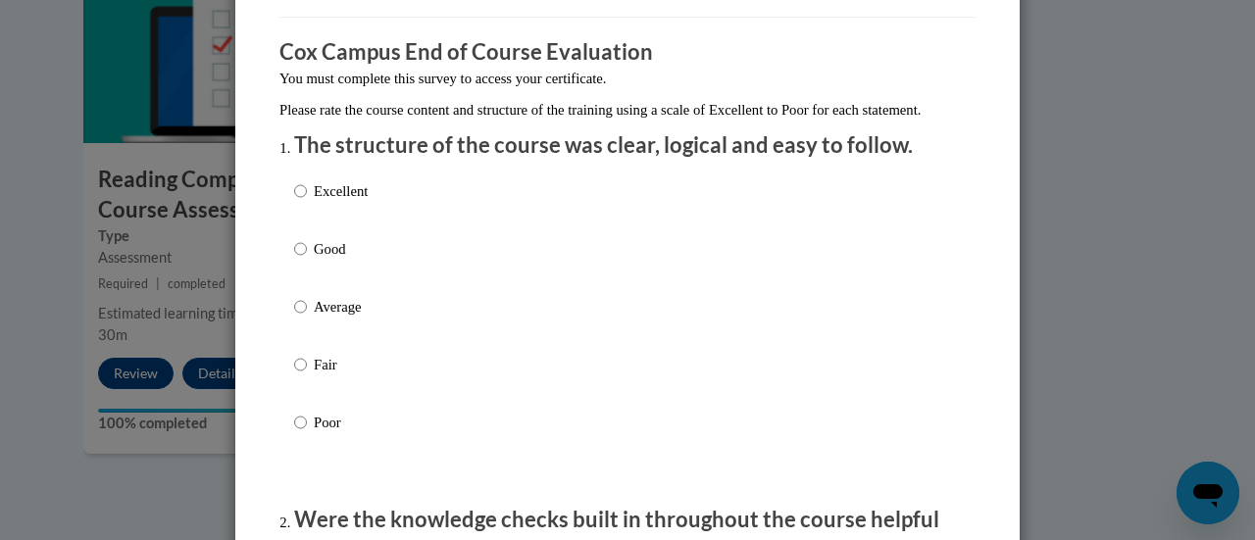
scroll to position [153, 0]
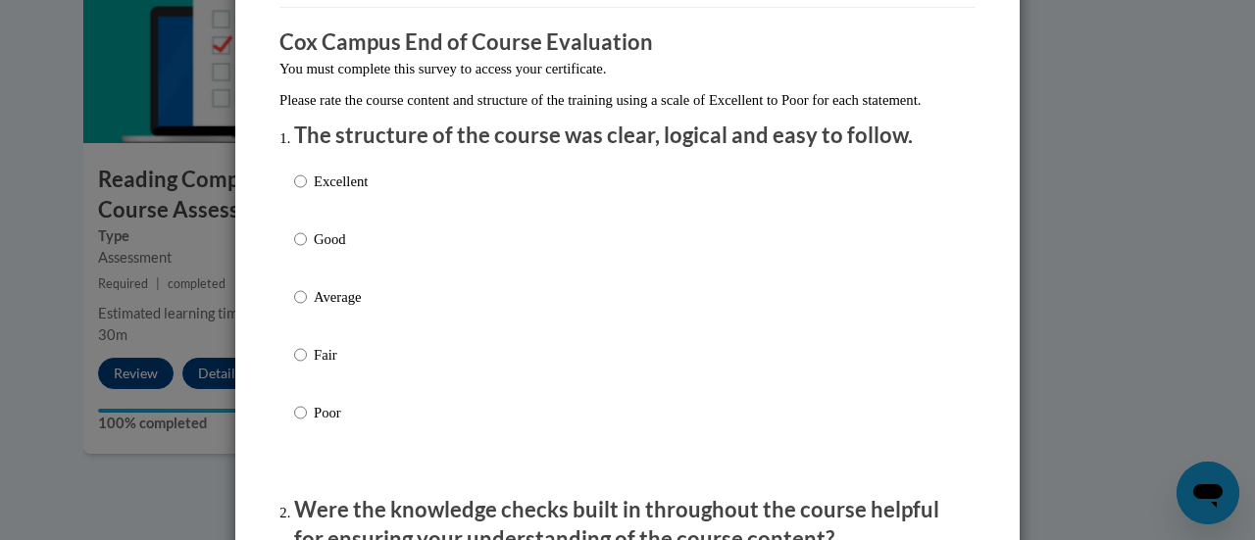
click at [317, 192] on p "Excellent" at bounding box center [341, 182] width 54 height 22
click at [307, 192] on input "Excellent" at bounding box center [300, 182] width 13 height 22
radio input "true"
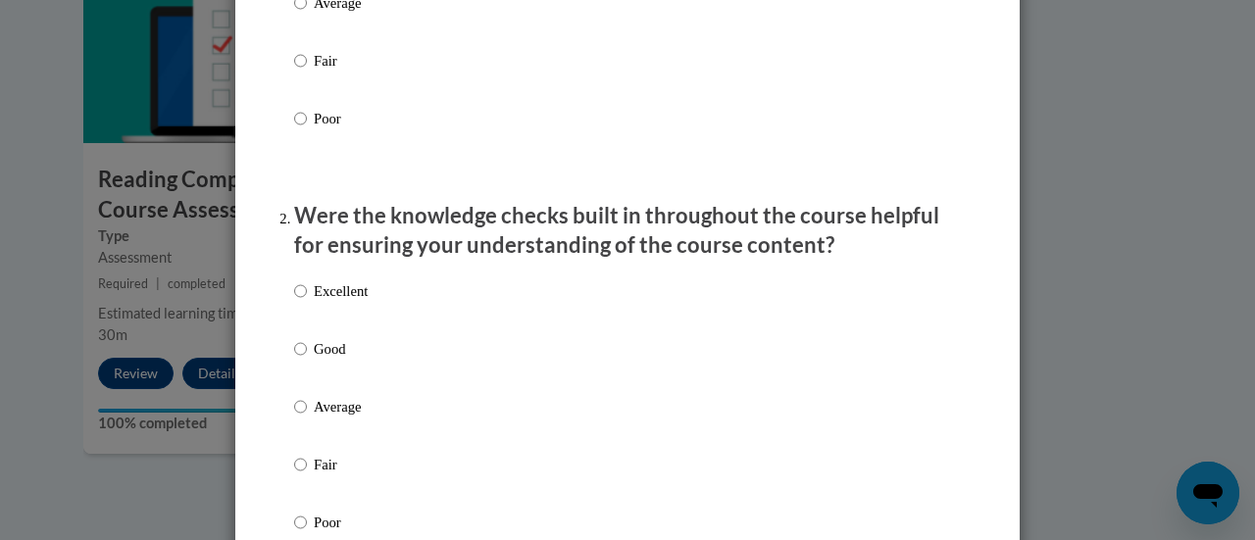
scroll to position [448, 0]
click at [356, 322] on label "Excellent" at bounding box center [331, 305] width 74 height 53
click at [307, 301] on input "Excellent" at bounding box center [300, 290] width 13 height 22
radio input "true"
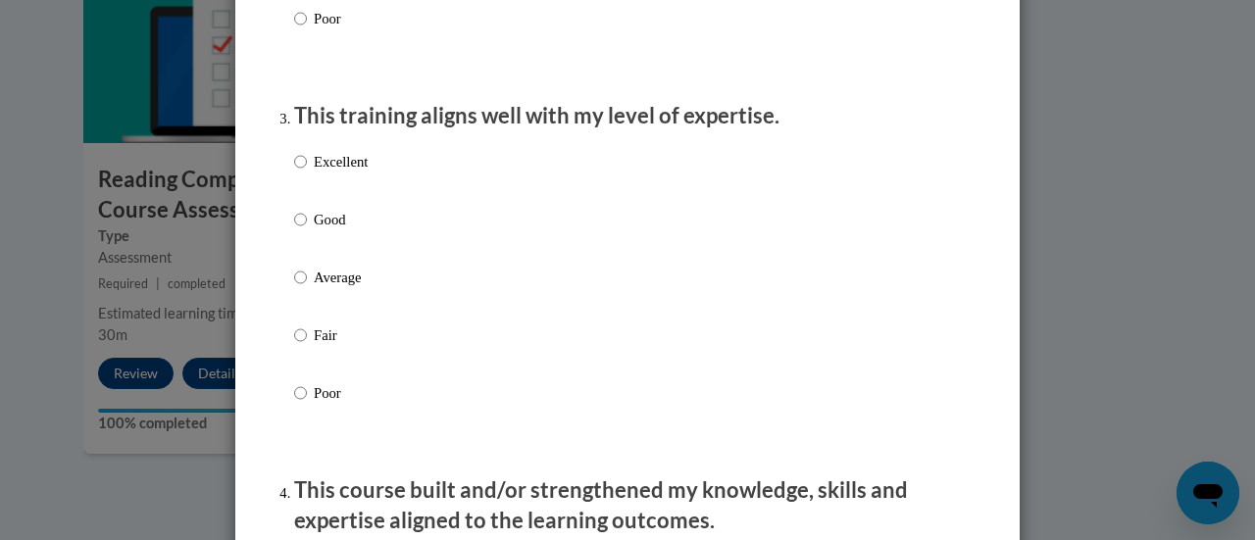
scroll to position [952, 0]
click at [324, 229] on p "Good" at bounding box center [341, 219] width 54 height 22
click at [307, 229] on input "Good" at bounding box center [300, 219] width 13 height 22
radio input "true"
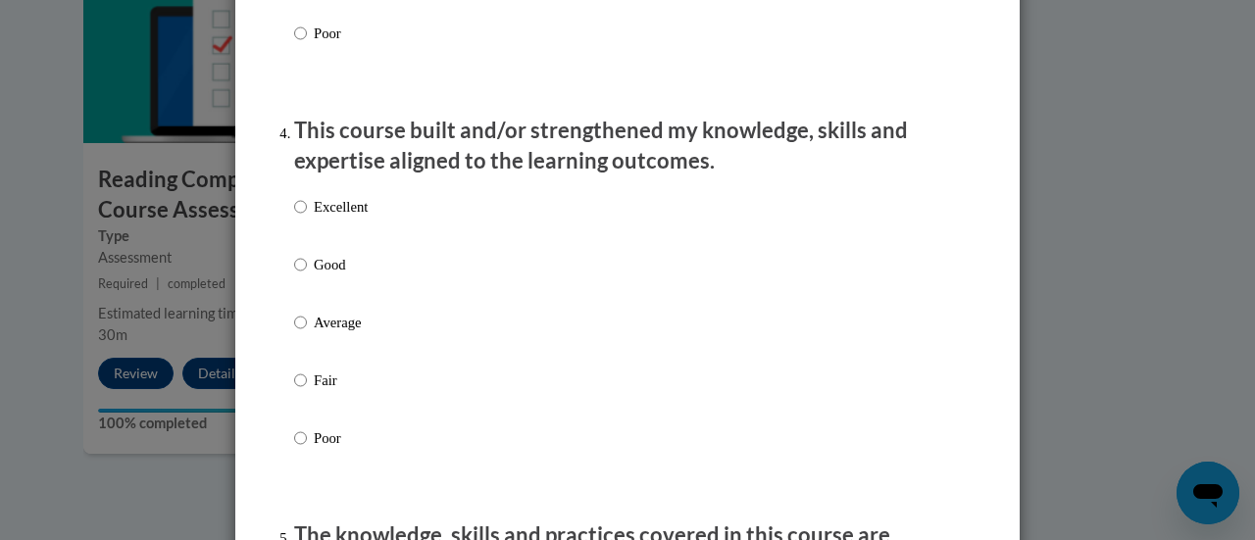
scroll to position [1311, 0]
click at [322, 275] on p "Good" at bounding box center [341, 265] width 54 height 22
click at [307, 275] on input "Good" at bounding box center [300, 265] width 13 height 22
radio input "true"
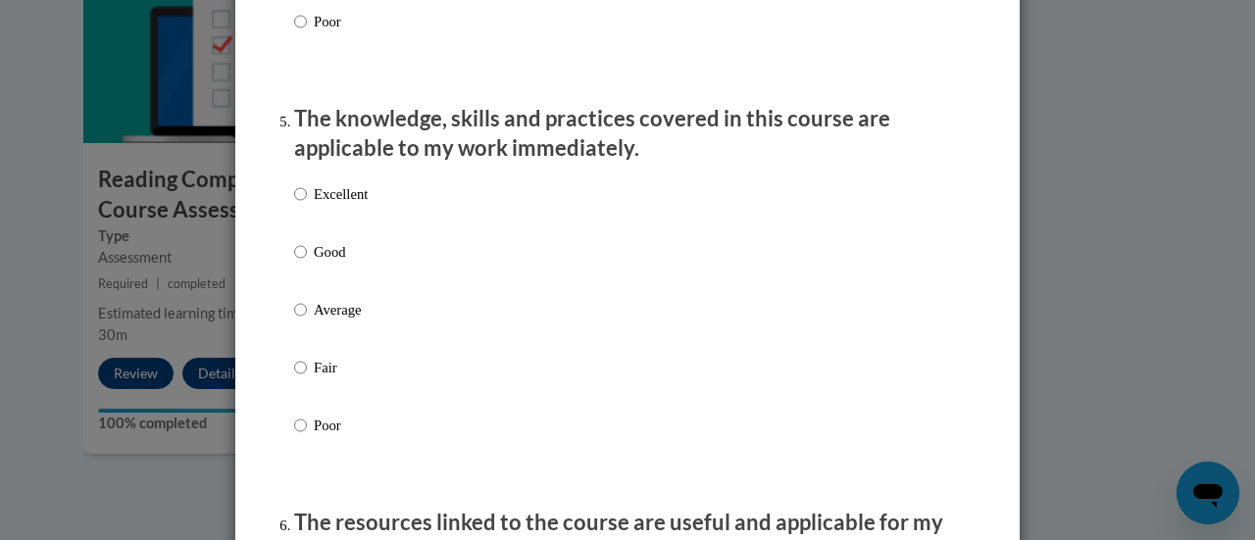
scroll to position [1728, 0]
click at [325, 224] on label "Excellent" at bounding box center [331, 208] width 74 height 53
click at [307, 204] on input "Excellent" at bounding box center [300, 193] width 13 height 22
radio input "true"
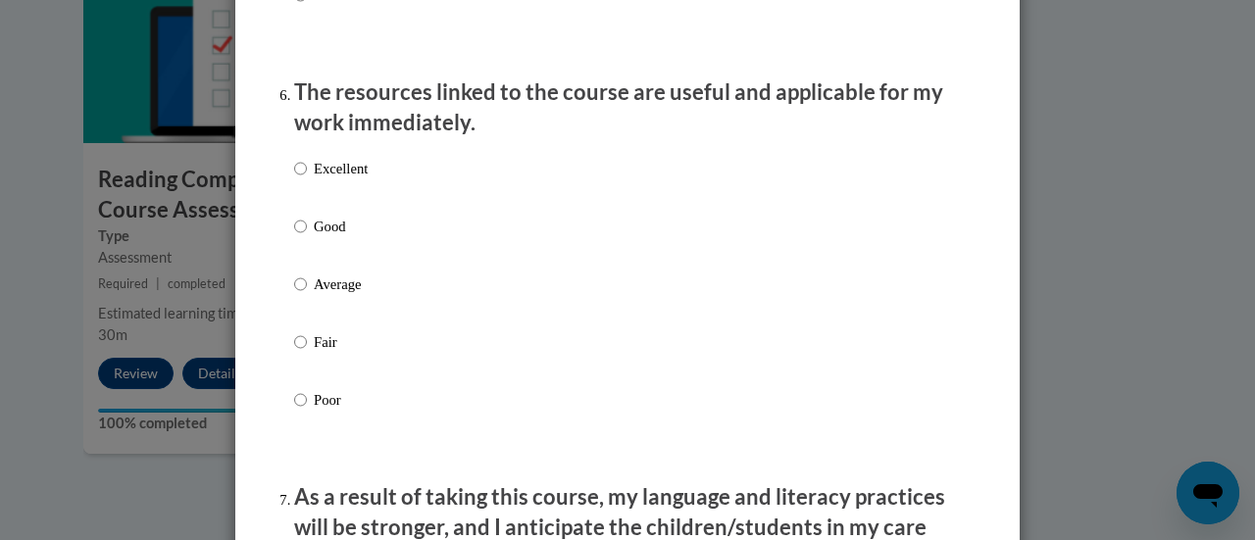
scroll to position [2159, 0]
click at [328, 175] on p "Excellent" at bounding box center [341, 168] width 54 height 22
click at [307, 175] on input "Excellent" at bounding box center [300, 168] width 13 height 22
radio input "true"
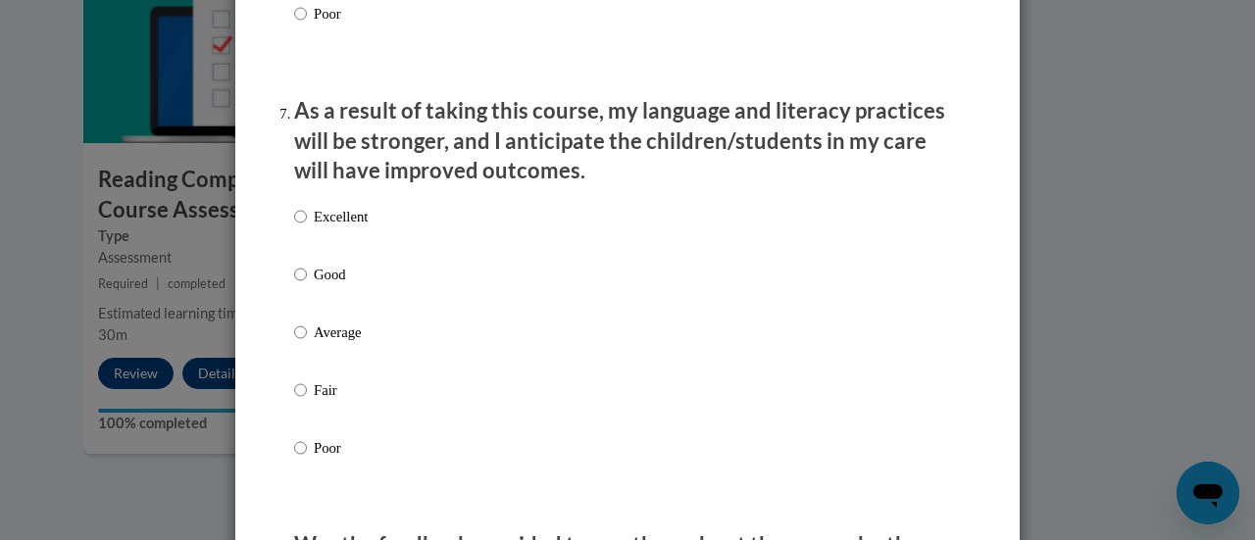
scroll to position [2545, 0]
click at [314, 284] on p "Good" at bounding box center [341, 274] width 54 height 22
click at [307, 284] on input "Good" at bounding box center [300, 274] width 13 height 22
radio input "true"
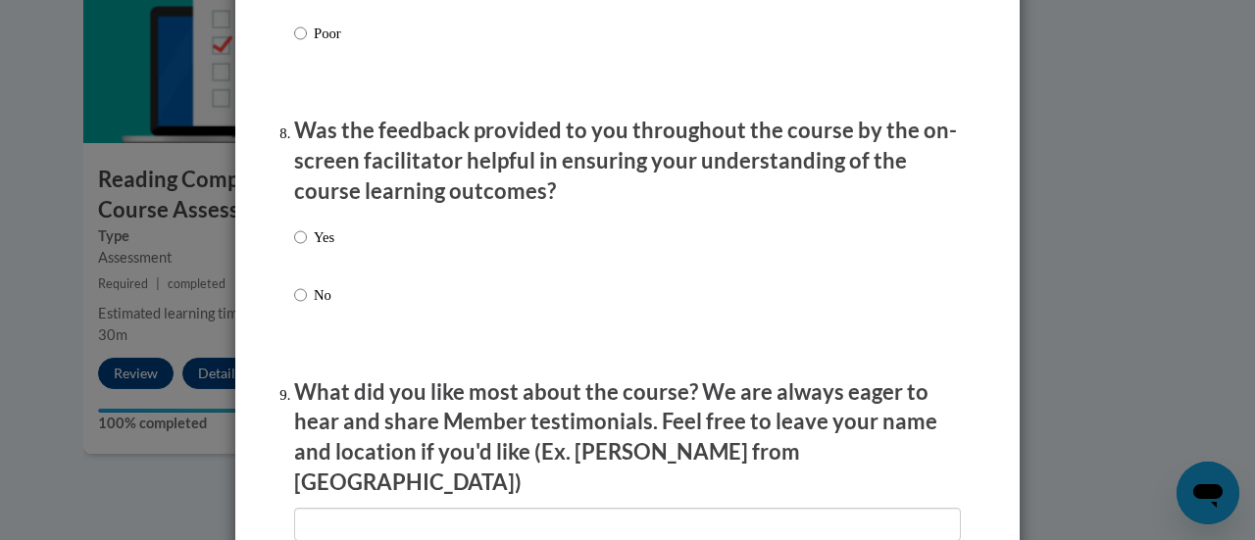
scroll to position [2960, 0]
click at [314, 246] on p "Yes" at bounding box center [324, 236] width 21 height 22
click at [307, 246] on input "Yes" at bounding box center [300, 236] width 13 height 22
radio input "true"
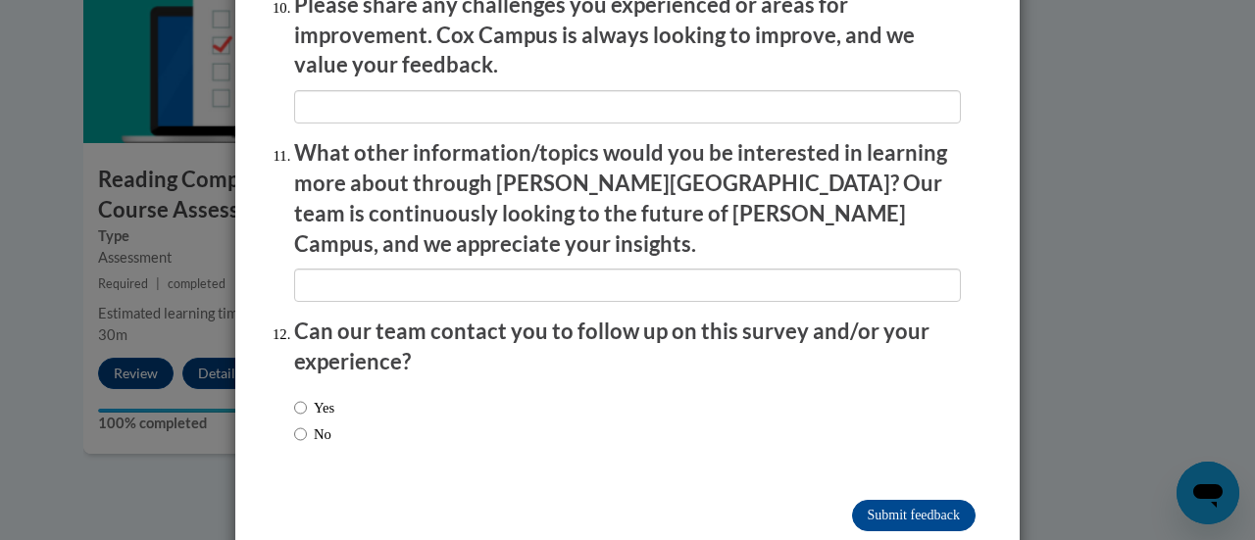
scroll to position [3536, 0]
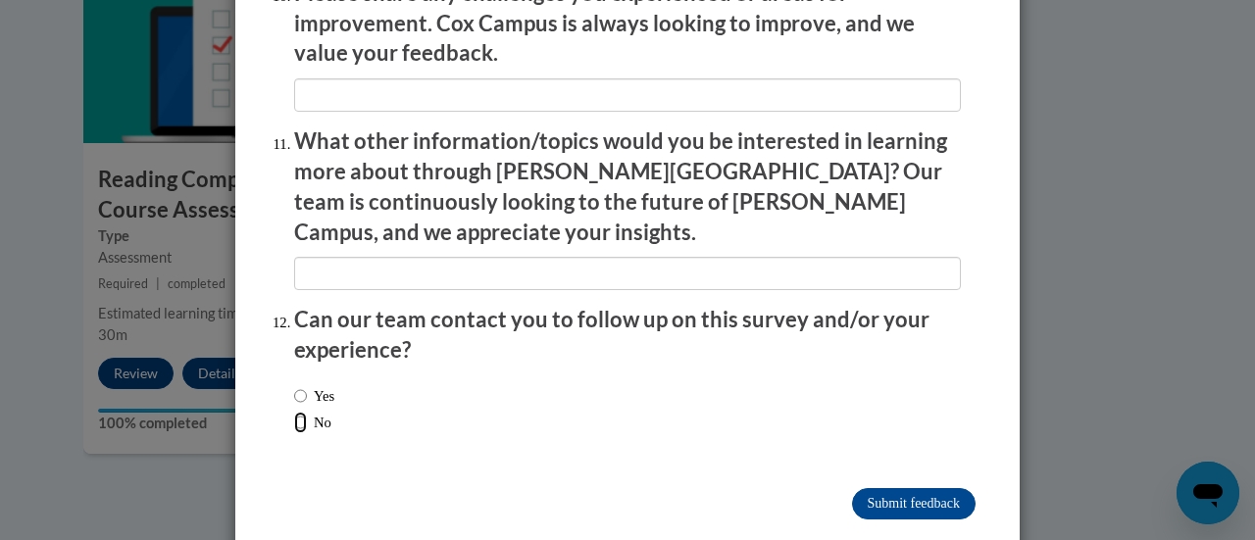
click at [294, 412] on input "No" at bounding box center [300, 423] width 13 height 22
radio input "true"
click at [865, 488] on input "Submit feedback" at bounding box center [914, 503] width 124 height 31
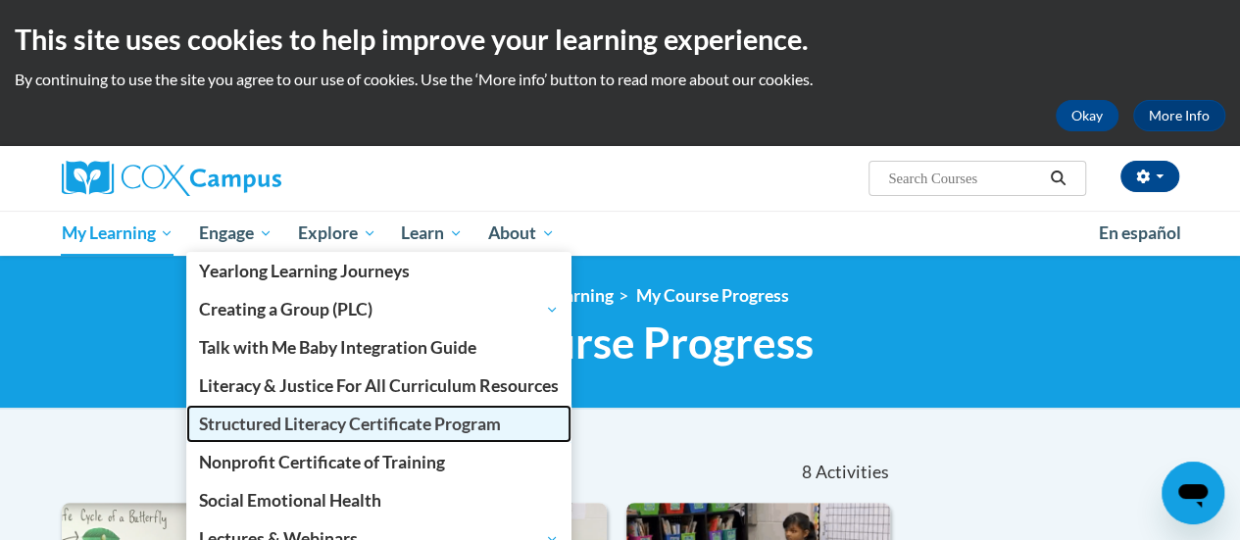
click at [265, 420] on span "Structured Literacy Certificate Program" at bounding box center [350, 424] width 302 height 21
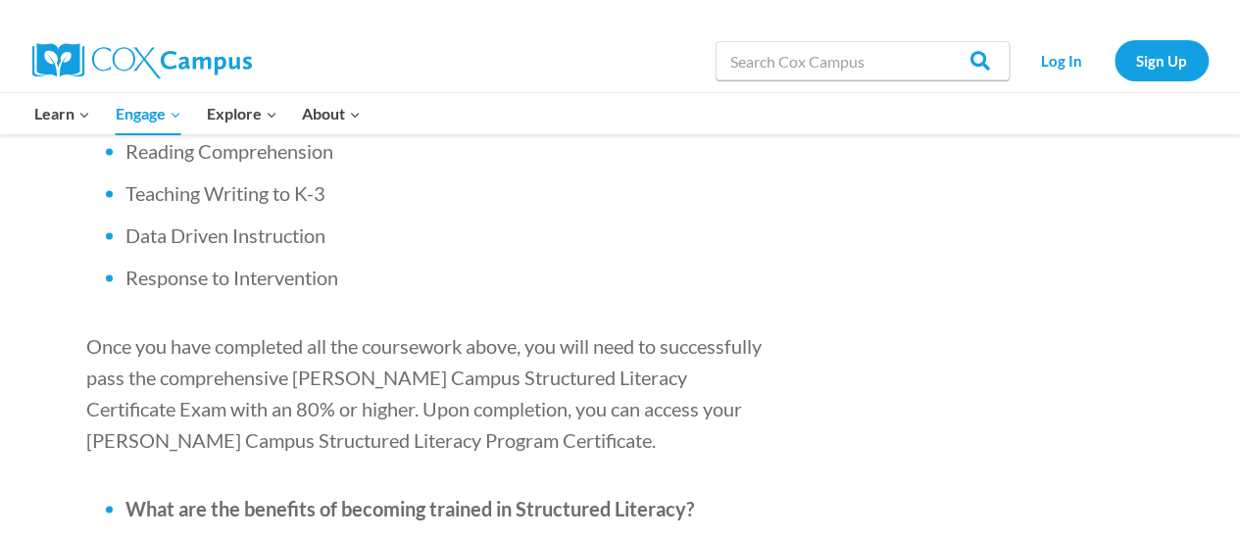
scroll to position [1699, 0]
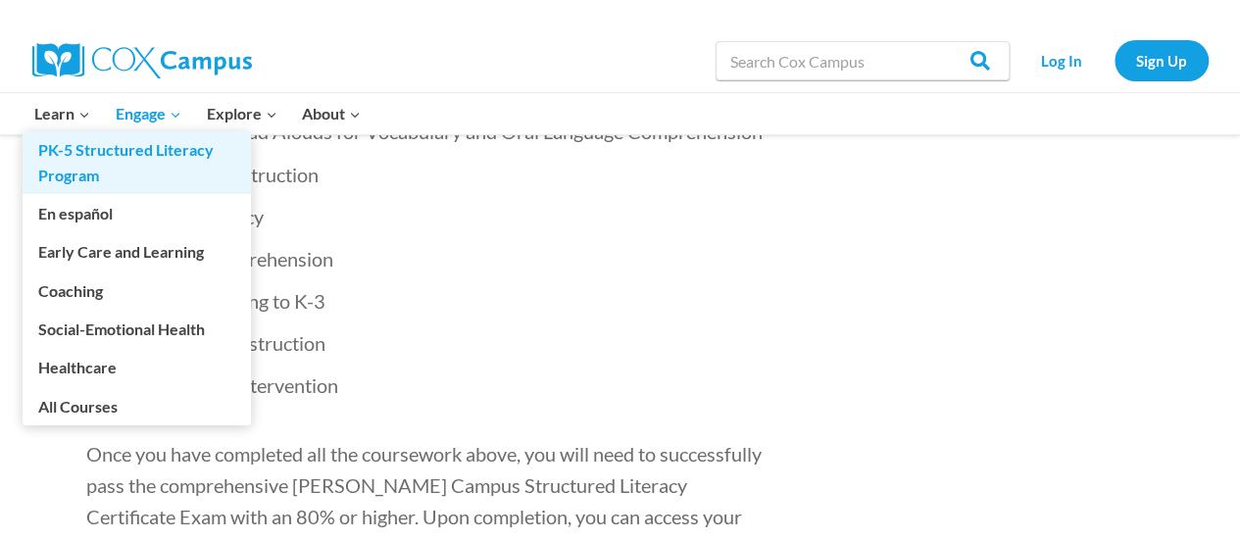
click at [80, 152] on link "PK-5 Structured Literacy Program" at bounding box center [137, 162] width 228 height 63
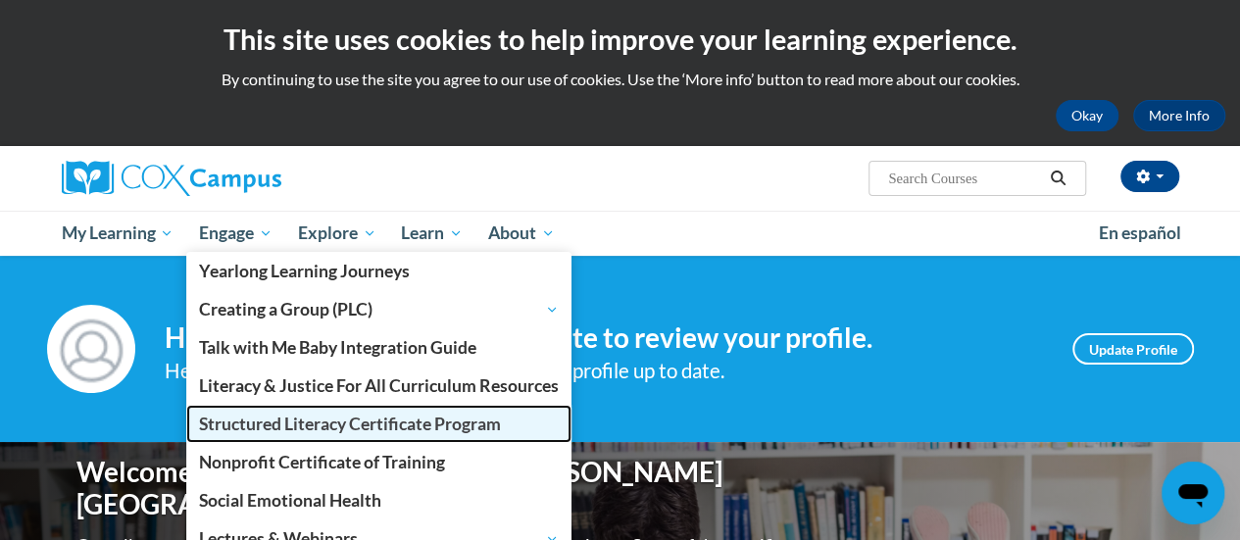
click at [267, 437] on link "Structured Literacy Certificate Program" at bounding box center [378, 424] width 385 height 38
click at [273, 424] on span "Structured Literacy Certificate Program" at bounding box center [350, 424] width 302 height 21
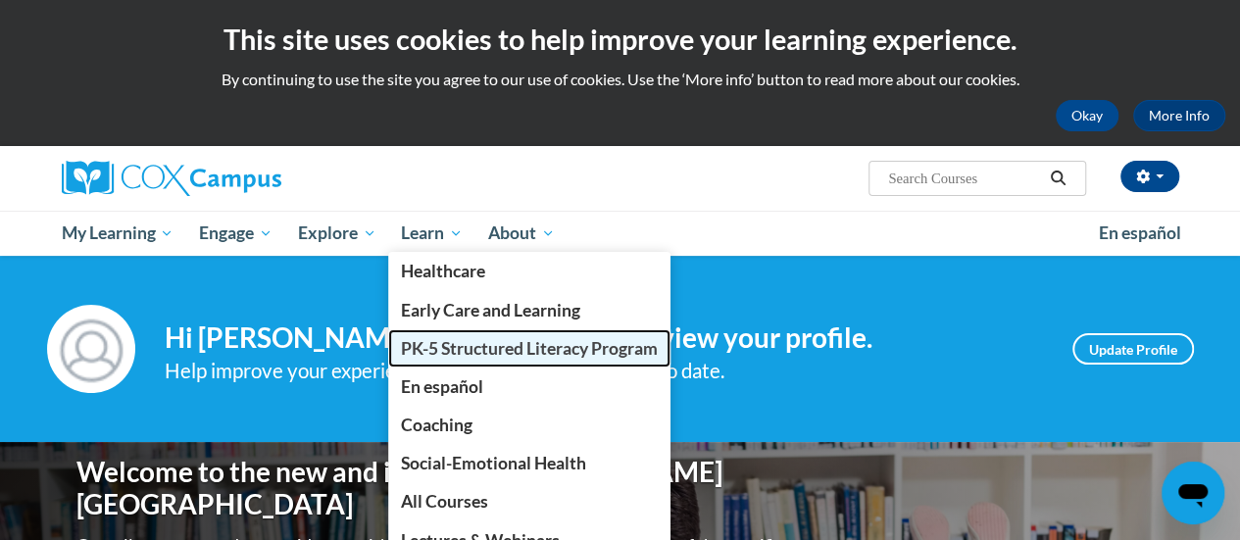
click at [426, 338] on span "PK-5 Structured Literacy Program" at bounding box center [529, 348] width 257 height 21
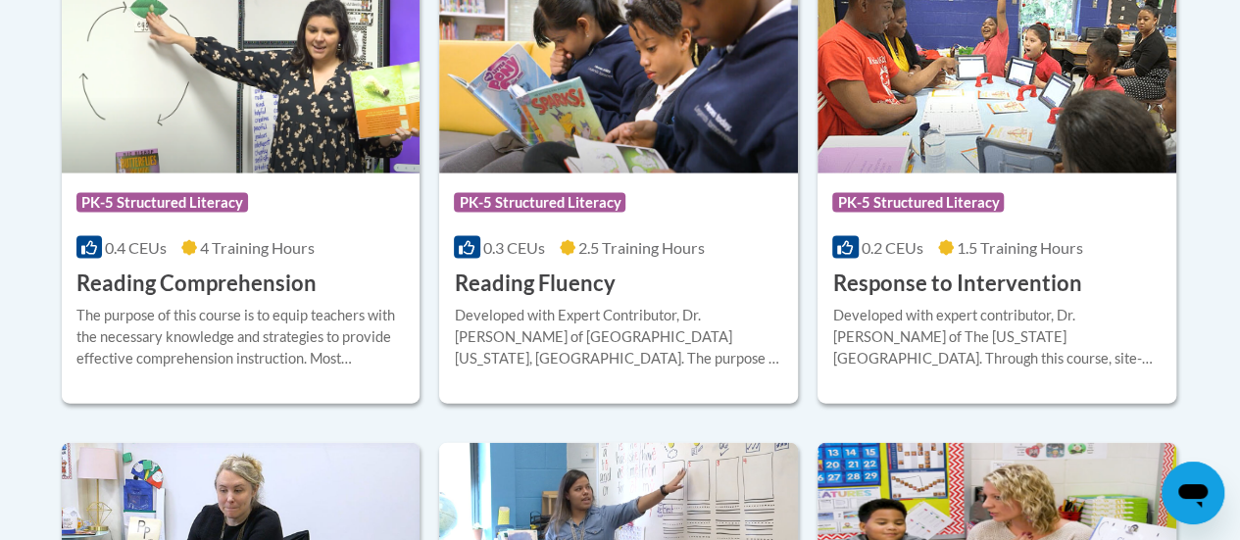
scroll to position [1953, 0]
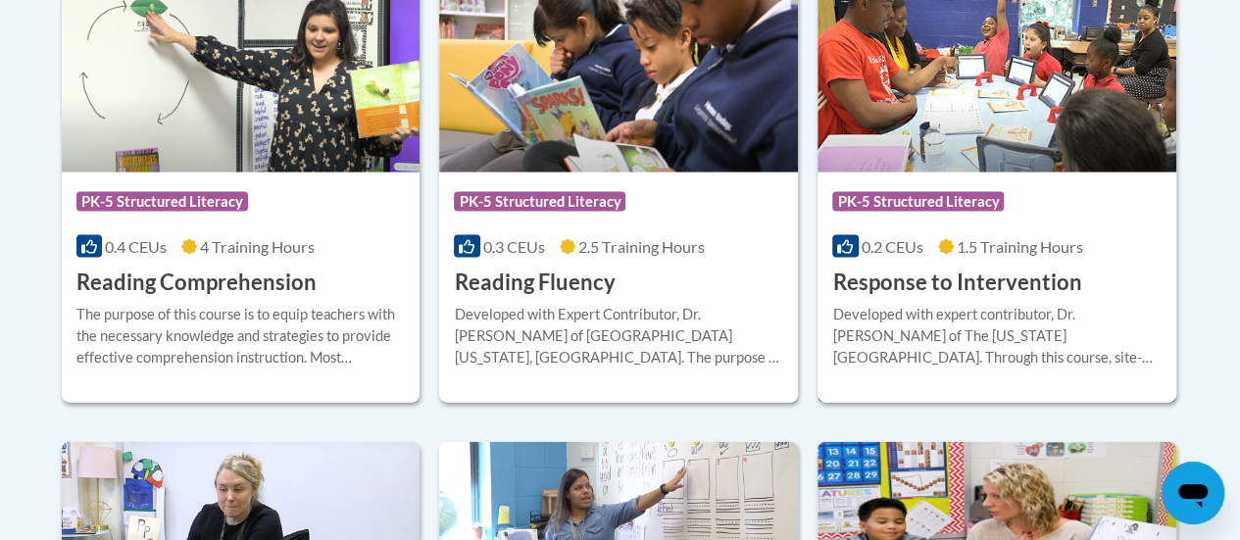
click at [936, 269] on h3 "Response to Intervention" at bounding box center [956, 283] width 249 height 30
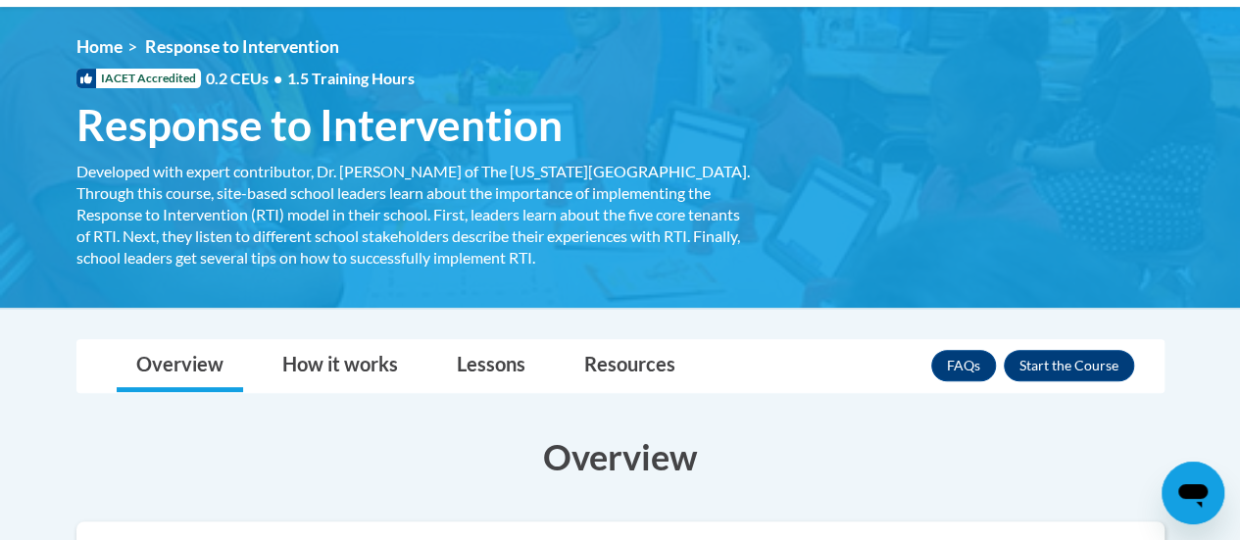
scroll to position [251, 0]
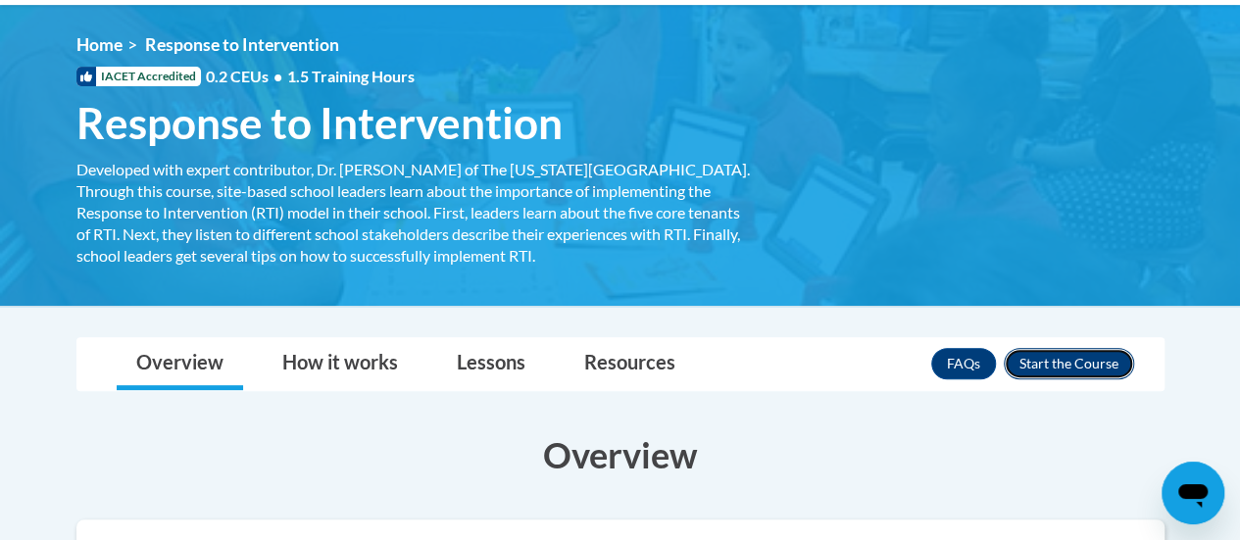
click at [1036, 359] on button "Enroll" at bounding box center [1069, 363] width 130 height 31
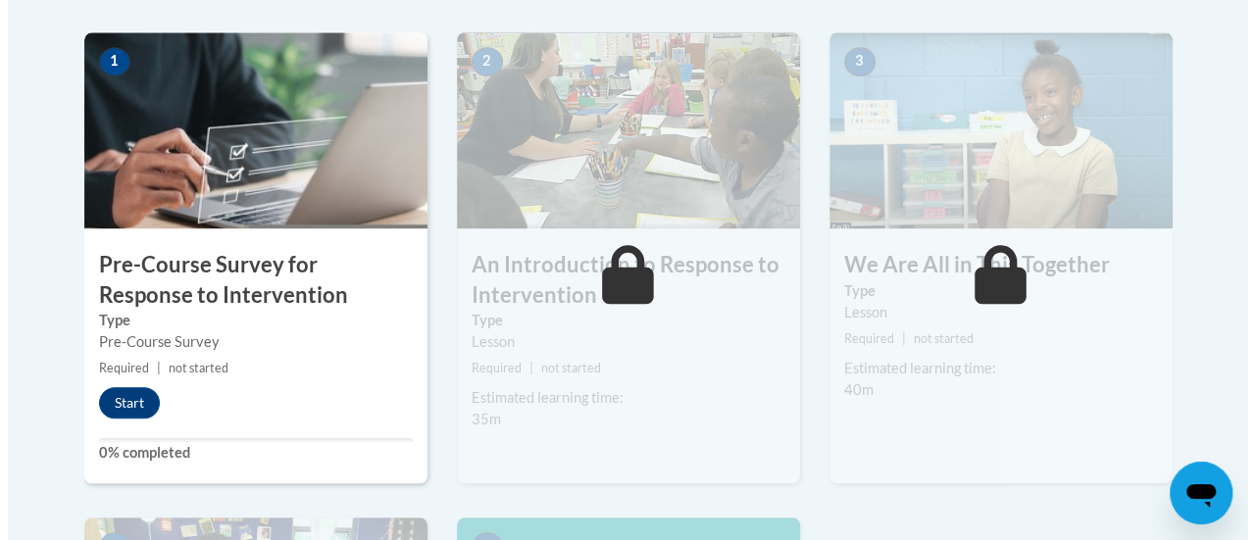
scroll to position [643, 0]
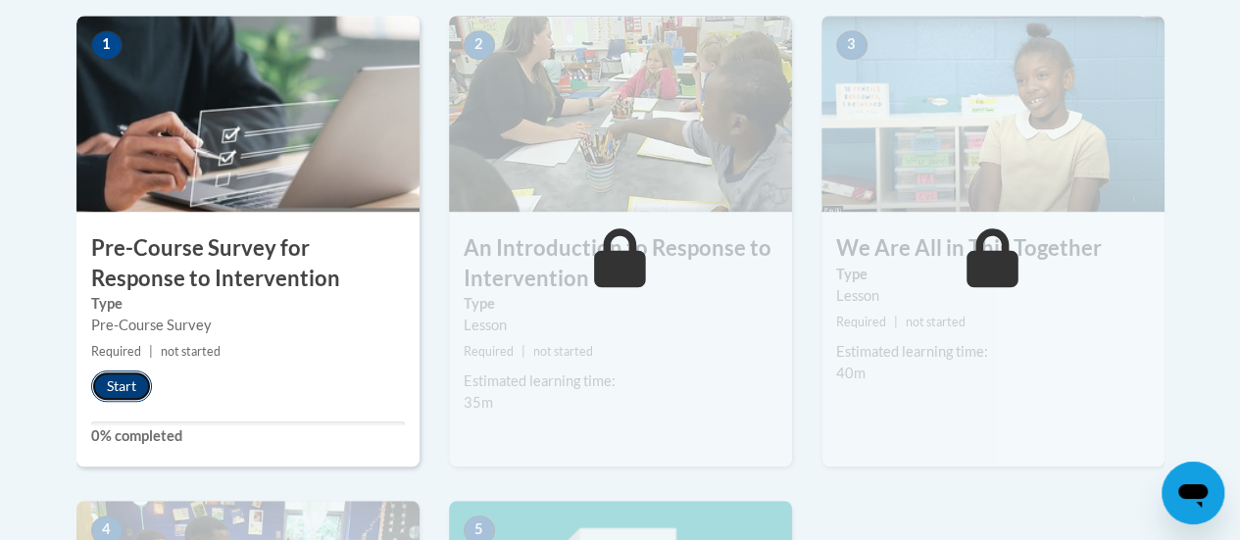
click at [145, 376] on button "Start" at bounding box center [121, 386] width 61 height 31
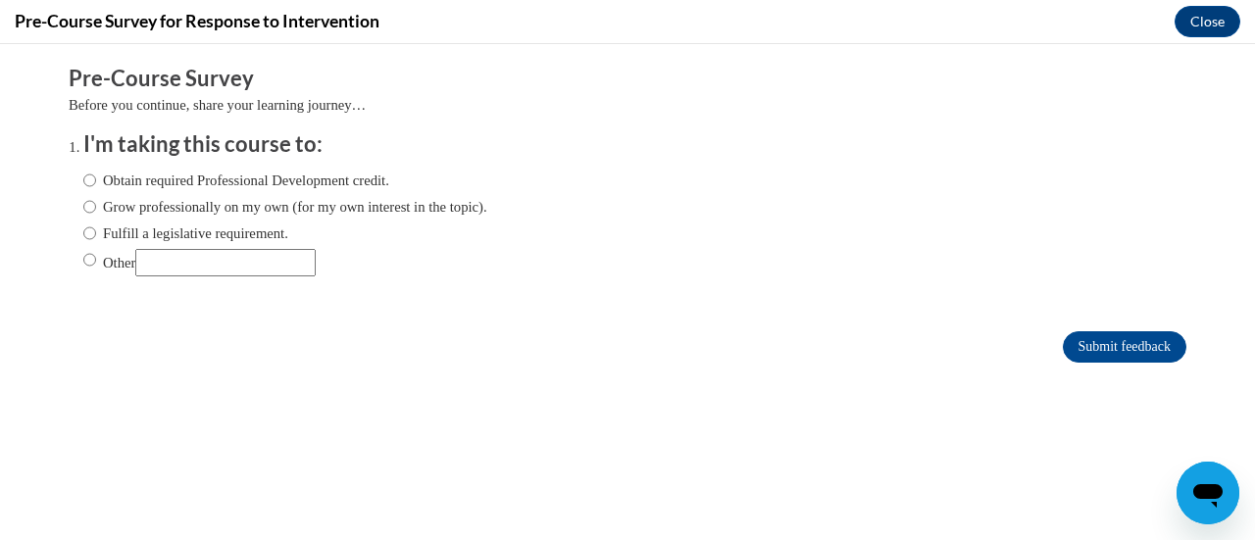
scroll to position [0, 0]
click at [83, 174] on input "Obtain required Professional Development credit." at bounding box center [89, 181] width 13 height 22
radio input "true"
click at [1089, 348] on input "Submit feedback" at bounding box center [1125, 346] width 124 height 31
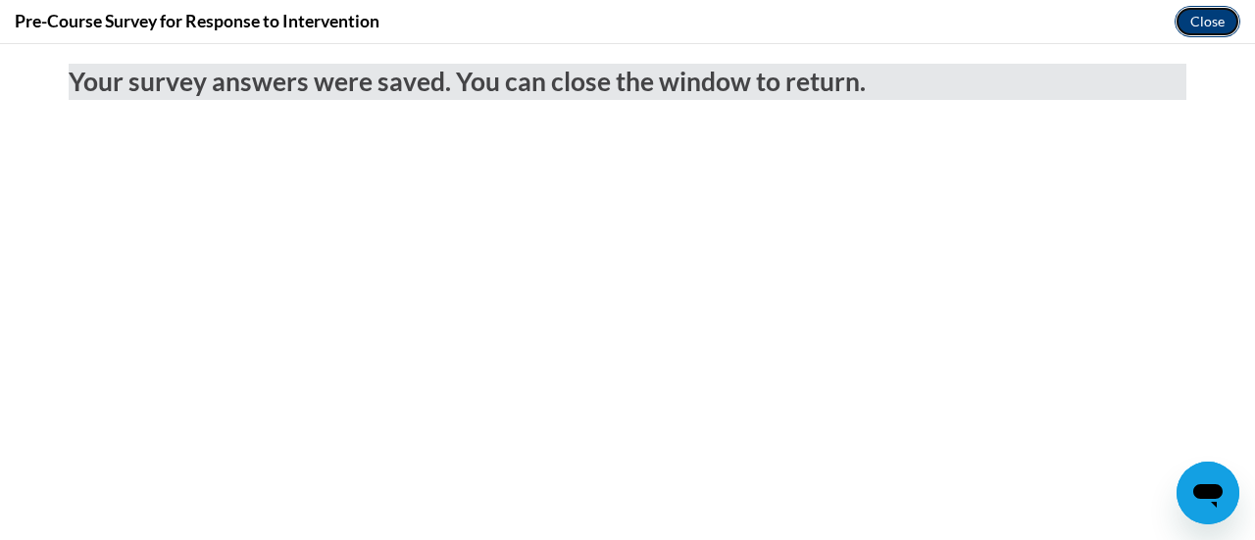
click at [1201, 16] on button "Close" at bounding box center [1207, 21] width 66 height 31
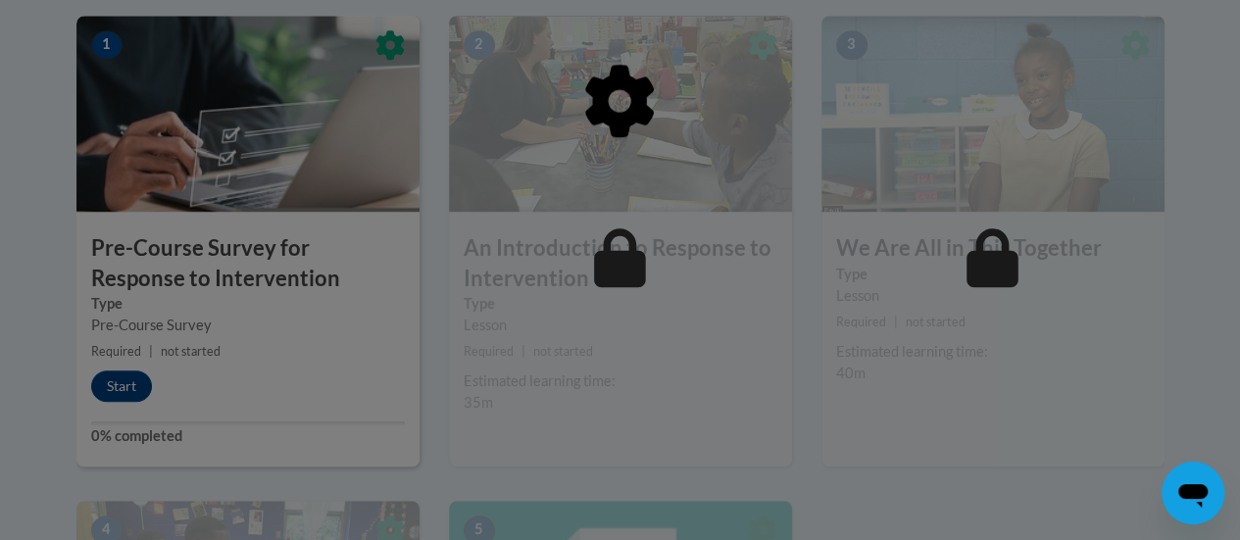
click at [602, 379] on div at bounding box center [620, 202] width 1088 height 373
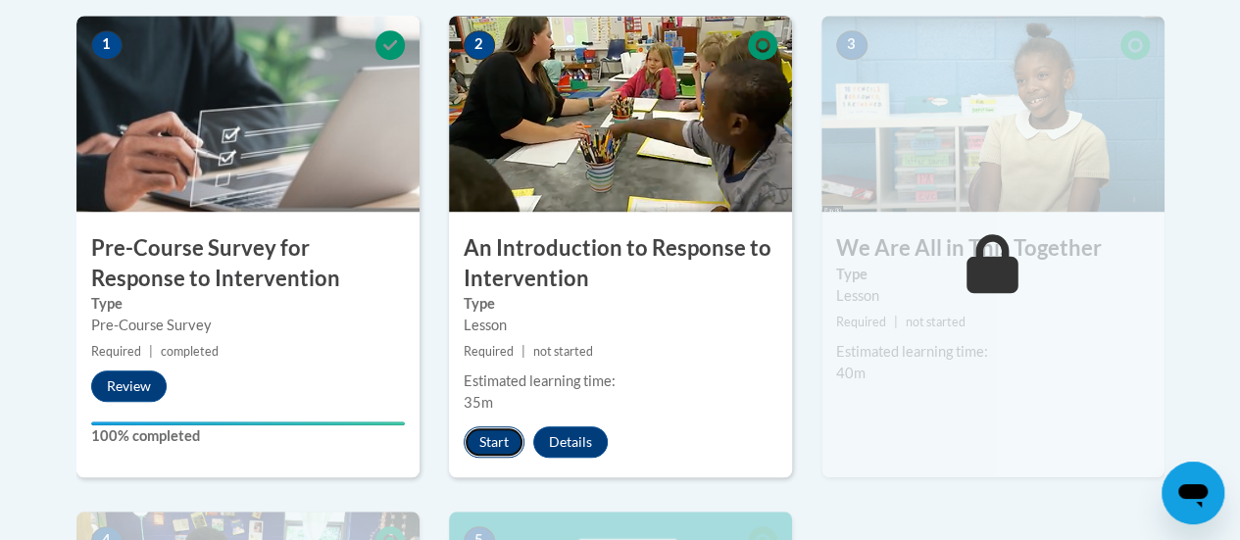
click at [490, 432] on button "Start" at bounding box center [494, 441] width 61 height 31
